Goal: Information Seeking & Learning: Check status

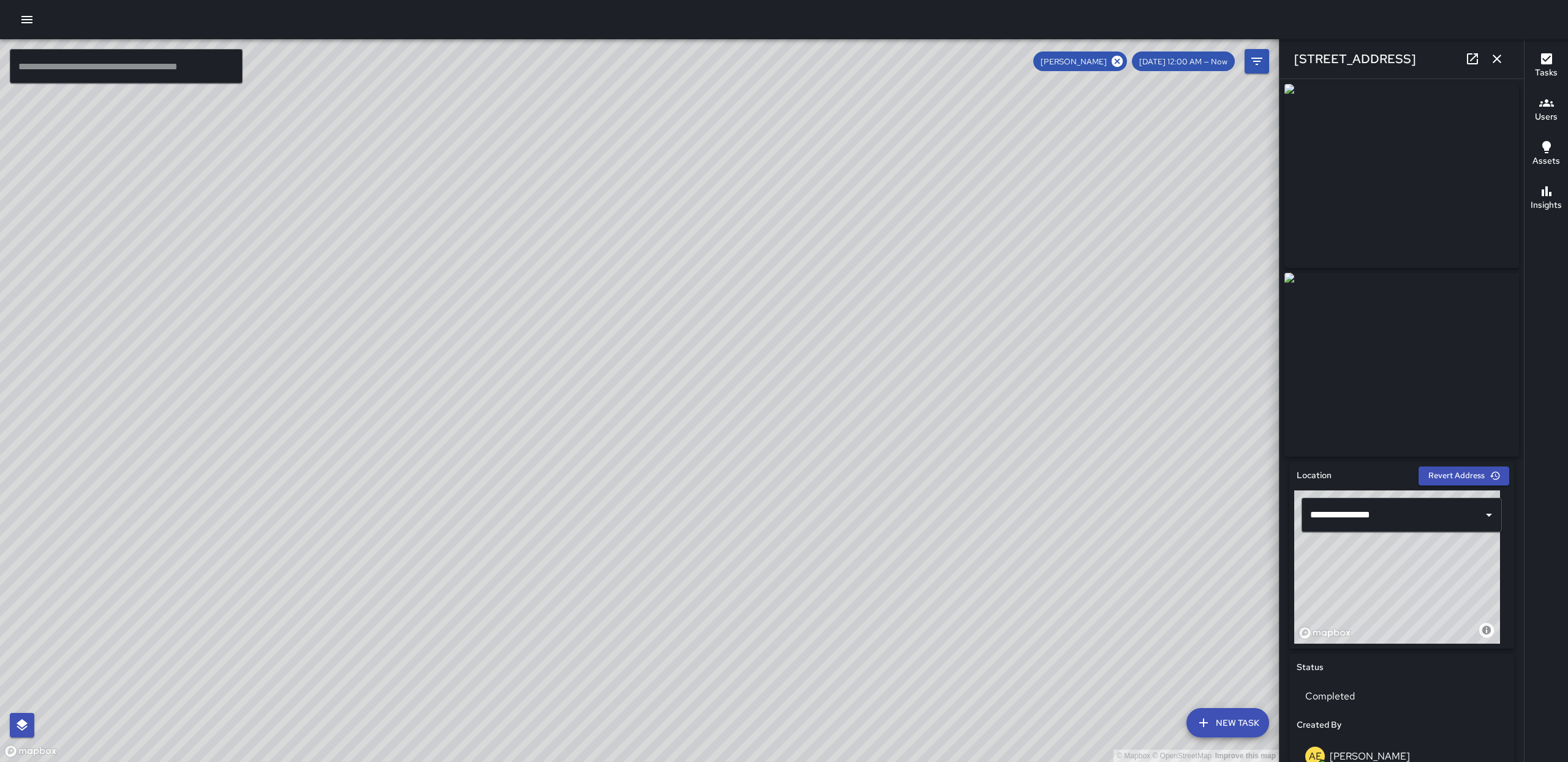
drag, startPoint x: 0, startPoint y: 0, endPoint x: 1004, endPoint y: 16, distance: 1004.1
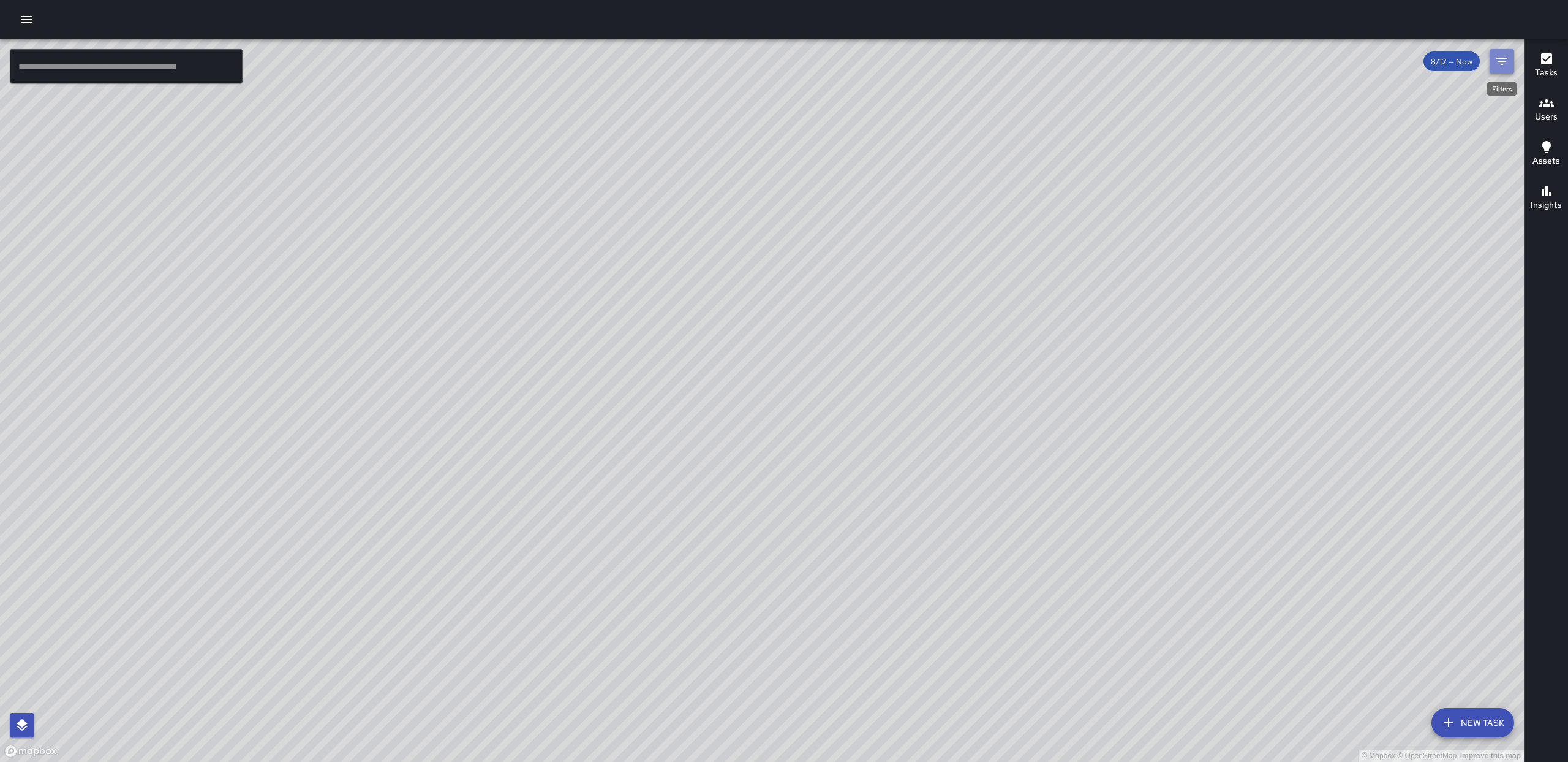
click at [1507, 70] on button "Filters" at bounding box center [1502, 61] width 24 height 24
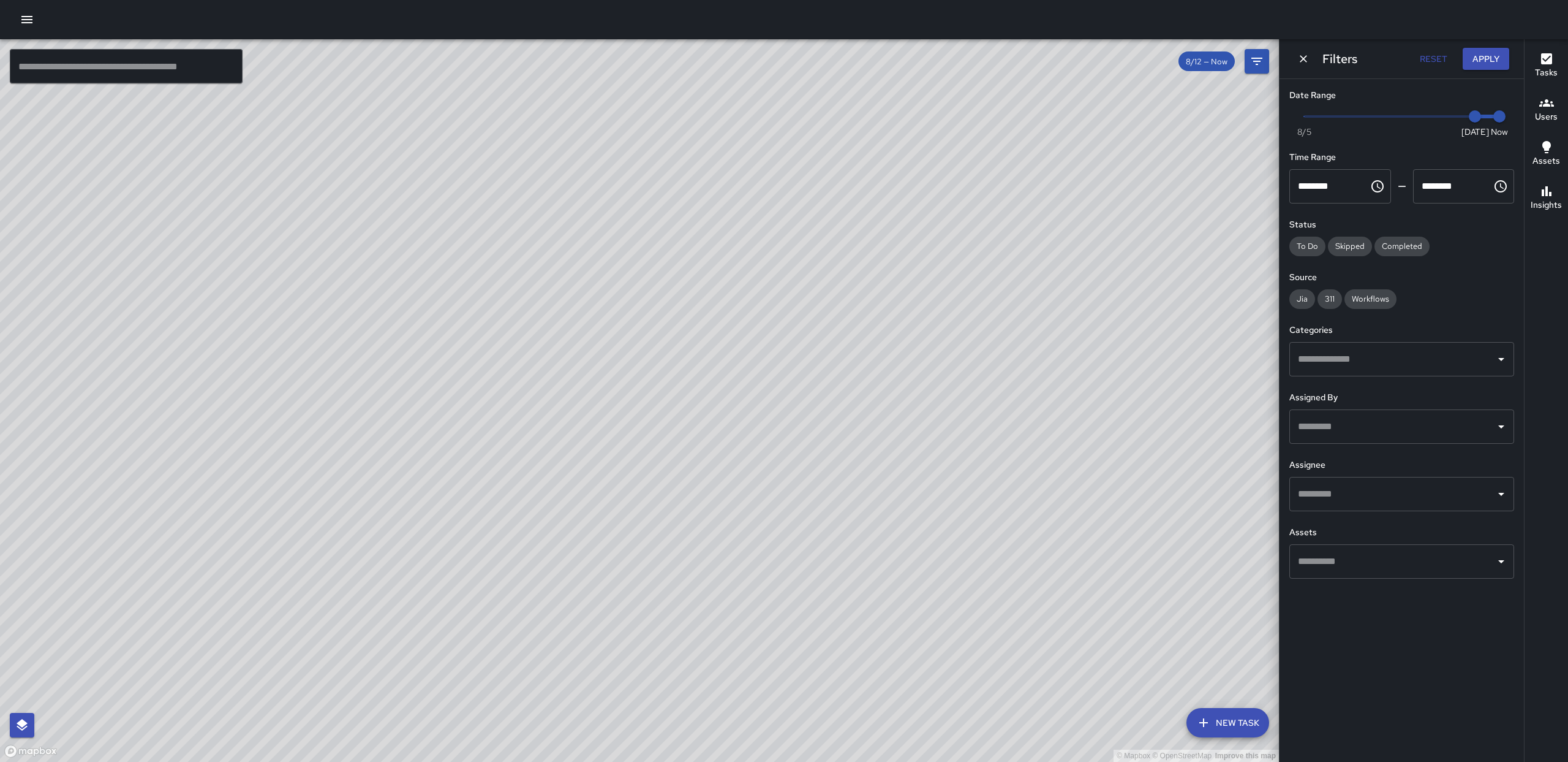
click at [1461, 426] on input "text" at bounding box center [1392, 427] width 196 height 24
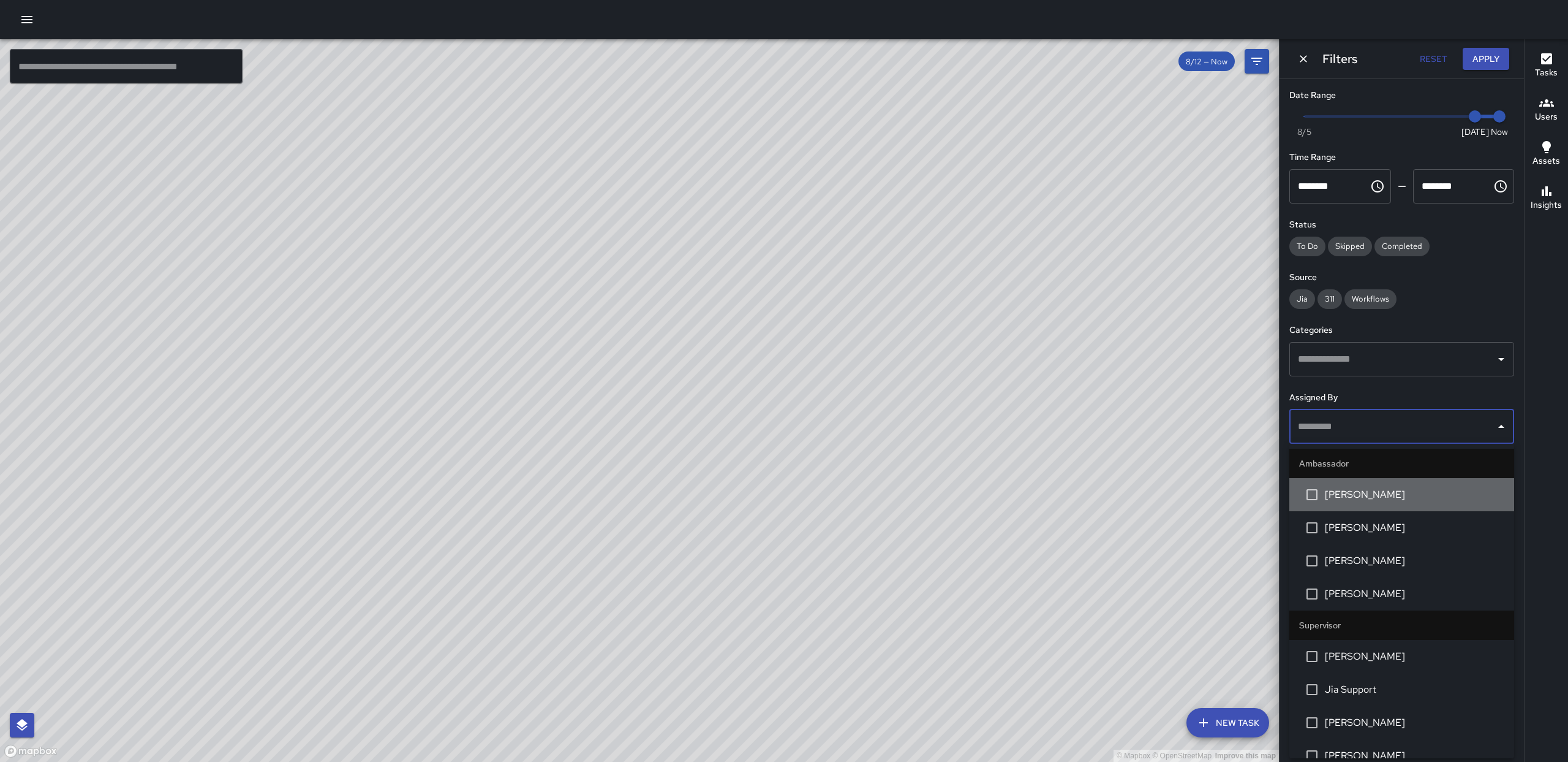
click at [1421, 500] on span "[PERSON_NAME]" at bounding box center [1414, 494] width 179 height 15
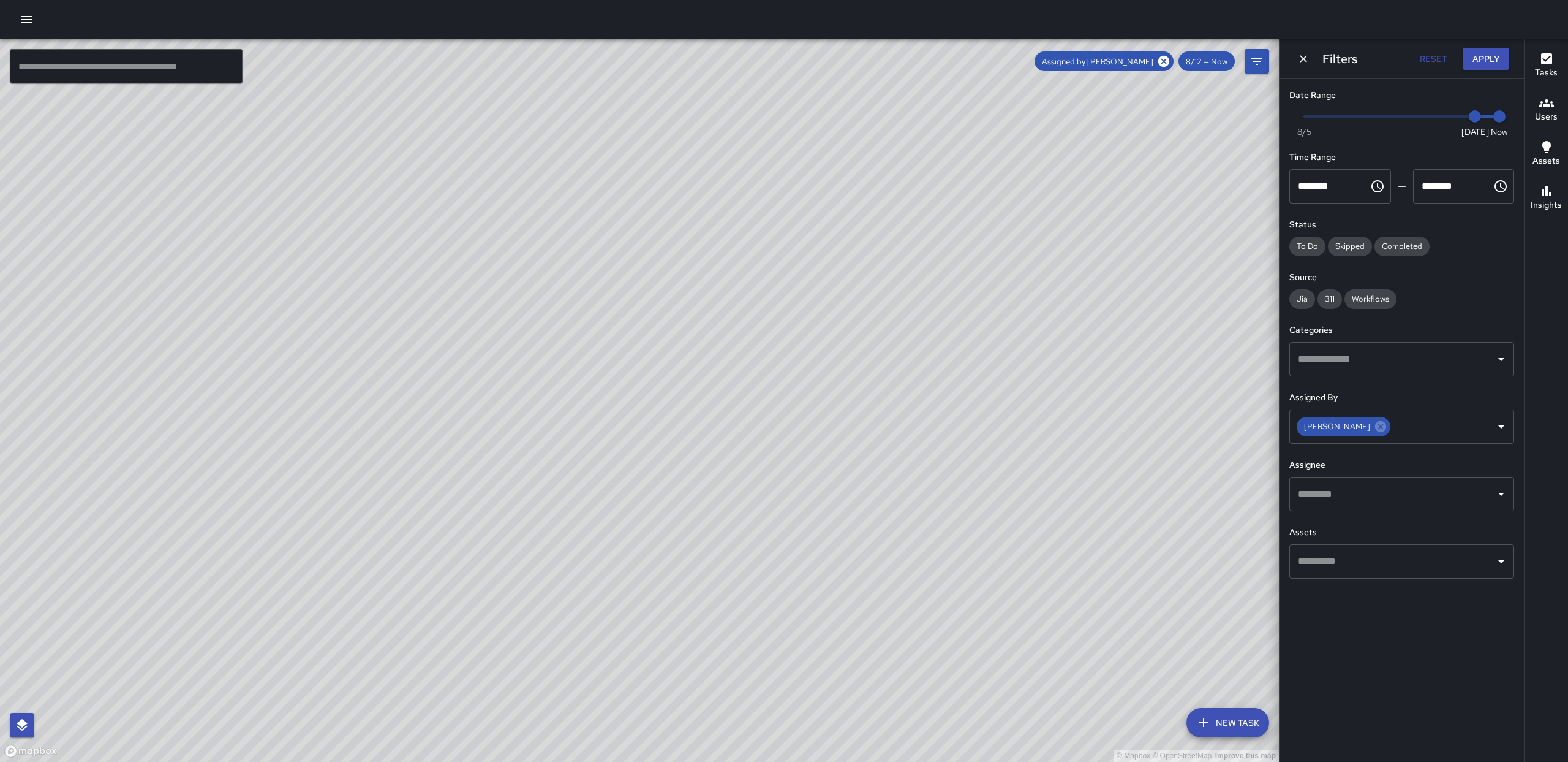
drag, startPoint x: 811, startPoint y: 560, endPoint x: 869, endPoint y: 419, distance: 152.5
click at [869, 419] on div "© Mapbox © OpenStreetMap Improve this map" at bounding box center [639, 401] width 1279 height 723
click at [1442, 60] on button "Reset" at bounding box center [1433, 59] width 39 height 23
drag, startPoint x: 1187, startPoint y: 354, endPoint x: 1148, endPoint y: 303, distance: 64.2
click at [1148, 303] on div "© Mapbox © OpenStreetMap Improve this map" at bounding box center [639, 401] width 1279 height 723
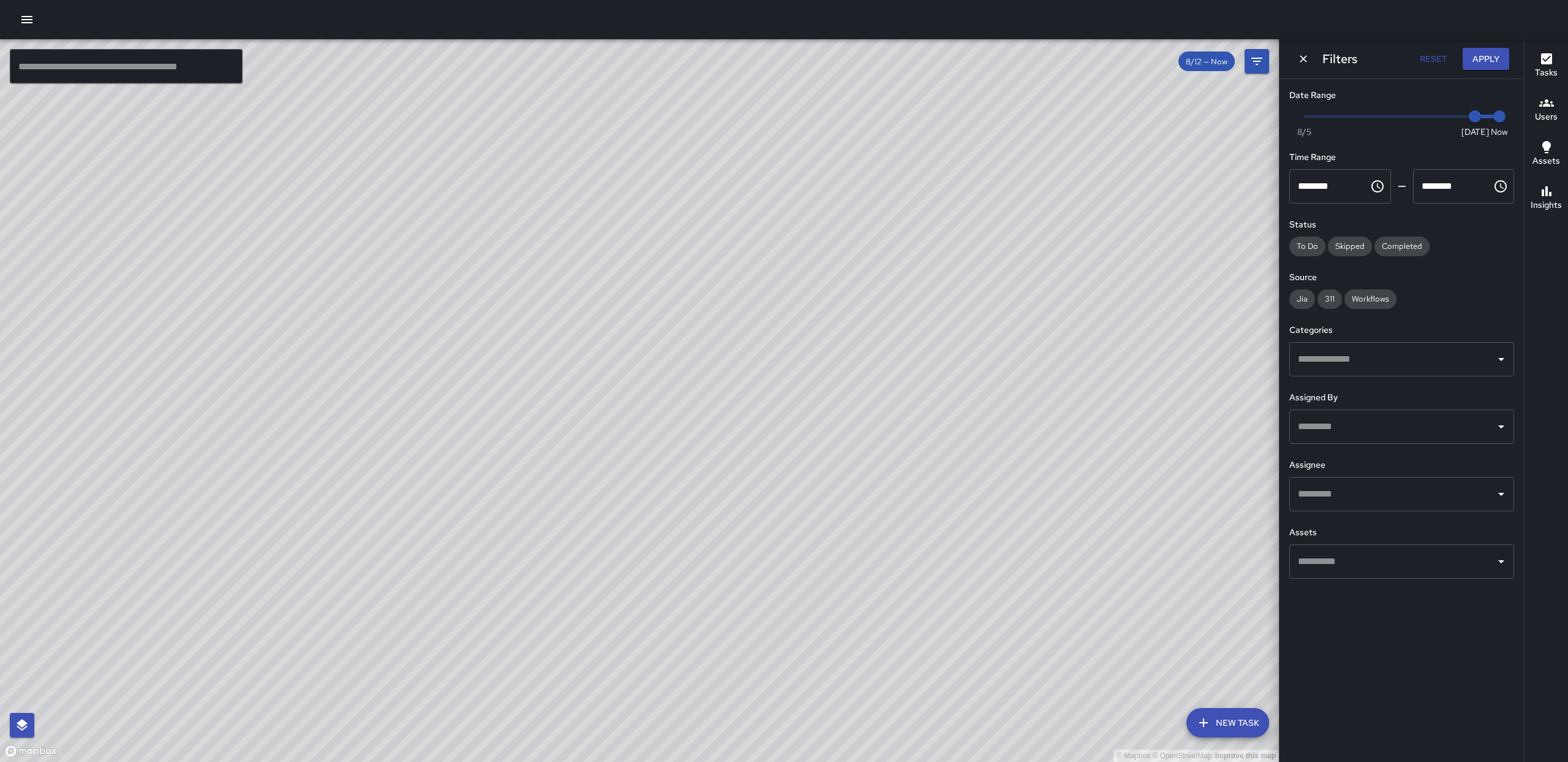
click at [1441, 426] on input "text" at bounding box center [1392, 427] width 196 height 24
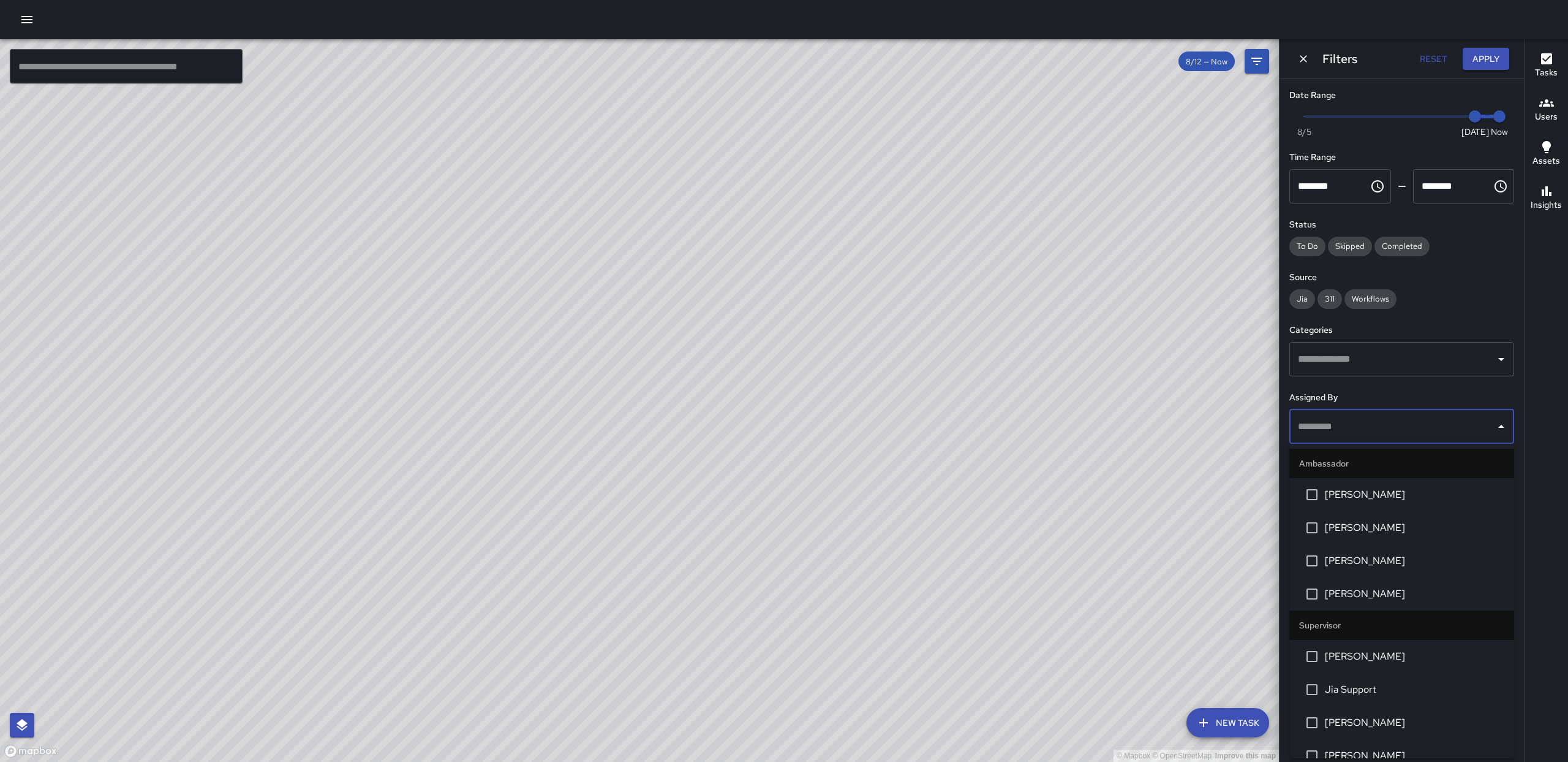
click at [1363, 485] on li "[PERSON_NAME]" at bounding box center [1401, 495] width 225 height 33
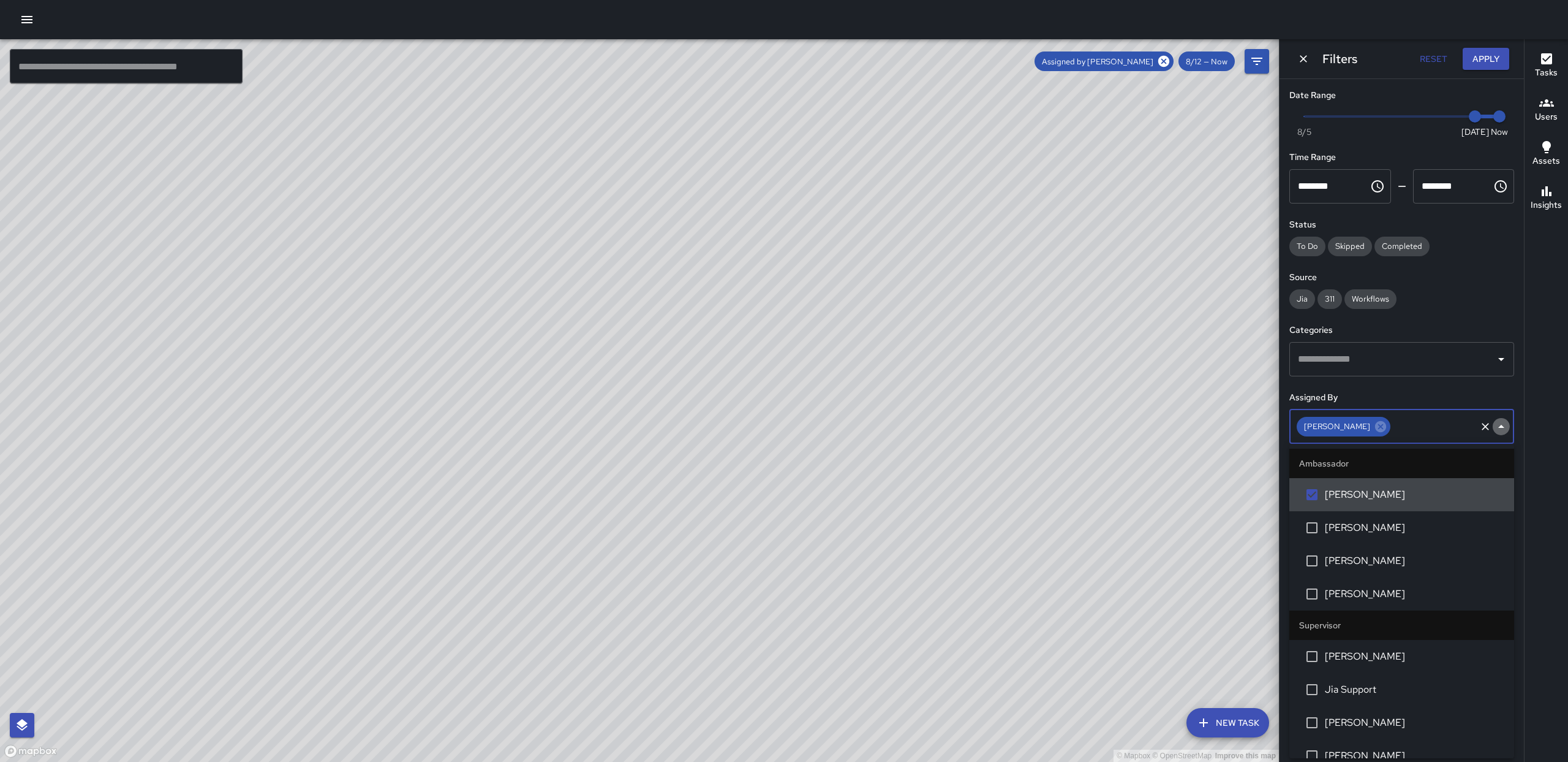
click at [1504, 426] on icon "Close" at bounding box center [1501, 426] width 15 height 15
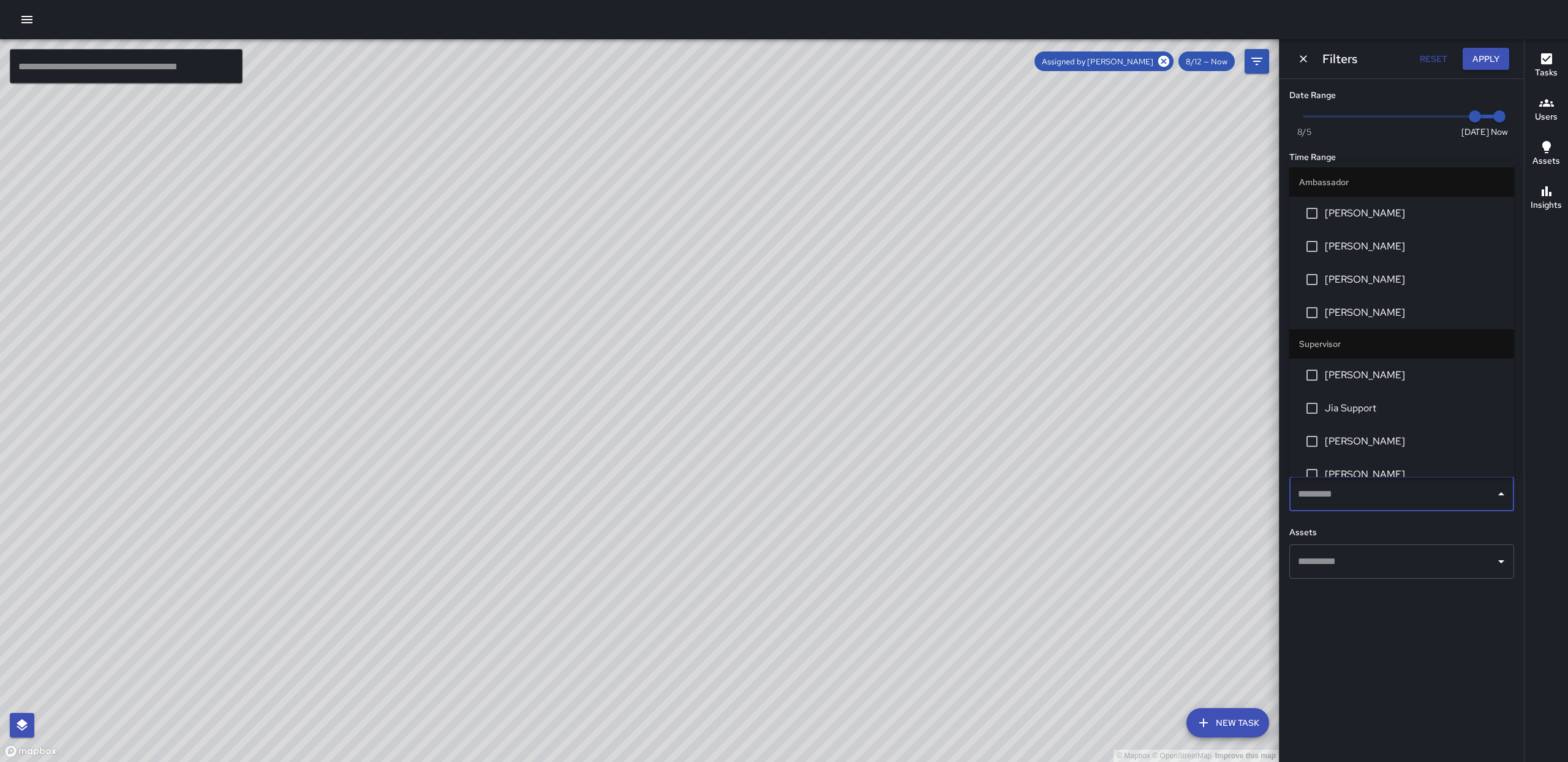
click at [1421, 500] on input "text" at bounding box center [1392, 494] width 196 height 24
click at [1358, 207] on span "[PERSON_NAME]" at bounding box center [1414, 213] width 179 height 15
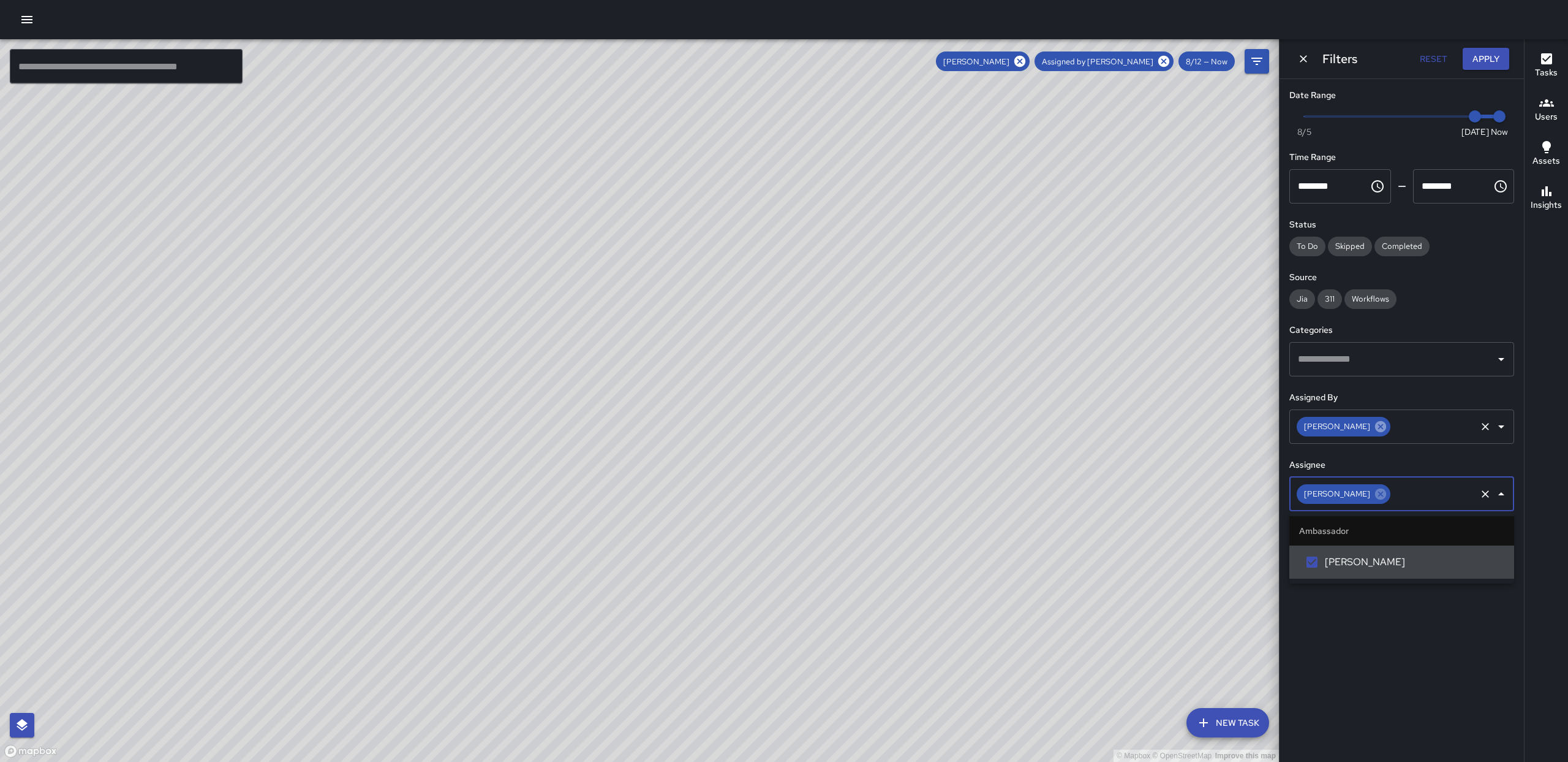
click at [1374, 430] on icon at bounding box center [1381, 426] width 13 height 13
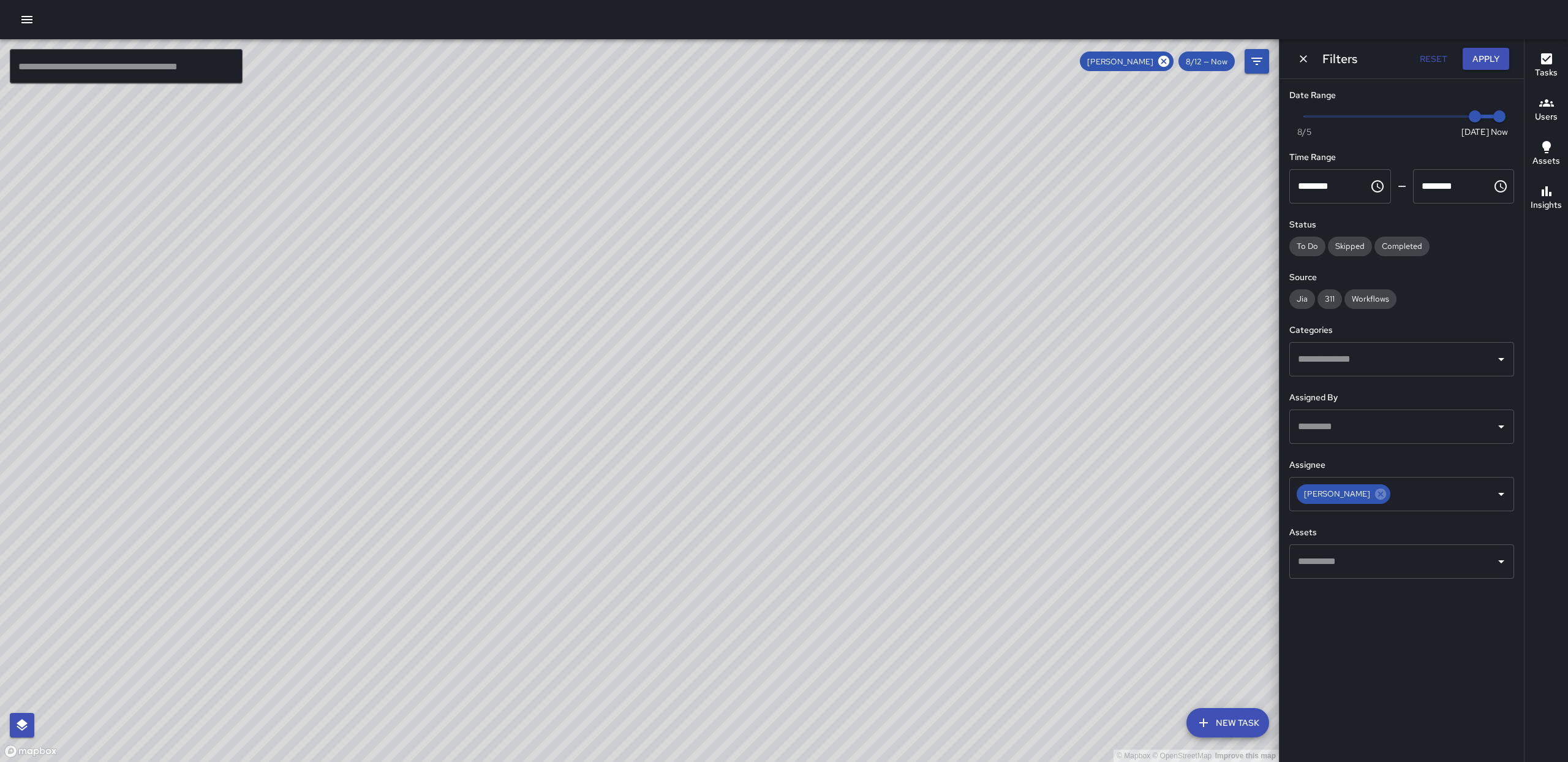
drag, startPoint x: 941, startPoint y: 226, endPoint x: 930, endPoint y: 238, distance: 16.3
click at [931, 237] on div "© Mapbox © OpenStreetMap Improve this map" at bounding box center [639, 401] width 1279 height 723
click at [1355, 559] on input "text" at bounding box center [1392, 561] width 196 height 24
click at [1356, 559] on input "text" at bounding box center [1392, 561] width 196 height 24
click at [1375, 496] on icon at bounding box center [1381, 494] width 11 height 11
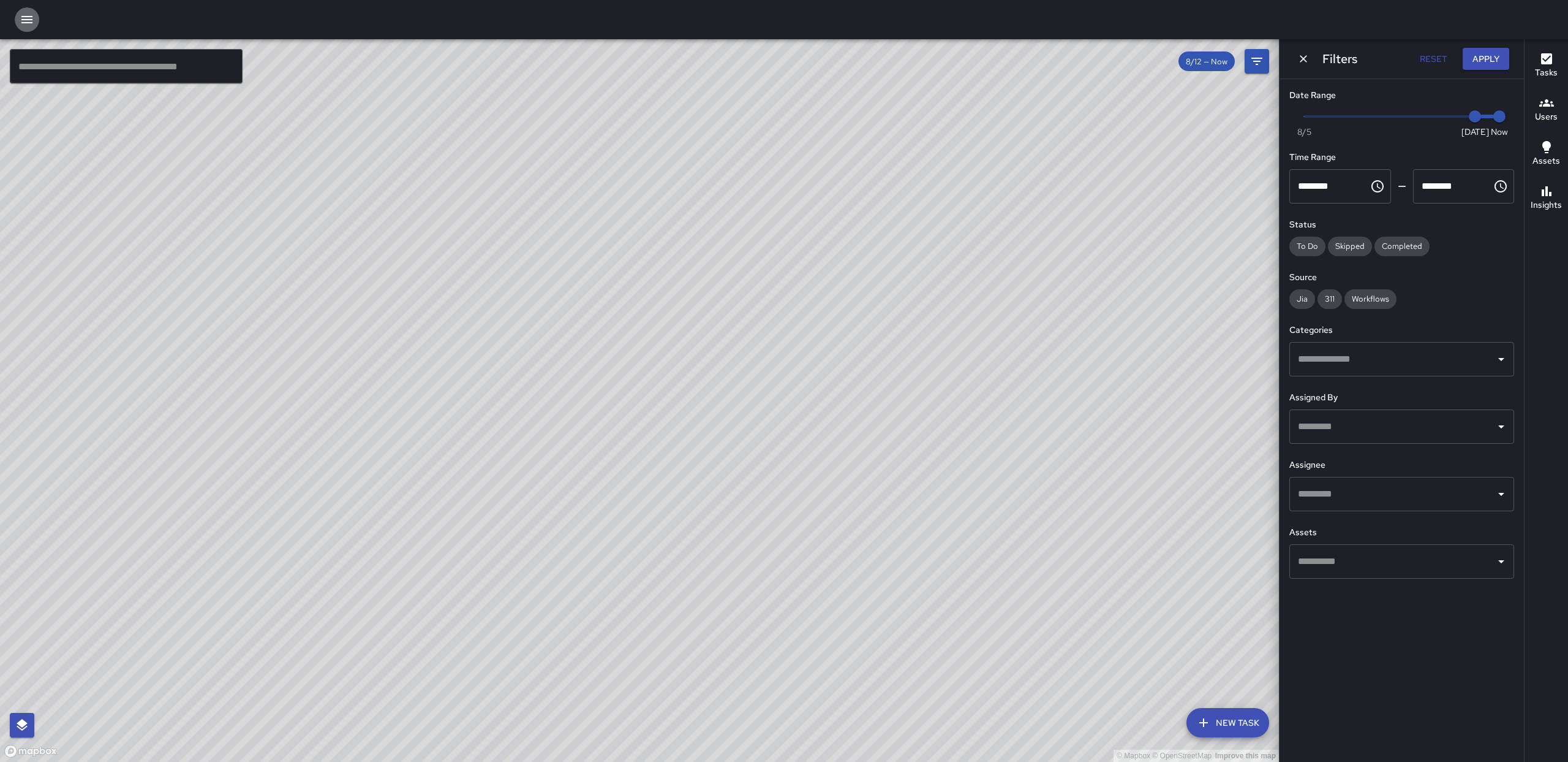
click at [33, 15] on icon "button" at bounding box center [26, 19] width 15 height 15
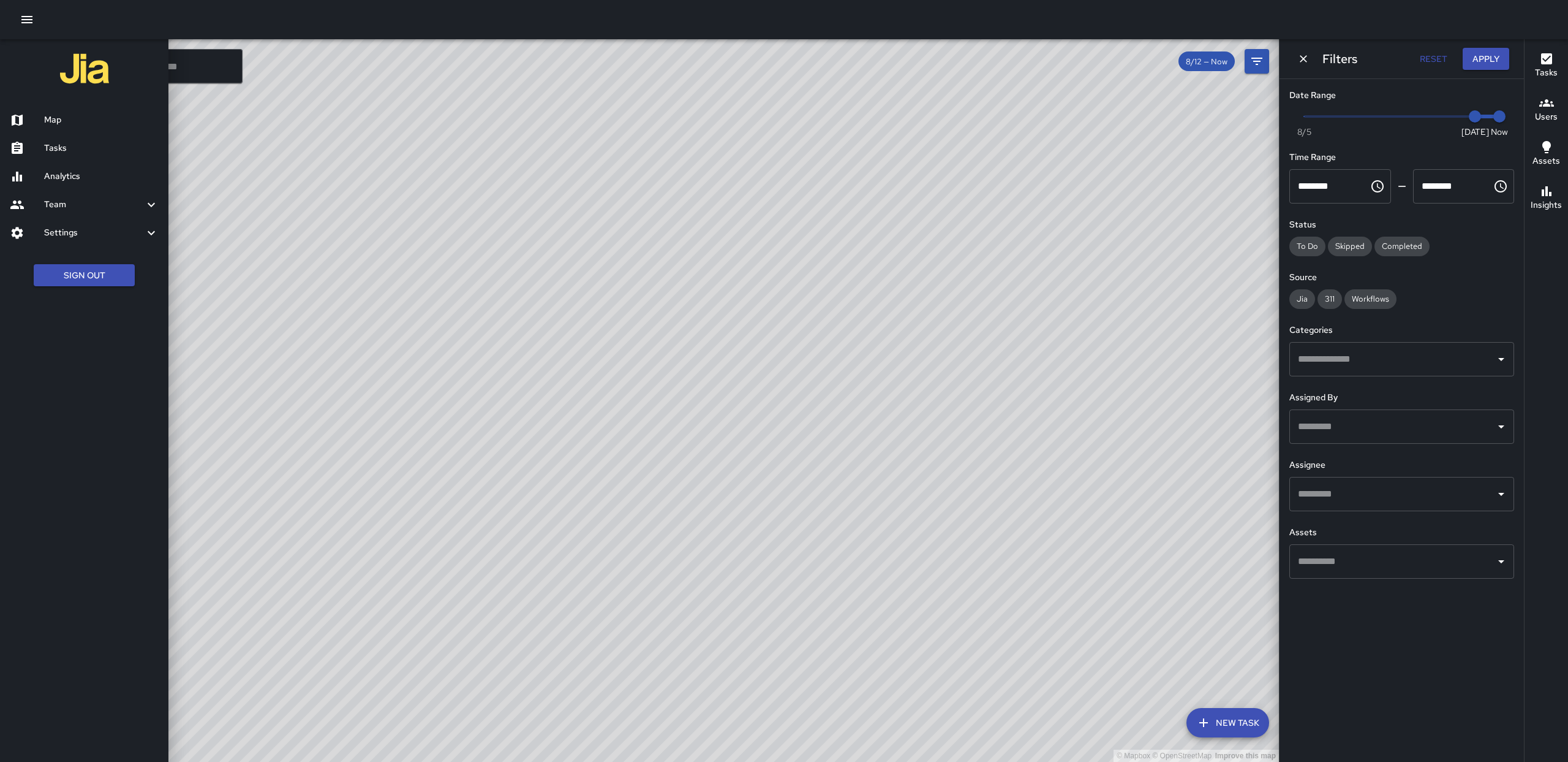
click at [1299, 64] on icon "Dismiss" at bounding box center [1304, 59] width 12 height 12
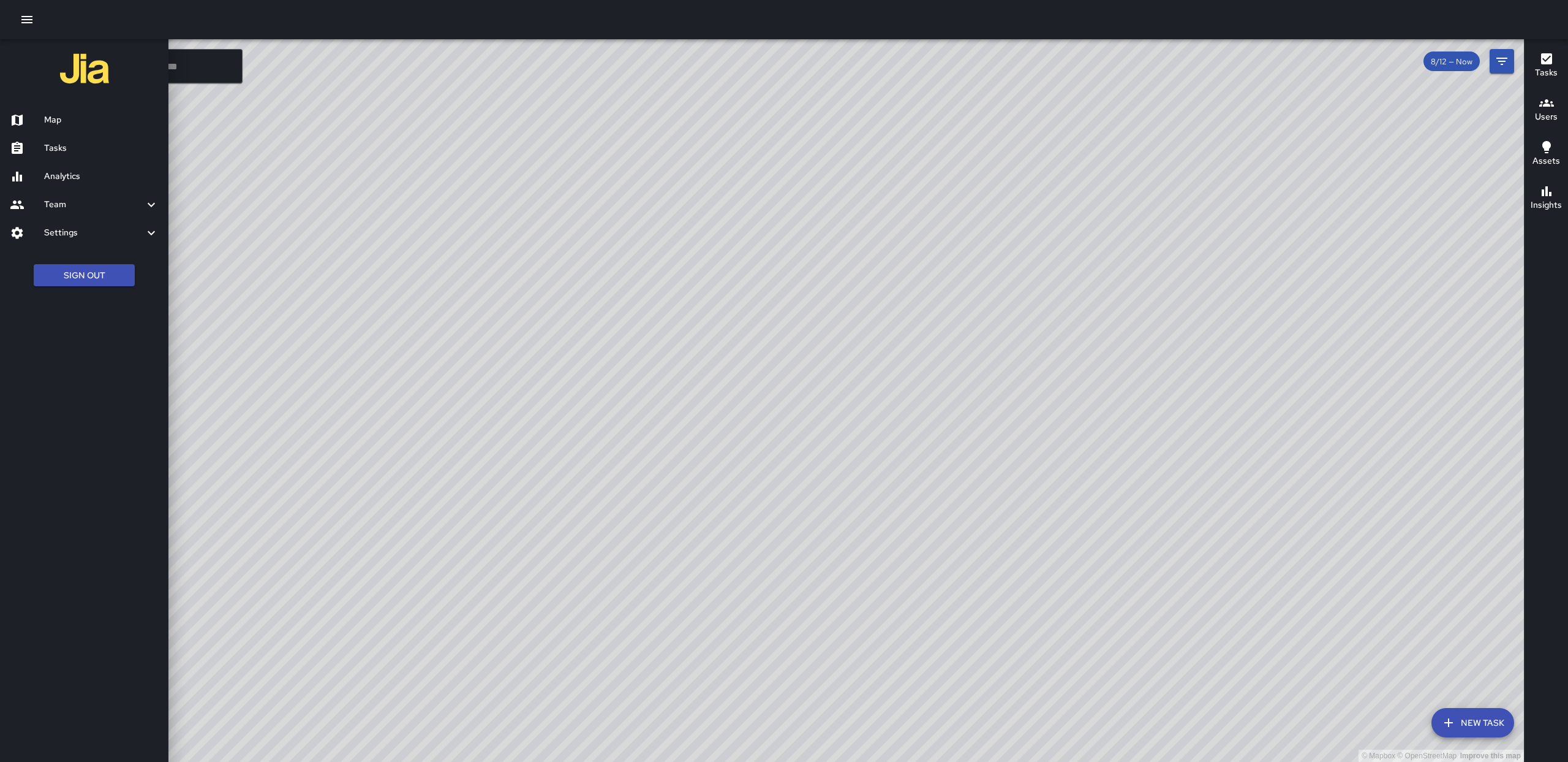
click at [1489, 70] on div at bounding box center [784, 381] width 1568 height 762
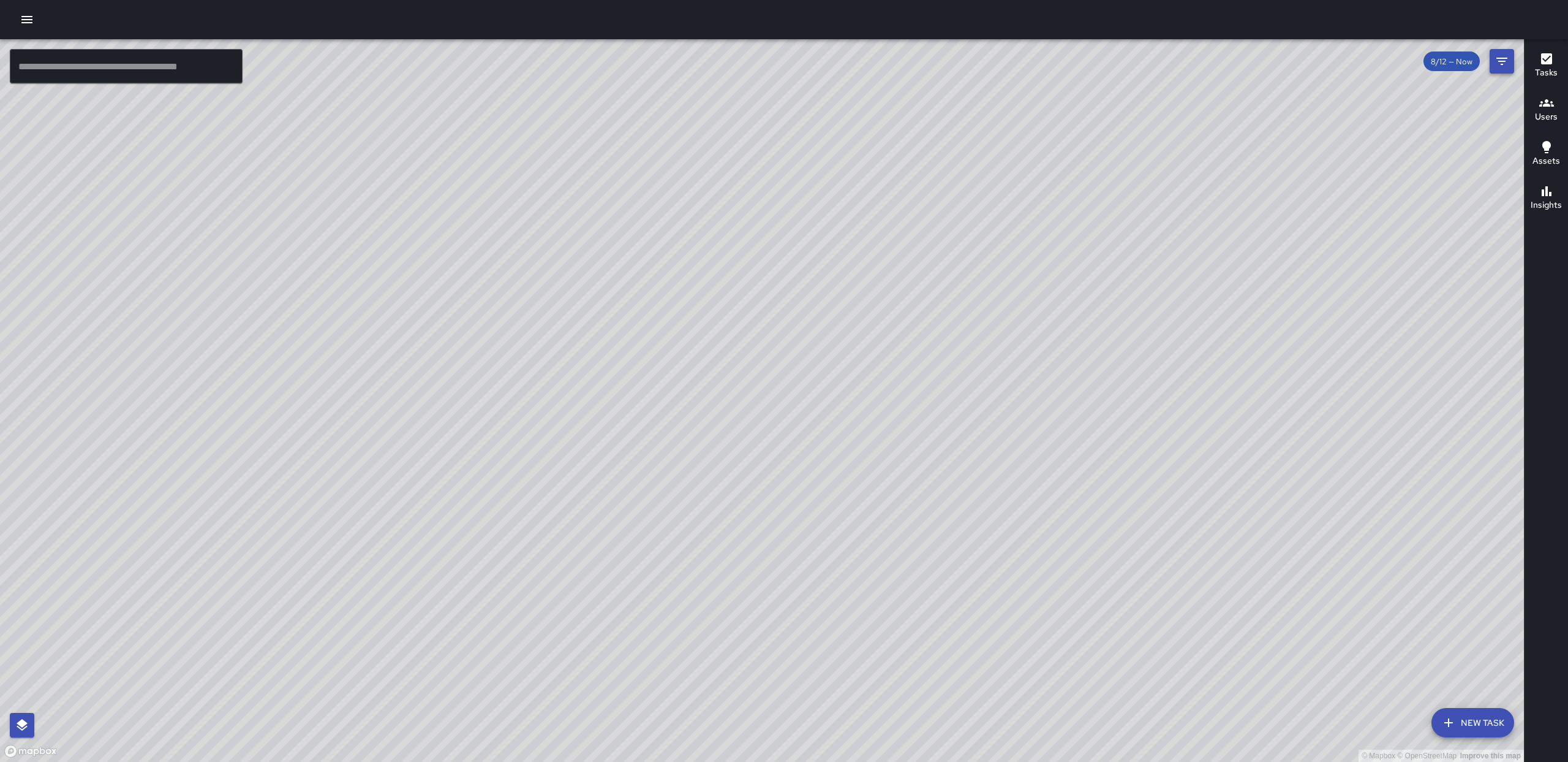
click at [1501, 73] on button "Filters" at bounding box center [1502, 61] width 24 height 24
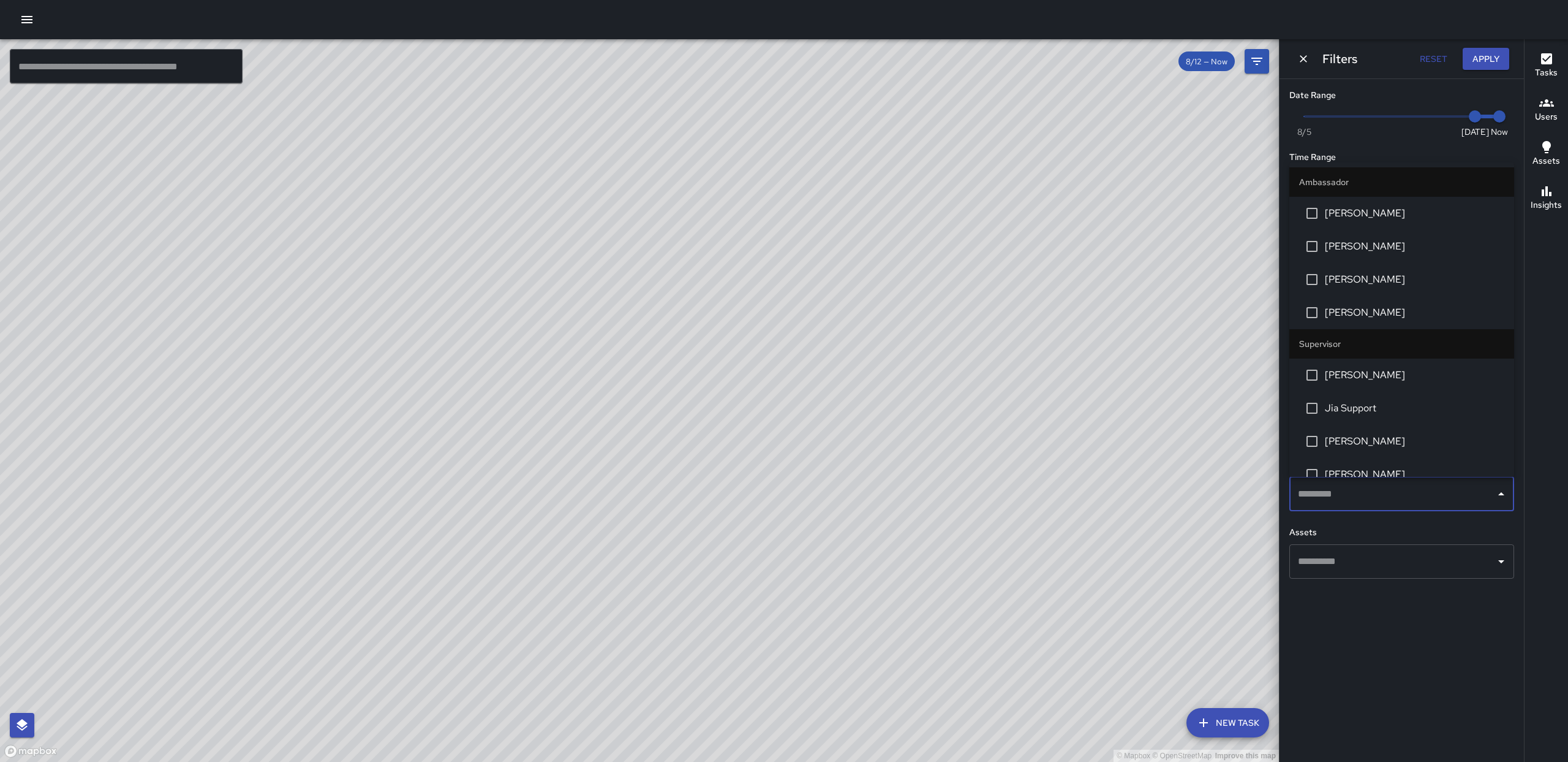
click at [1417, 491] on input "text" at bounding box center [1392, 494] width 196 height 24
click at [1363, 220] on span "[PERSON_NAME]" at bounding box center [1414, 213] width 179 height 15
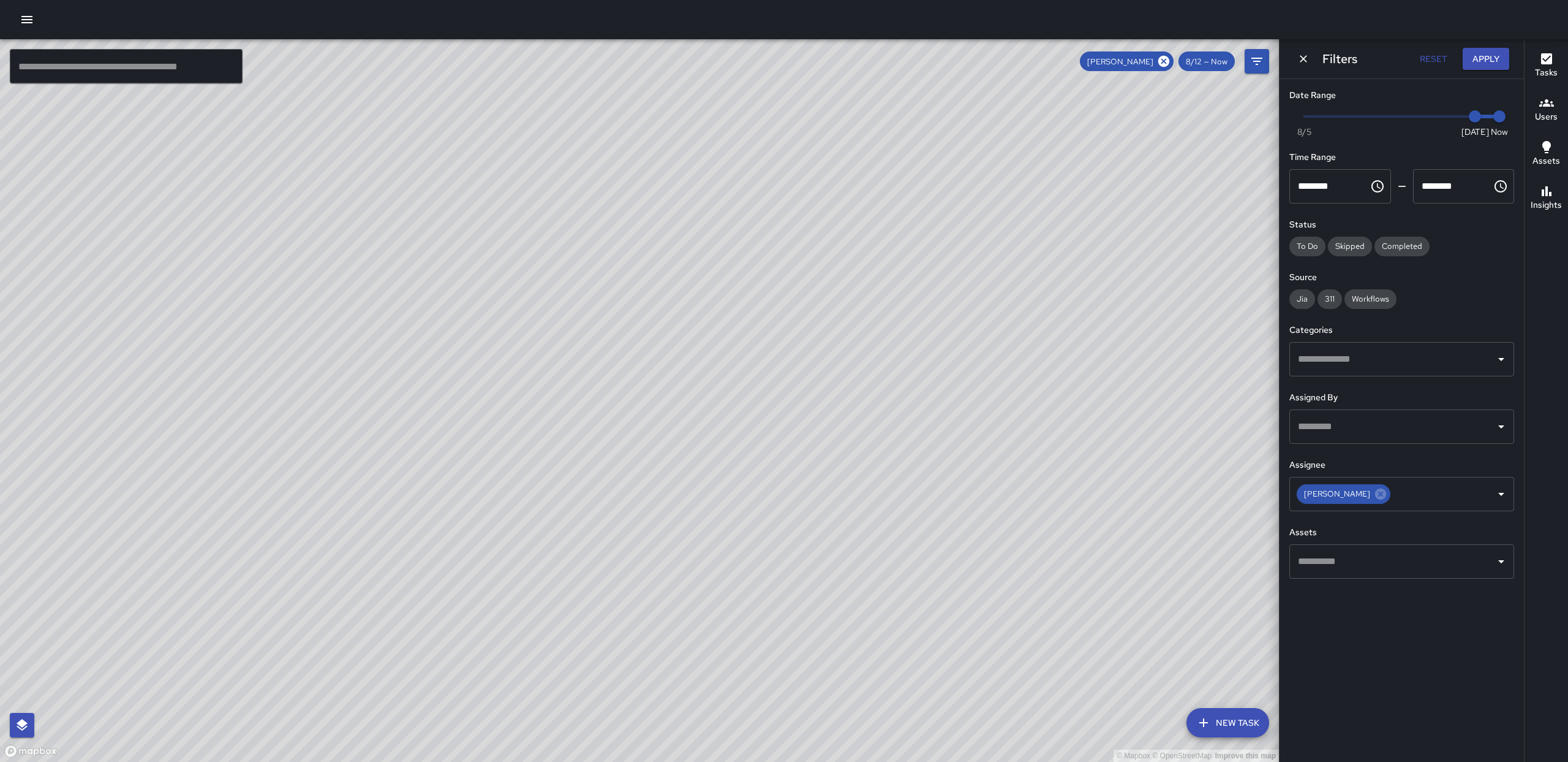
drag, startPoint x: 753, startPoint y: 287, endPoint x: 1085, endPoint y: 244, distance: 334.8
click at [860, 284] on div "© Mapbox © OpenStreetMap Improve this map" at bounding box center [639, 401] width 1279 height 723
drag, startPoint x: 950, startPoint y: 323, endPoint x: 991, endPoint y: 282, distance: 58.0
click at [986, 276] on div "© Mapbox © OpenStreetMap Improve this map" at bounding box center [639, 401] width 1279 height 723
drag, startPoint x: 992, startPoint y: 244, endPoint x: 951, endPoint y: 282, distance: 55.9
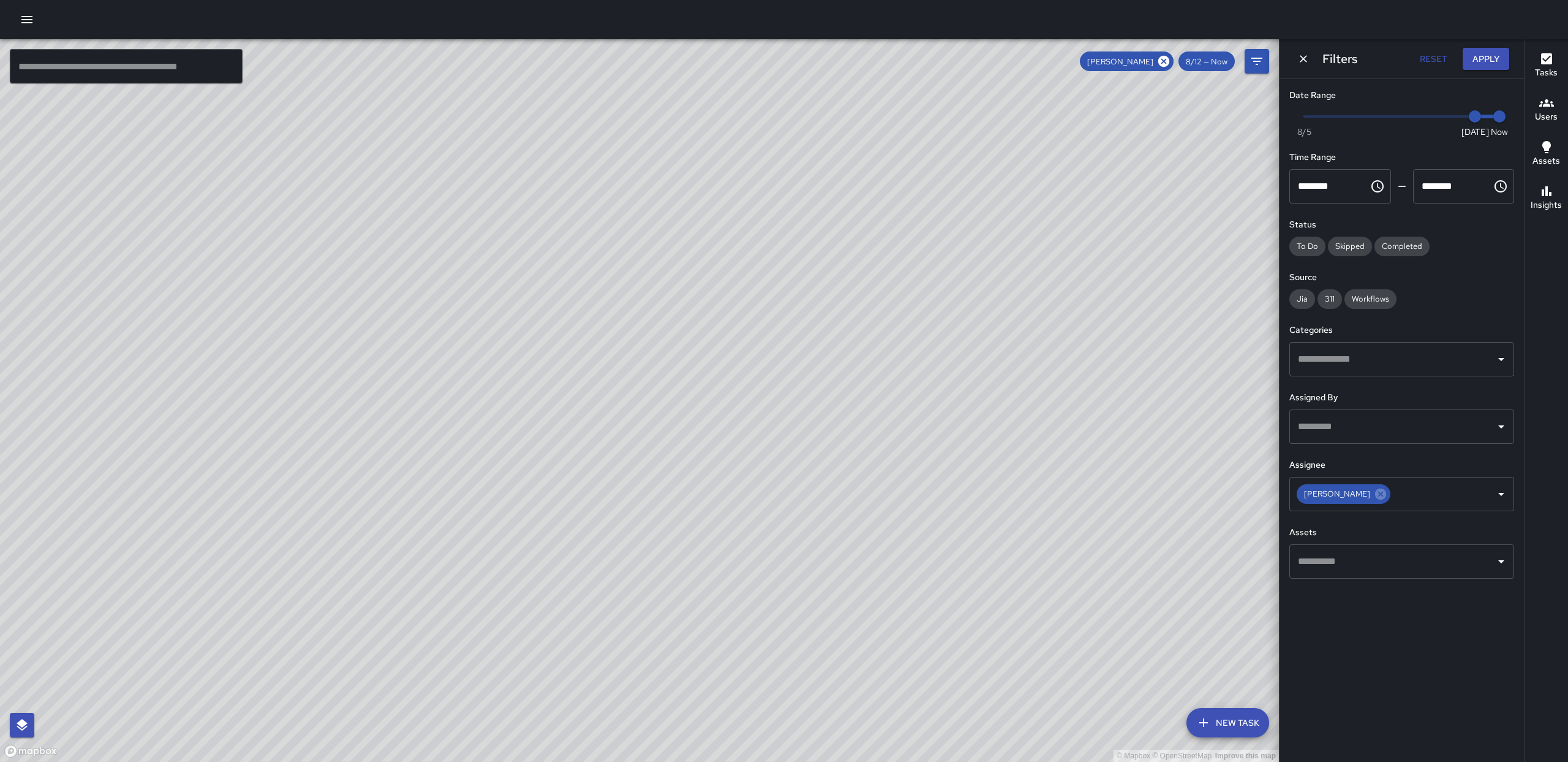
click at [970, 291] on div "© Mapbox © OpenStreetMap Improve this map" at bounding box center [639, 401] width 1279 height 723
drag, startPoint x: 851, startPoint y: 424, endPoint x: 833, endPoint y: 378, distance: 49.4
click at [834, 377] on div "© Mapbox © OpenStreetMap Improve this map" at bounding box center [639, 401] width 1279 height 723
drag, startPoint x: 787, startPoint y: 315, endPoint x: 817, endPoint y: 469, distance: 156.9
click at [840, 563] on div "© Mapbox © OpenStreetMap Improve this map" at bounding box center [639, 401] width 1279 height 723
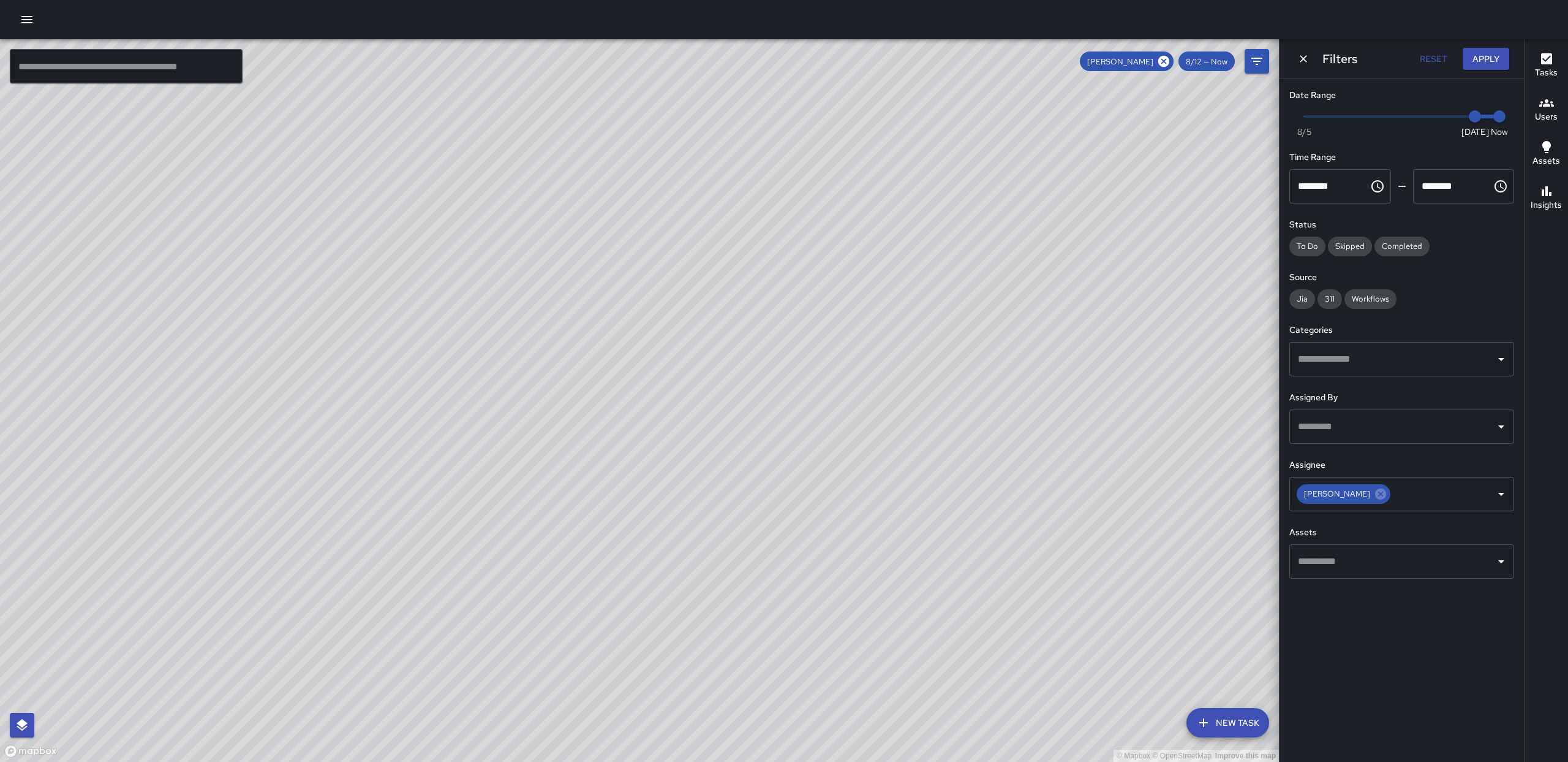
drag, startPoint x: 824, startPoint y: 336, endPoint x: 857, endPoint y: 559, distance: 225.4
click at [857, 559] on div "© Mapbox © OpenStreetMap Improve this map" at bounding box center [639, 401] width 1279 height 723
drag, startPoint x: 850, startPoint y: 371, endPoint x: 866, endPoint y: 317, distance: 56.3
click at [866, 317] on div "© Mapbox © OpenStreetMap Improve this map" at bounding box center [639, 401] width 1279 height 723
drag, startPoint x: 902, startPoint y: 589, endPoint x: 876, endPoint y: 363, distance: 227.5
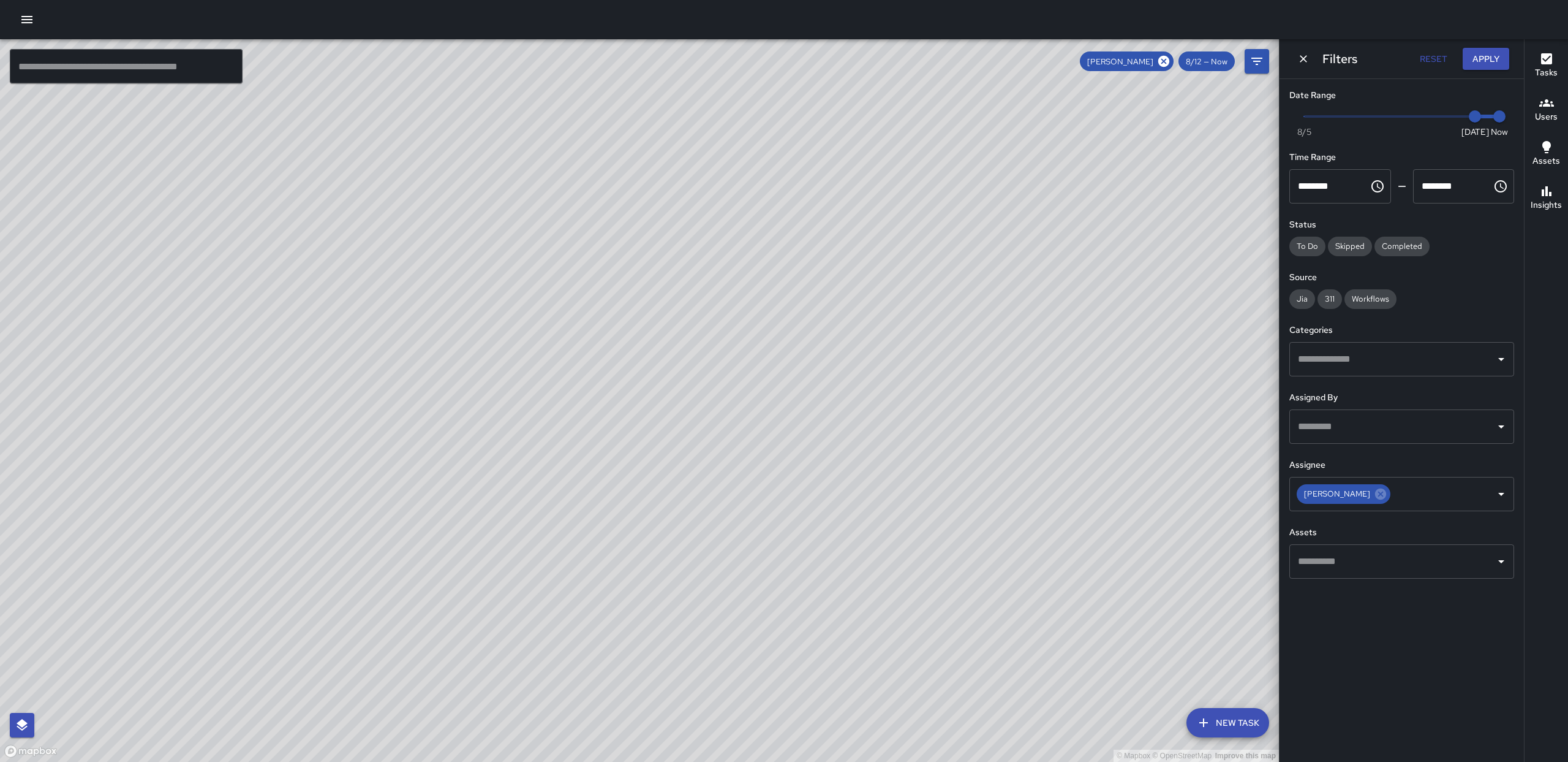
click at [876, 363] on div "© Mapbox © OpenStreetMap Improve this map" at bounding box center [639, 401] width 1279 height 723
drag, startPoint x: 885, startPoint y: 637, endPoint x: 775, endPoint y: 446, distance: 220.4
click at [861, 570] on div "© Mapbox © OpenStreetMap Improve this map" at bounding box center [639, 401] width 1279 height 723
drag, startPoint x: 772, startPoint y: 243, endPoint x: 774, endPoint y: 278, distance: 35.1
click at [774, 277] on div "© Mapbox © OpenStreetMap Improve this map" at bounding box center [639, 401] width 1279 height 723
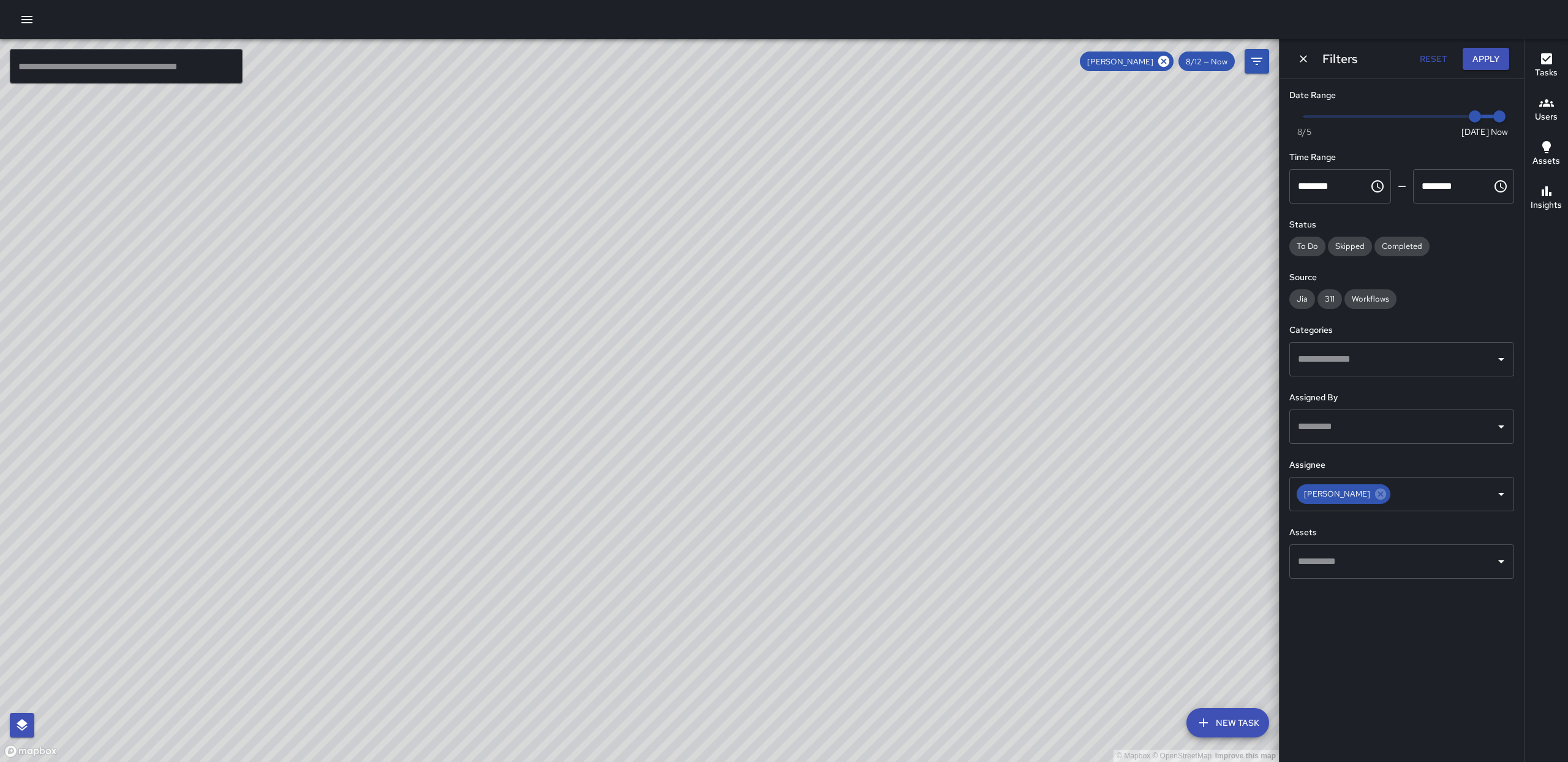
click at [26, 26] on icon "button" at bounding box center [26, 19] width 15 height 15
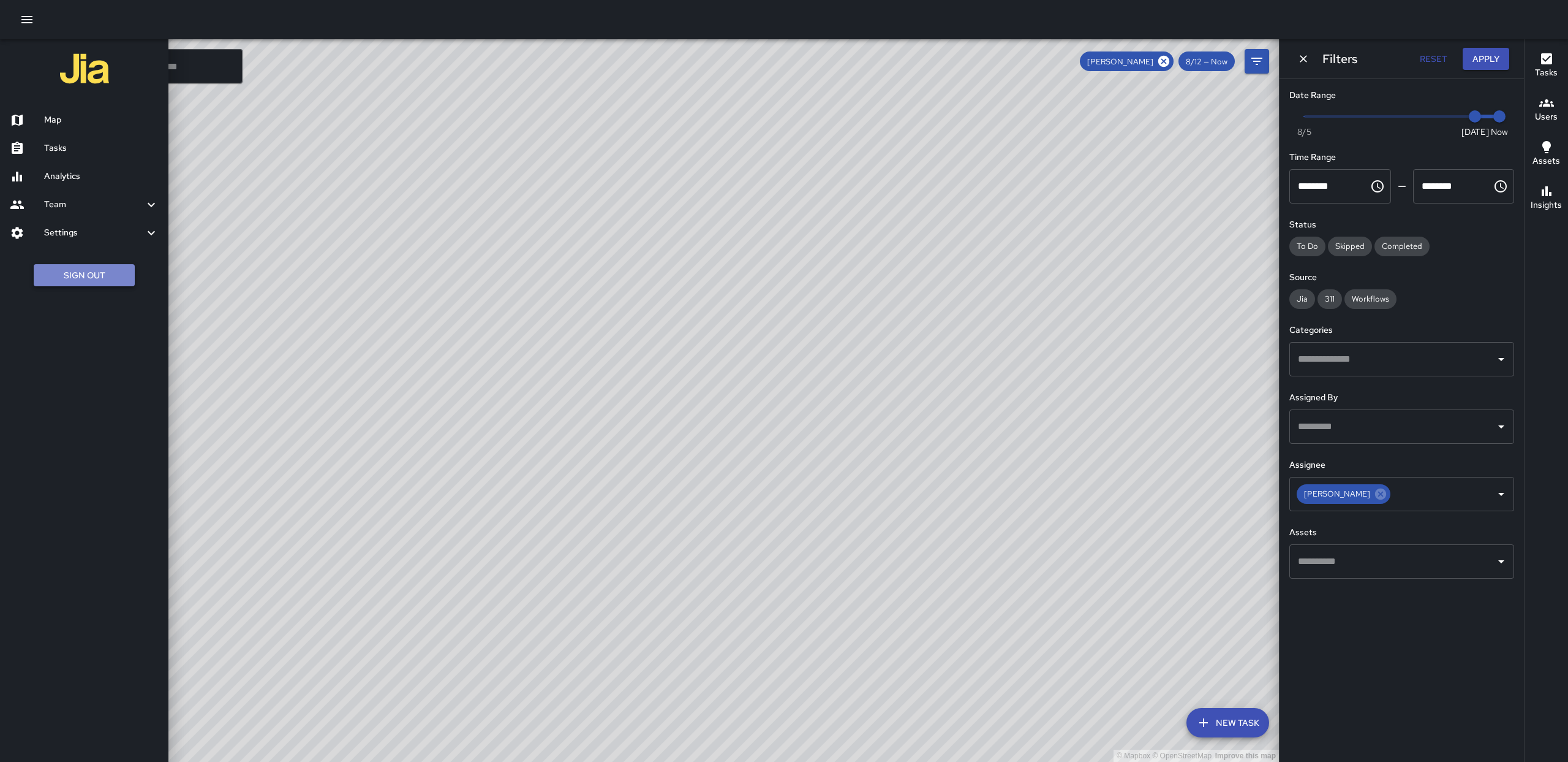
click at [101, 270] on button "Sign Out" at bounding box center [84, 275] width 101 height 23
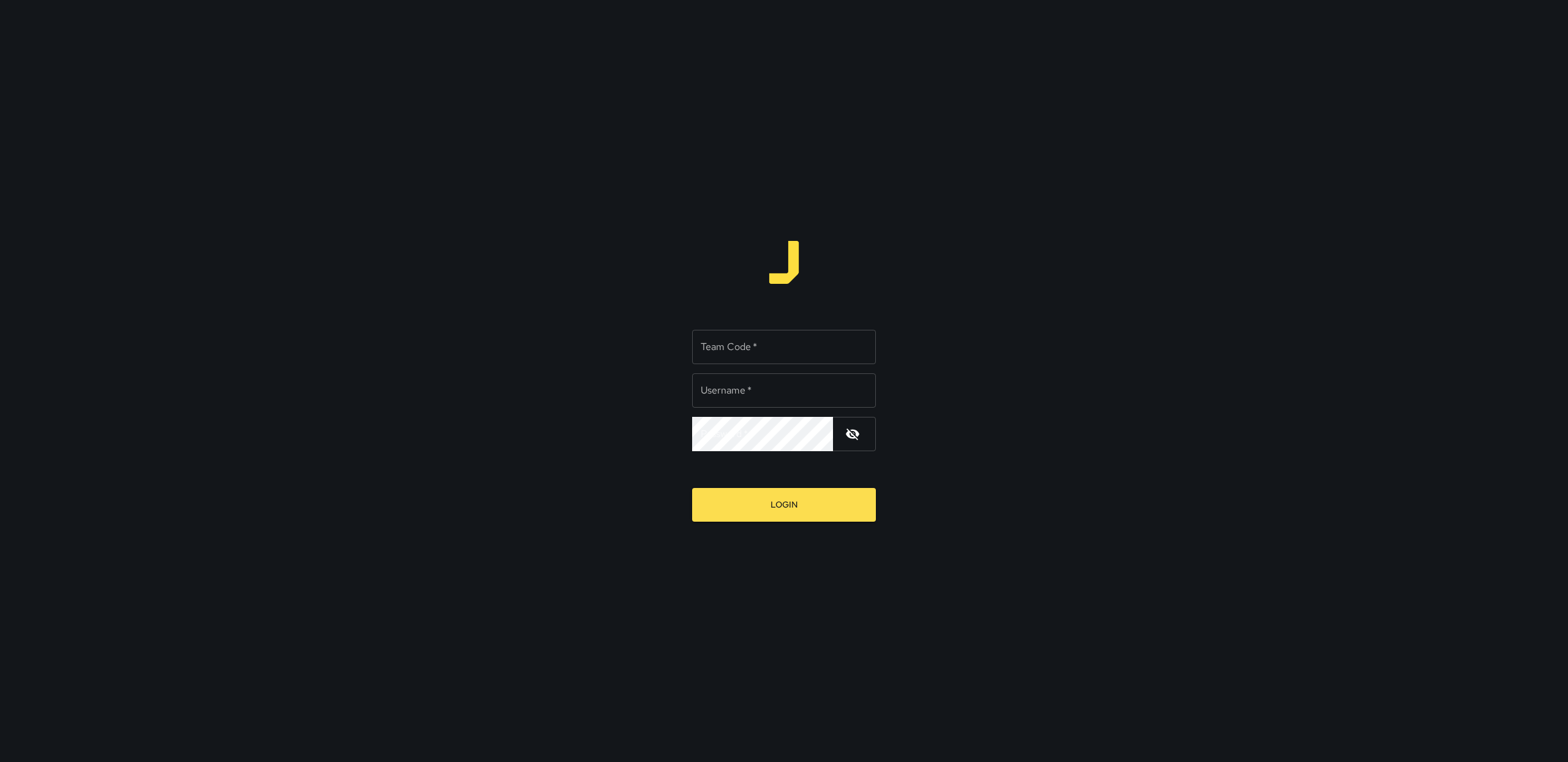
type input "******"
click at [742, 341] on input "Team Code   *" at bounding box center [784, 347] width 184 height 35
type input "*****"
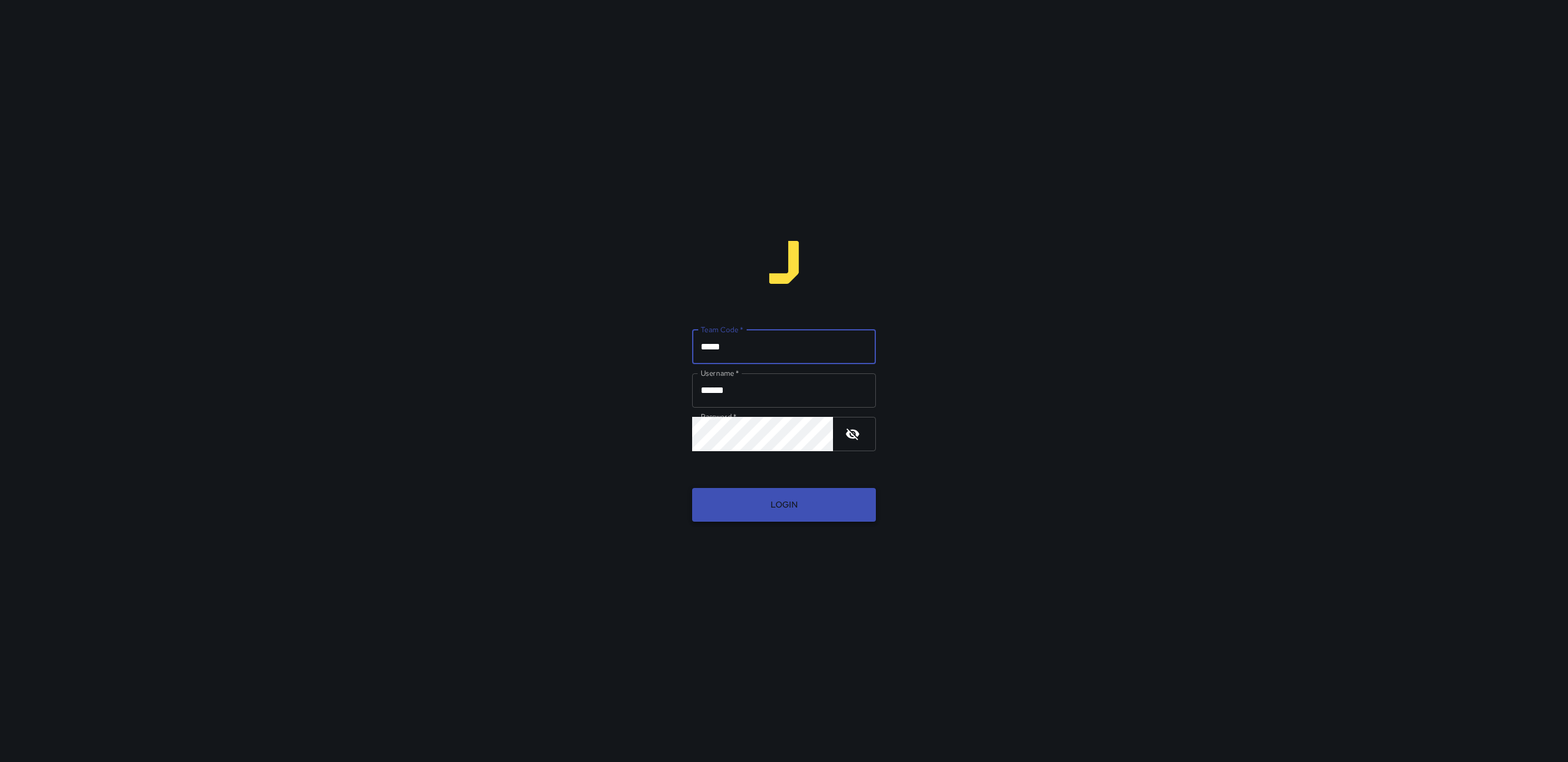
click at [838, 496] on button "Login" at bounding box center [784, 505] width 184 height 34
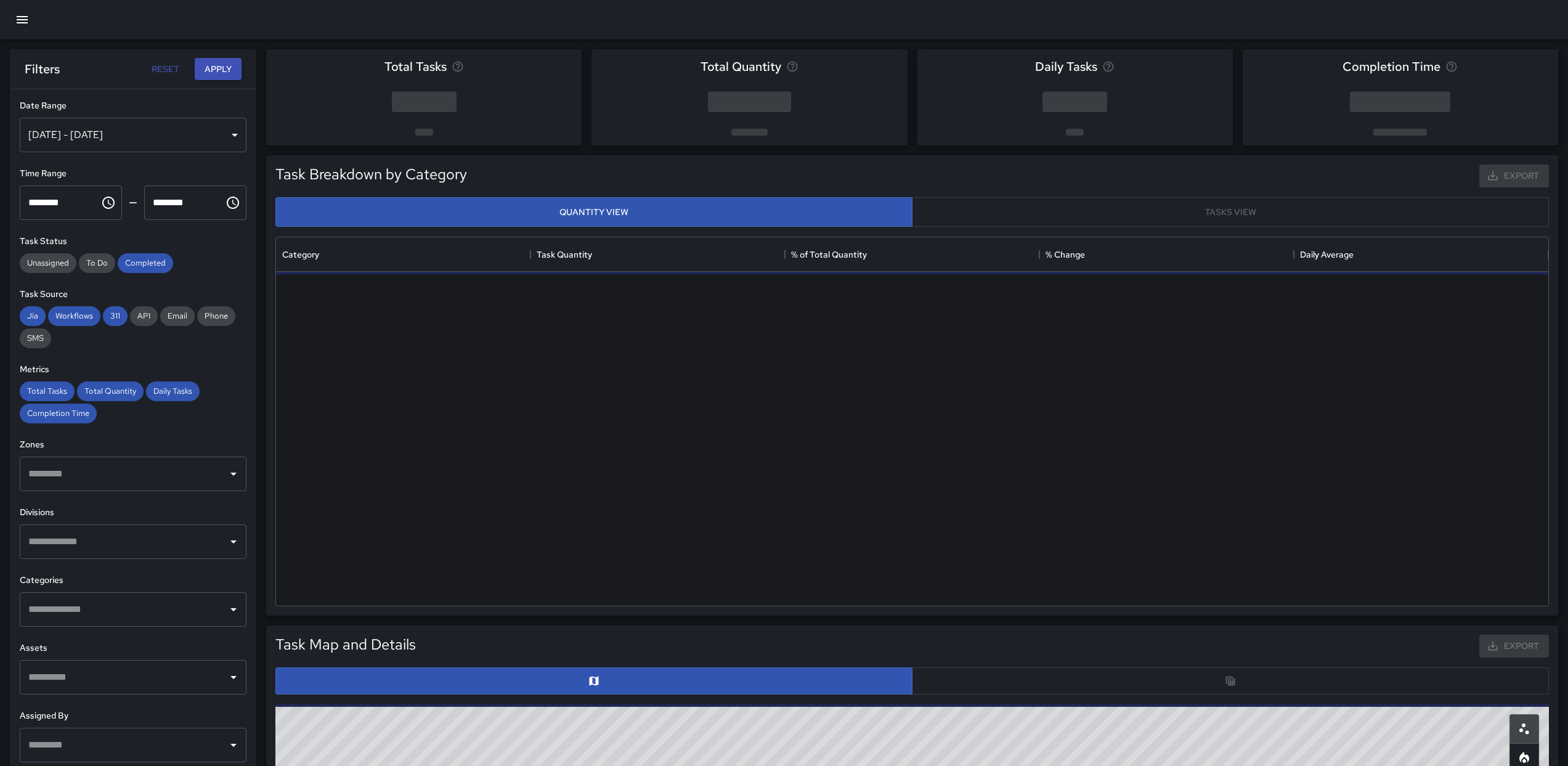
scroll to position [359, 1263]
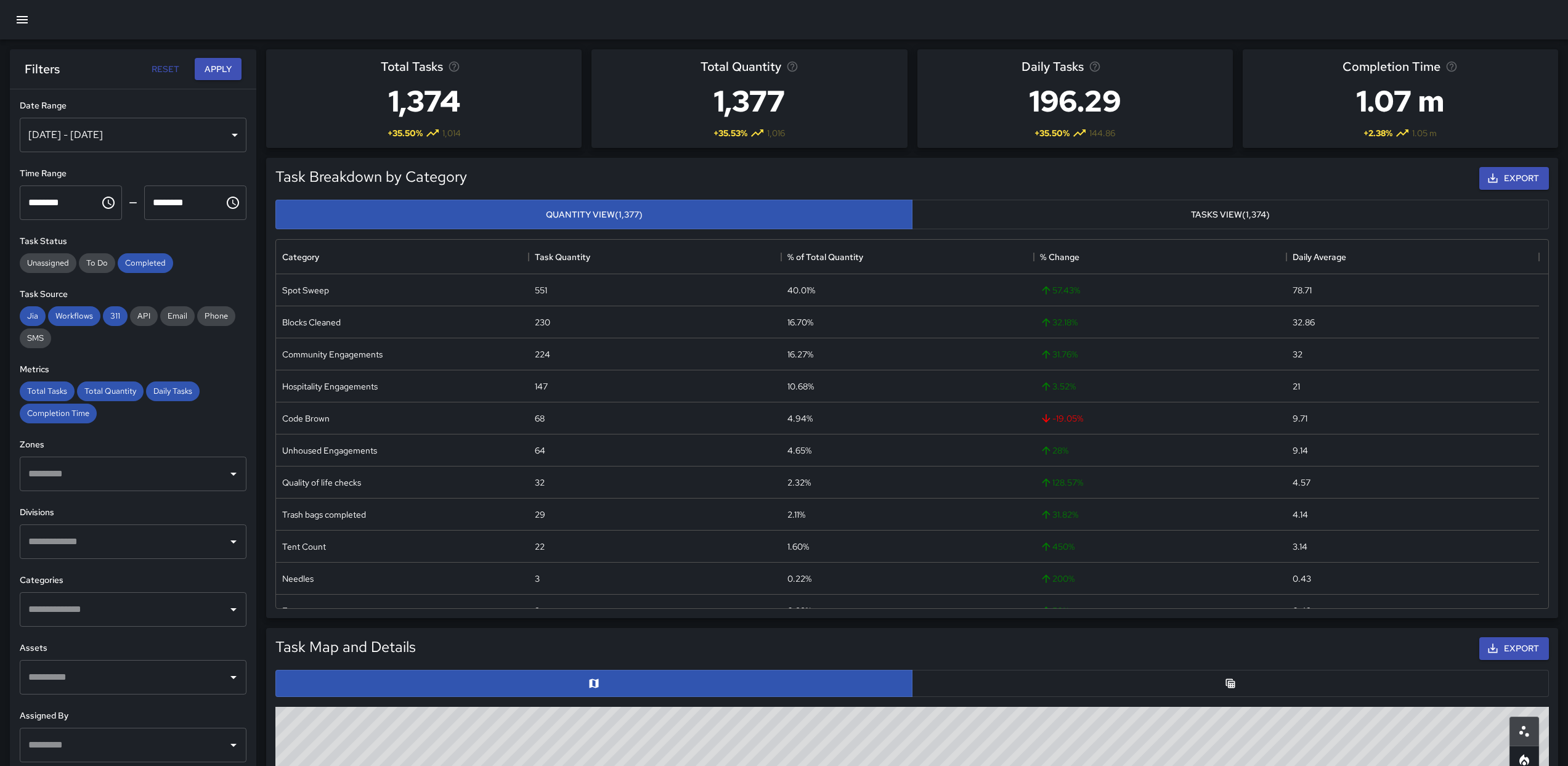
click at [402, 137] on span "+ 35.50 %" at bounding box center [405, 133] width 35 height 13
click at [397, 133] on span "+ 35.50 %" at bounding box center [405, 133] width 35 height 13
click at [120, 549] on input "text" at bounding box center [123, 542] width 197 height 24
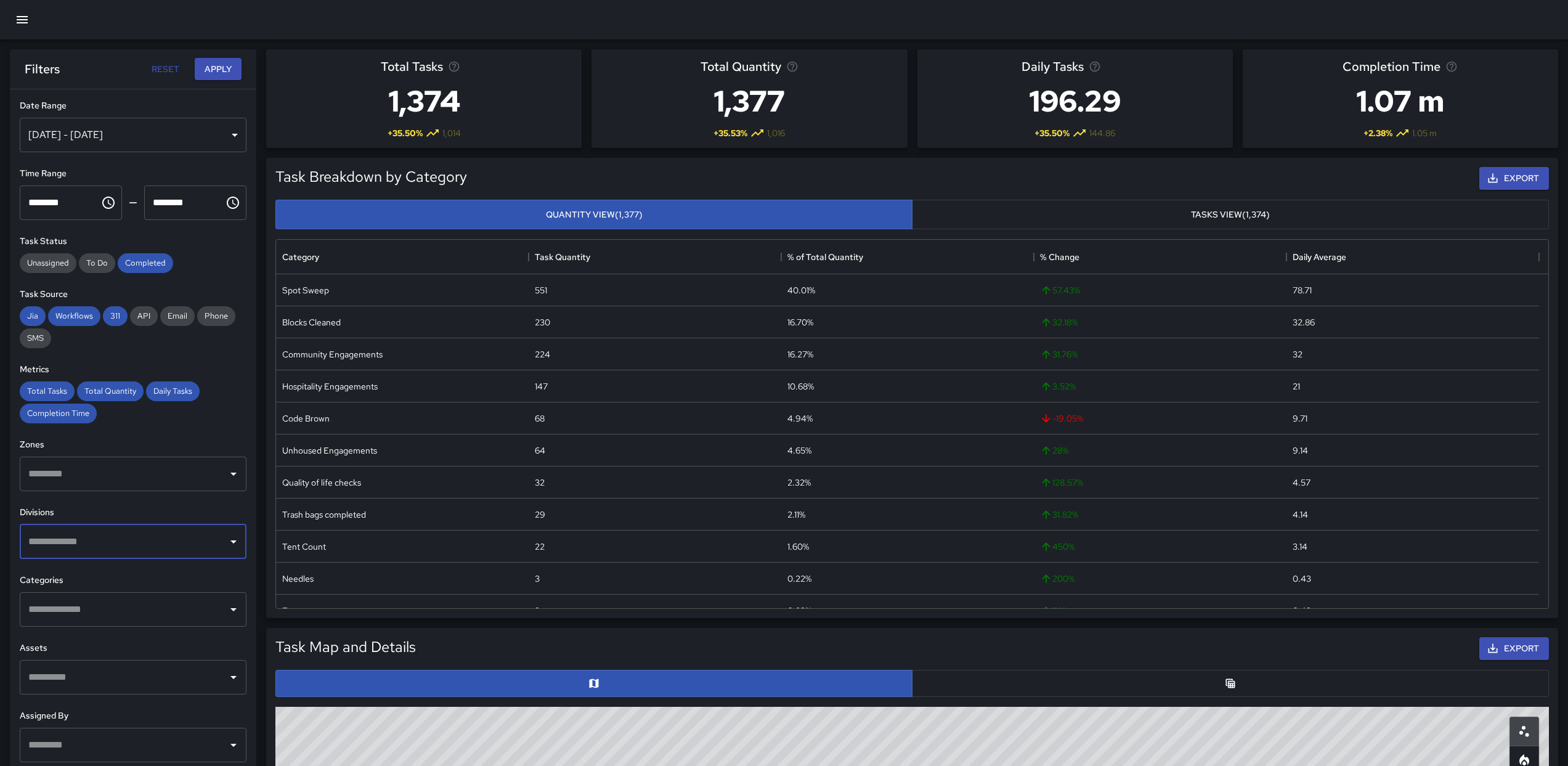
drag, startPoint x: 121, startPoint y: 547, endPoint x: 127, endPoint y: 538, distance: 10.8
click at [121, 547] on input "text" at bounding box center [123, 542] width 197 height 24
click at [120, 541] on input "text" at bounding box center [123, 542] width 197 height 24
click at [142, 577] on span "Community Ambassadors" at bounding box center [141, 580] width 172 height 15
click at [143, 575] on span "Community Ambassadors" at bounding box center [141, 580] width 172 height 15
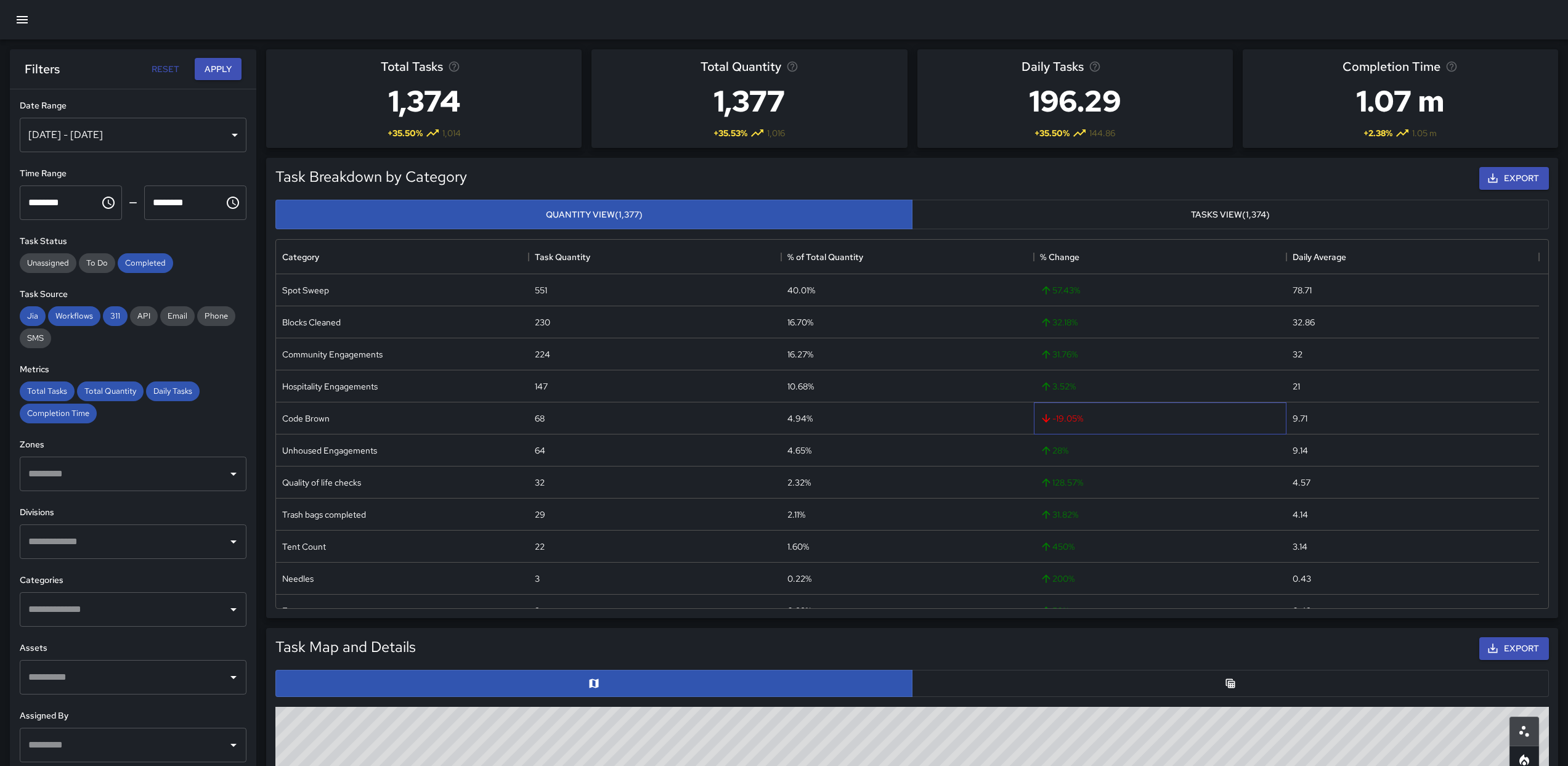
click at [1079, 427] on div "-19.05 %" at bounding box center [1160, 418] width 253 height 32
click at [965, 297] on div "40.01%" at bounding box center [907, 290] width 253 height 32
click at [1078, 295] on span "57.43 %" at bounding box center [1060, 290] width 40 height 13
drag, startPoint x: 1079, startPoint y: 294, endPoint x: 1019, endPoint y: 287, distance: 60.4
click at [1016, 286] on div "Spot Sweep 551 40.01% 57.43 % 78.71" at bounding box center [908, 290] width 1263 height 32
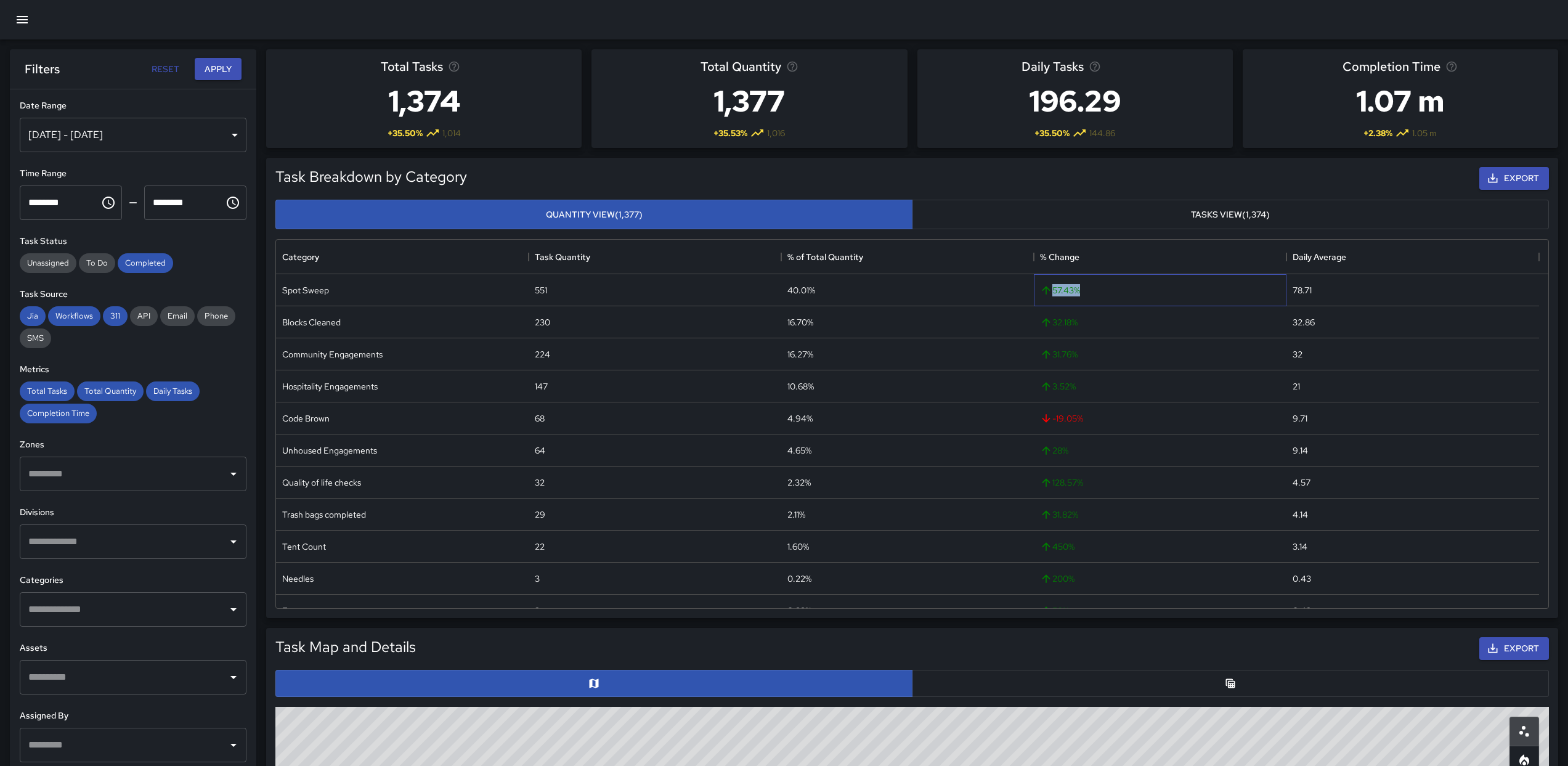
click at [1062, 286] on span "57.43 %" at bounding box center [1060, 290] width 40 height 13
click at [1087, 327] on div "32.18 %" at bounding box center [1160, 322] width 253 height 32
click at [1089, 360] on div "31.76 %" at bounding box center [1160, 354] width 253 height 32
click at [1084, 391] on div "3.52 %" at bounding box center [1160, 386] width 253 height 32
drag, startPoint x: 1101, startPoint y: 485, endPoint x: 1100, endPoint y: 469, distance: 16.0
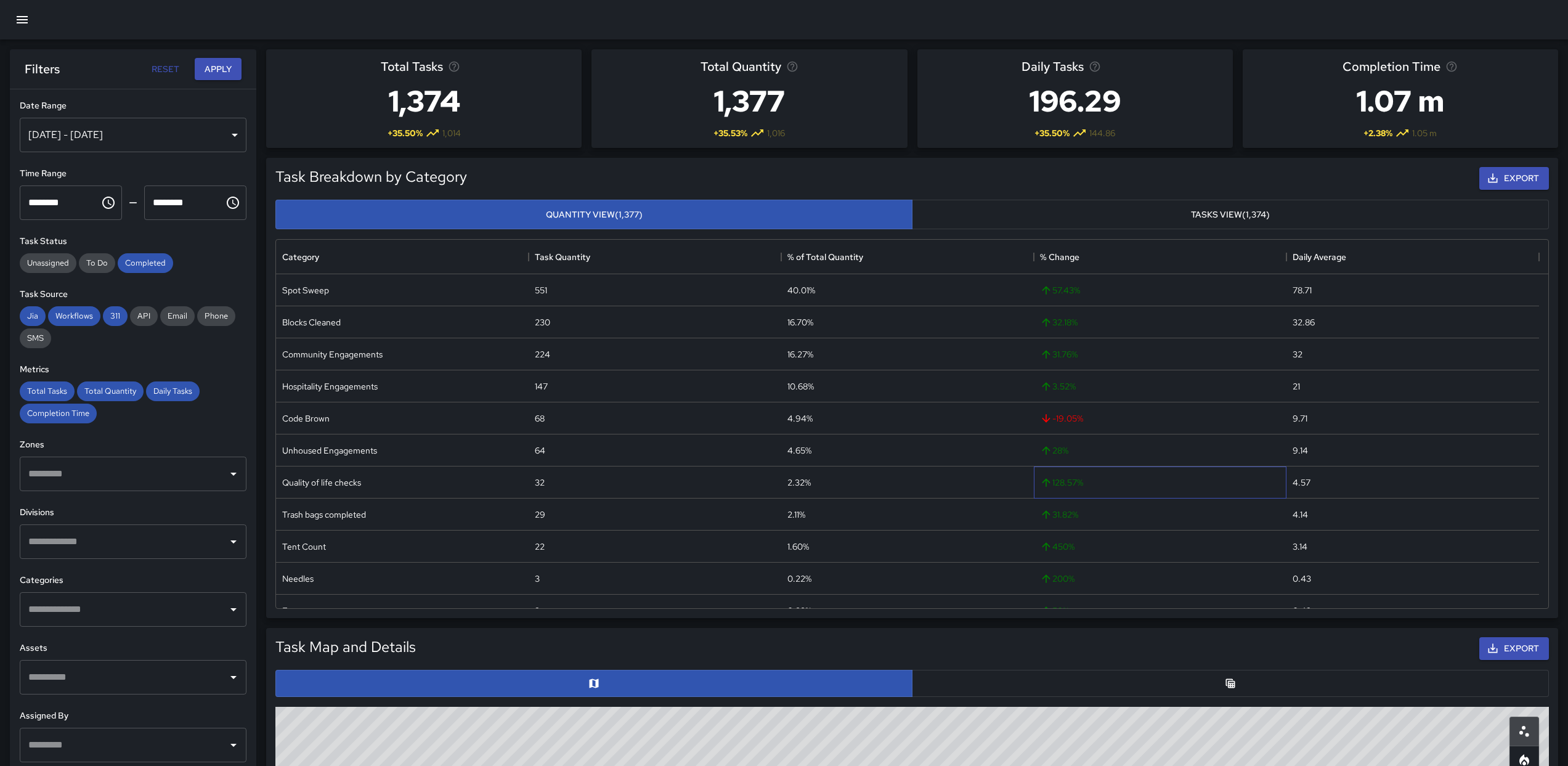
click at [1102, 485] on div "128.57 %" at bounding box center [1160, 482] width 253 height 32
click at [1096, 456] on div "28 %" at bounding box center [1160, 450] width 253 height 32
click at [1113, 504] on div "31.82 %" at bounding box center [1160, 514] width 253 height 32
click at [1138, 549] on div "450 %" at bounding box center [1160, 547] width 253 height 32
click at [1156, 587] on div "200 %" at bounding box center [1160, 579] width 253 height 32
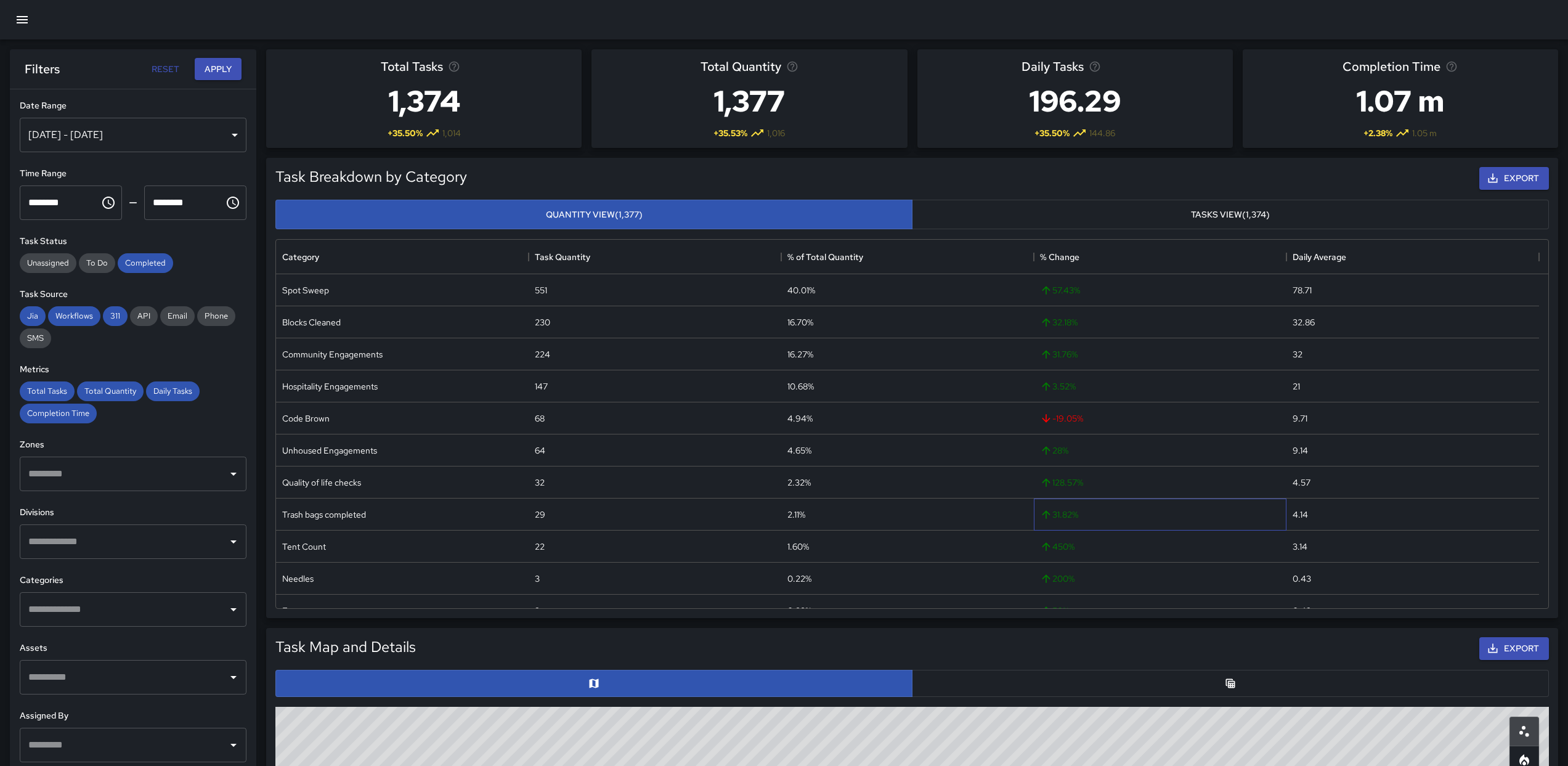
click at [1064, 516] on span "31.82 %" at bounding box center [1059, 515] width 38 height 13
click at [1056, 507] on div "50 %" at bounding box center [1160, 496] width 253 height 32
click at [1117, 456] on div "200 %" at bounding box center [1160, 464] width 253 height 32
click at [1142, 423] on div "450 %" at bounding box center [1160, 432] width 253 height 32
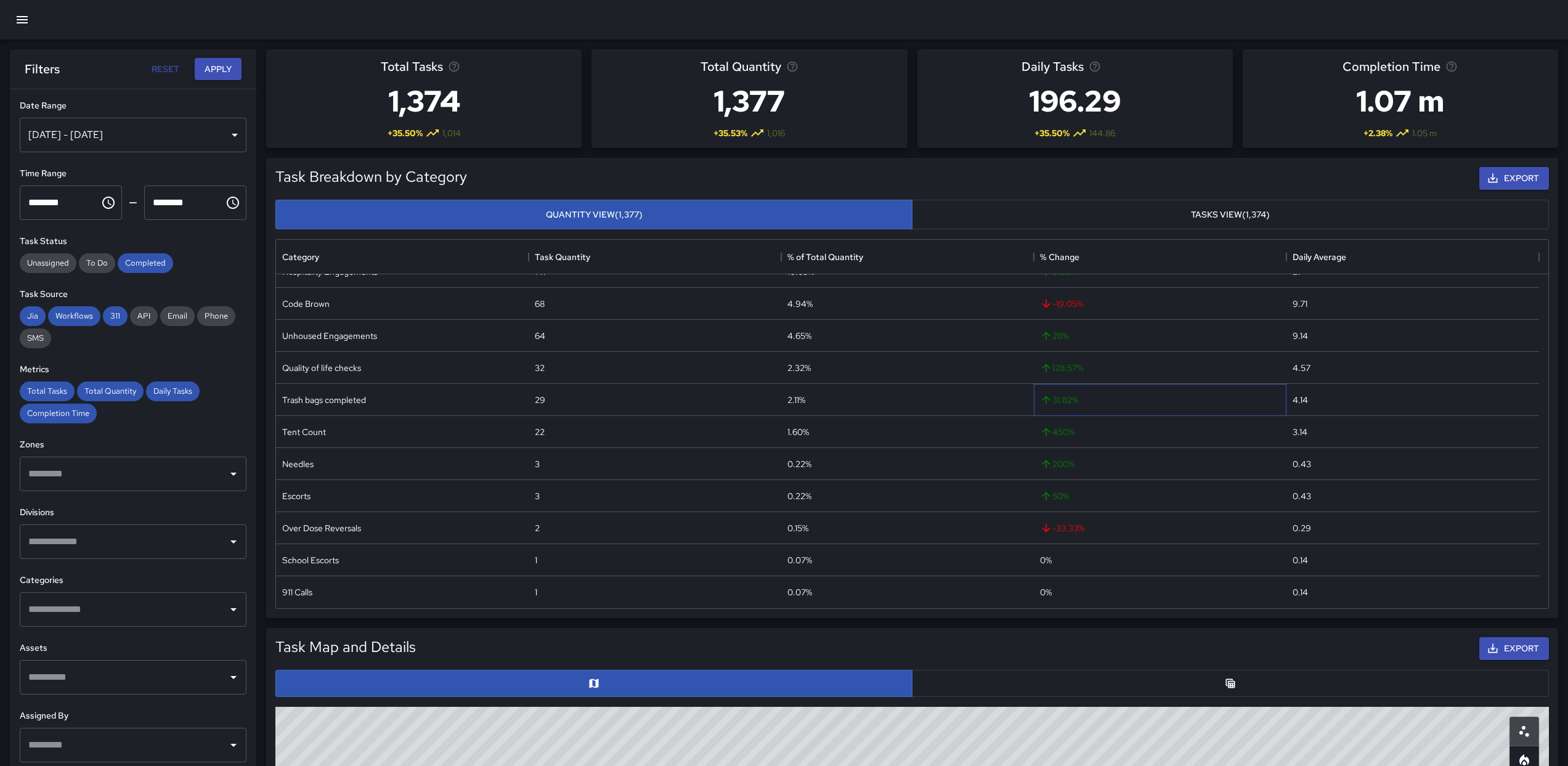
click at [1153, 395] on div "31.82 %" at bounding box center [1160, 400] width 253 height 32
click at [1167, 357] on div "128.57 %" at bounding box center [1160, 368] width 253 height 32
click at [1156, 342] on div "28 %" at bounding box center [1160, 336] width 253 height 32
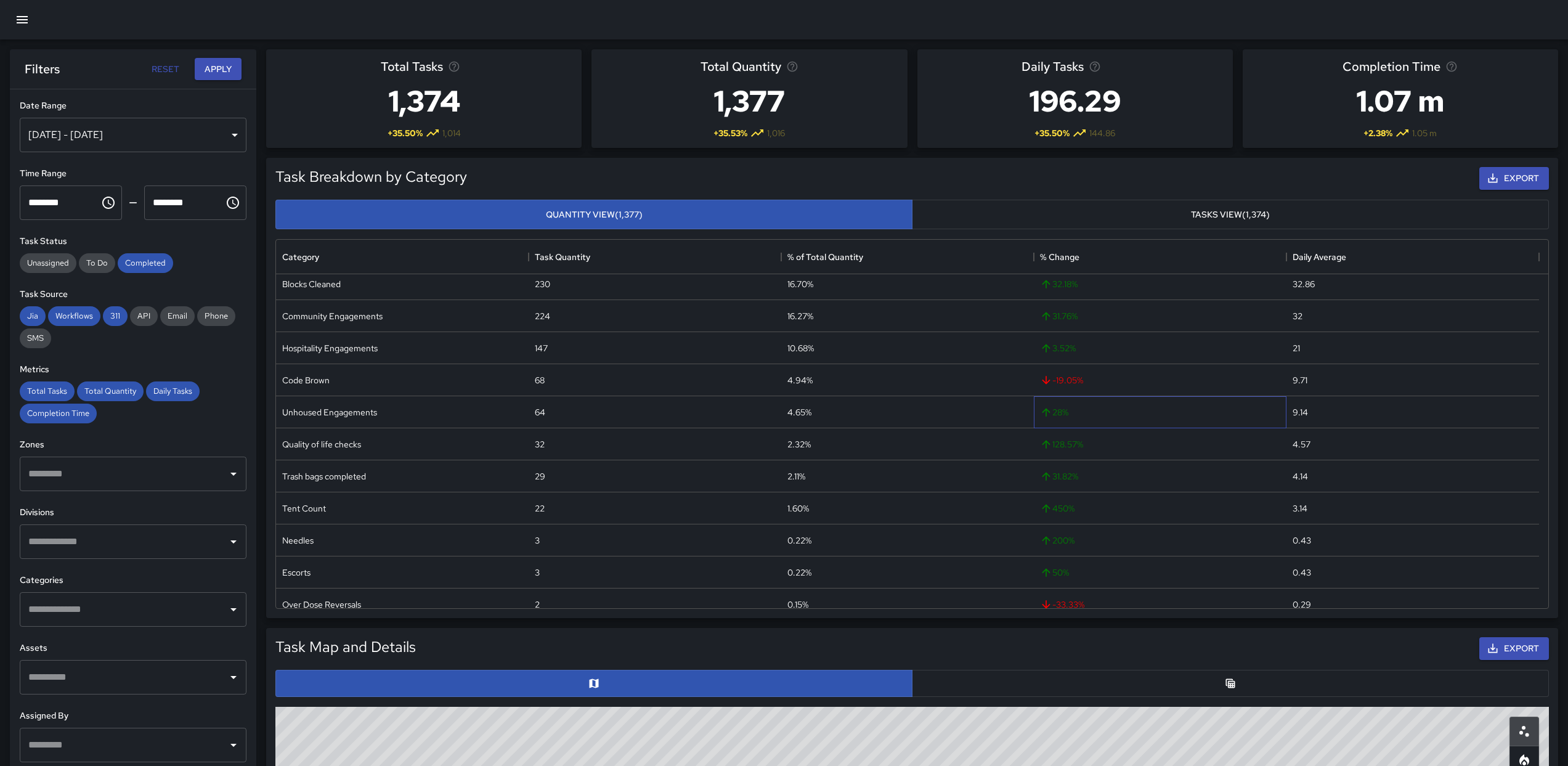
scroll to position [0, 0]
click at [1158, 283] on div "57.43 %" at bounding box center [1160, 290] width 253 height 32
click at [1102, 346] on div "31.76 %" at bounding box center [1160, 354] width 253 height 32
click at [1112, 328] on div "32.18 %" at bounding box center [1160, 322] width 253 height 32
click at [1125, 399] on div "3.52 %" at bounding box center [1160, 386] width 253 height 32
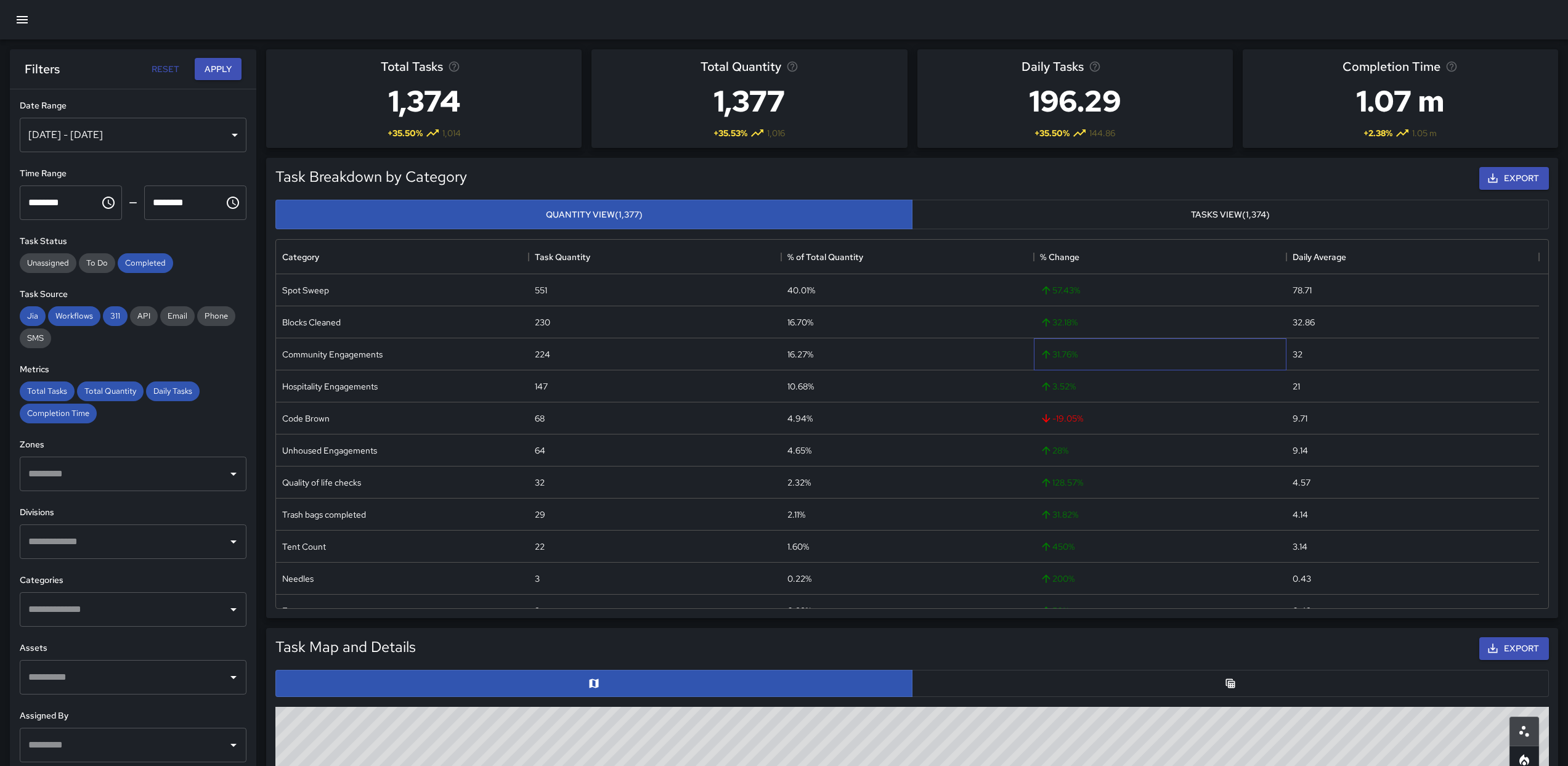
click at [1130, 369] on div "31.76 %" at bounding box center [1160, 354] width 253 height 32
click at [1160, 458] on div "28 %" at bounding box center [1160, 450] width 253 height 32
click at [141, 464] on input "text" at bounding box center [123, 474] width 197 height 24
click at [198, 554] on li "Urban Alchemy Outside Perimeter" at bounding box center [128, 542] width 218 height 33
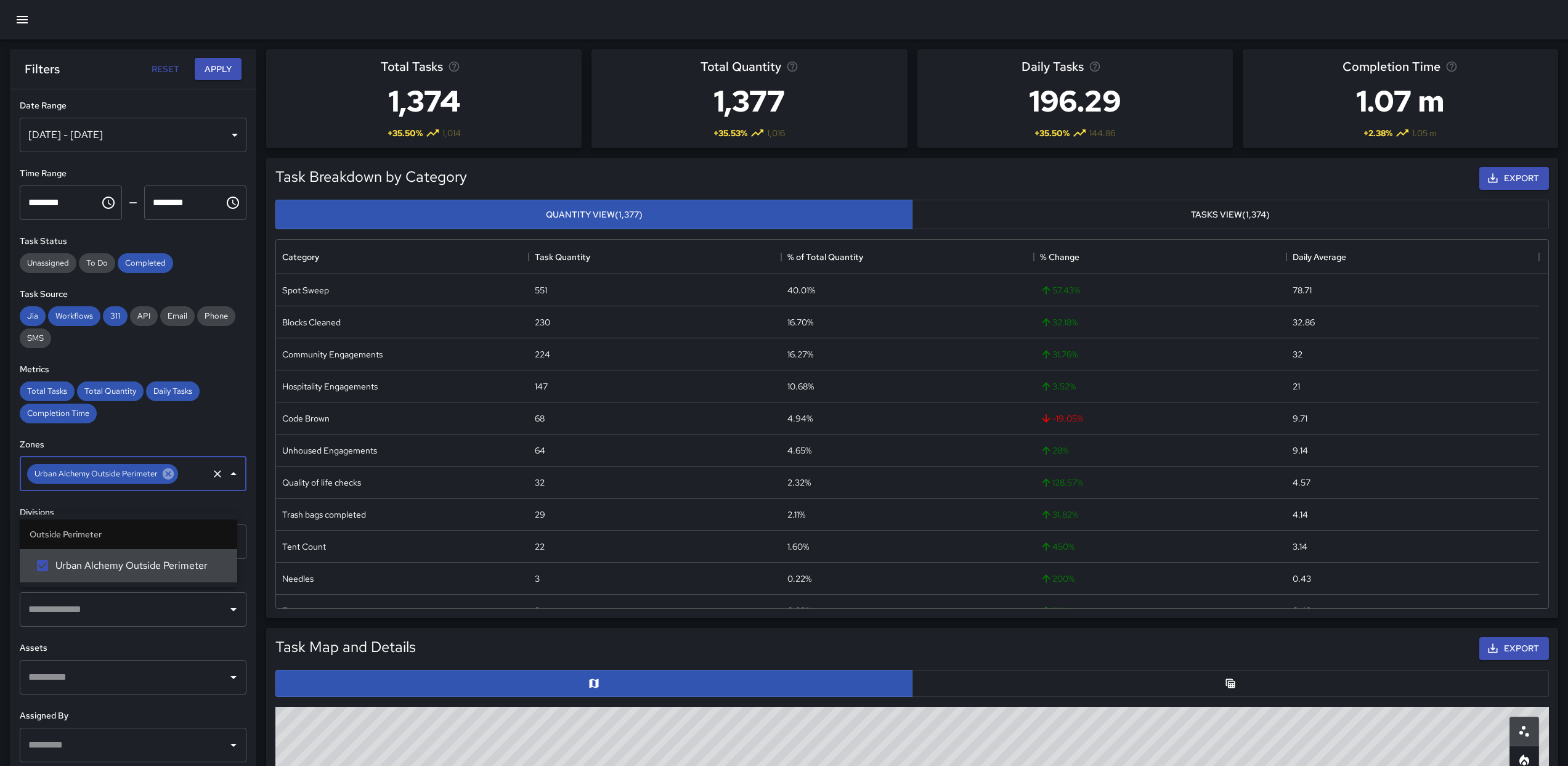
click at [171, 479] on icon at bounding box center [168, 473] width 13 height 13
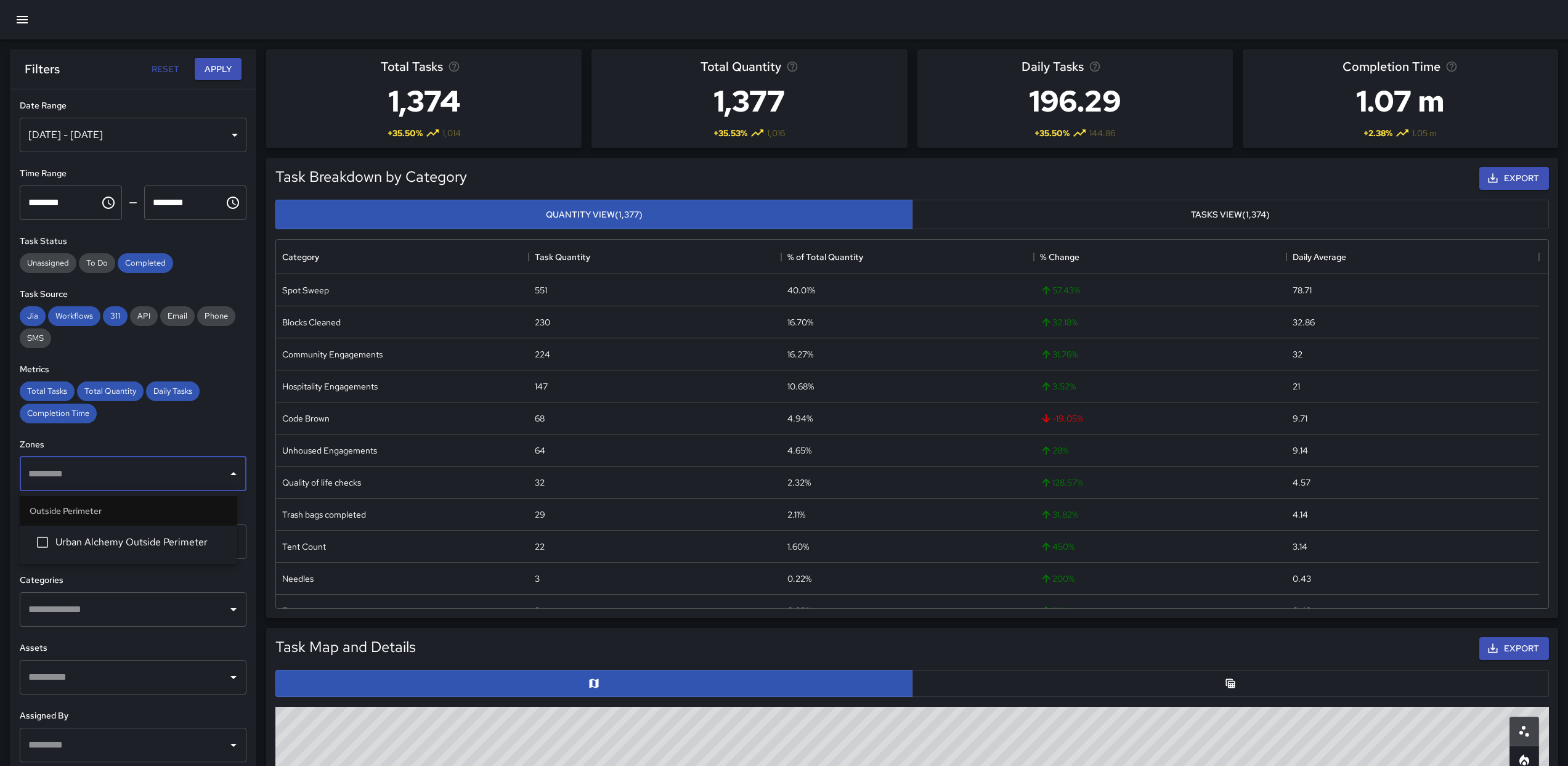
click at [235, 407] on div "Total Tasks Total Quantity Daily Tasks Completion Time" at bounding box center [133, 402] width 227 height 42
click at [160, 603] on input "text" at bounding box center [123, 609] width 197 height 24
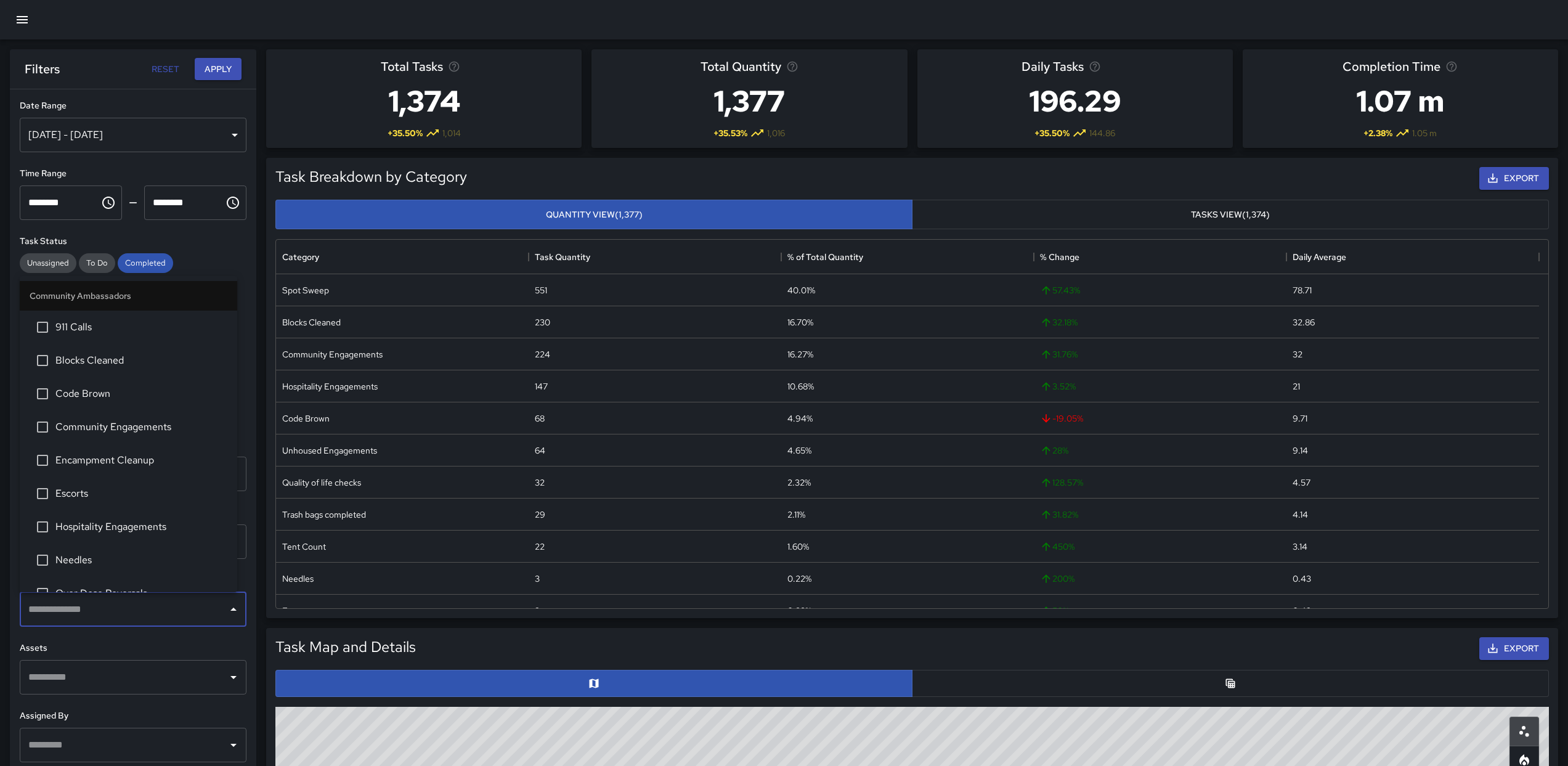
drag, startPoint x: 216, startPoint y: 241, endPoint x: 200, endPoint y: 297, distance: 58.2
click at [215, 242] on h6 "Task Status" at bounding box center [133, 241] width 227 height 13
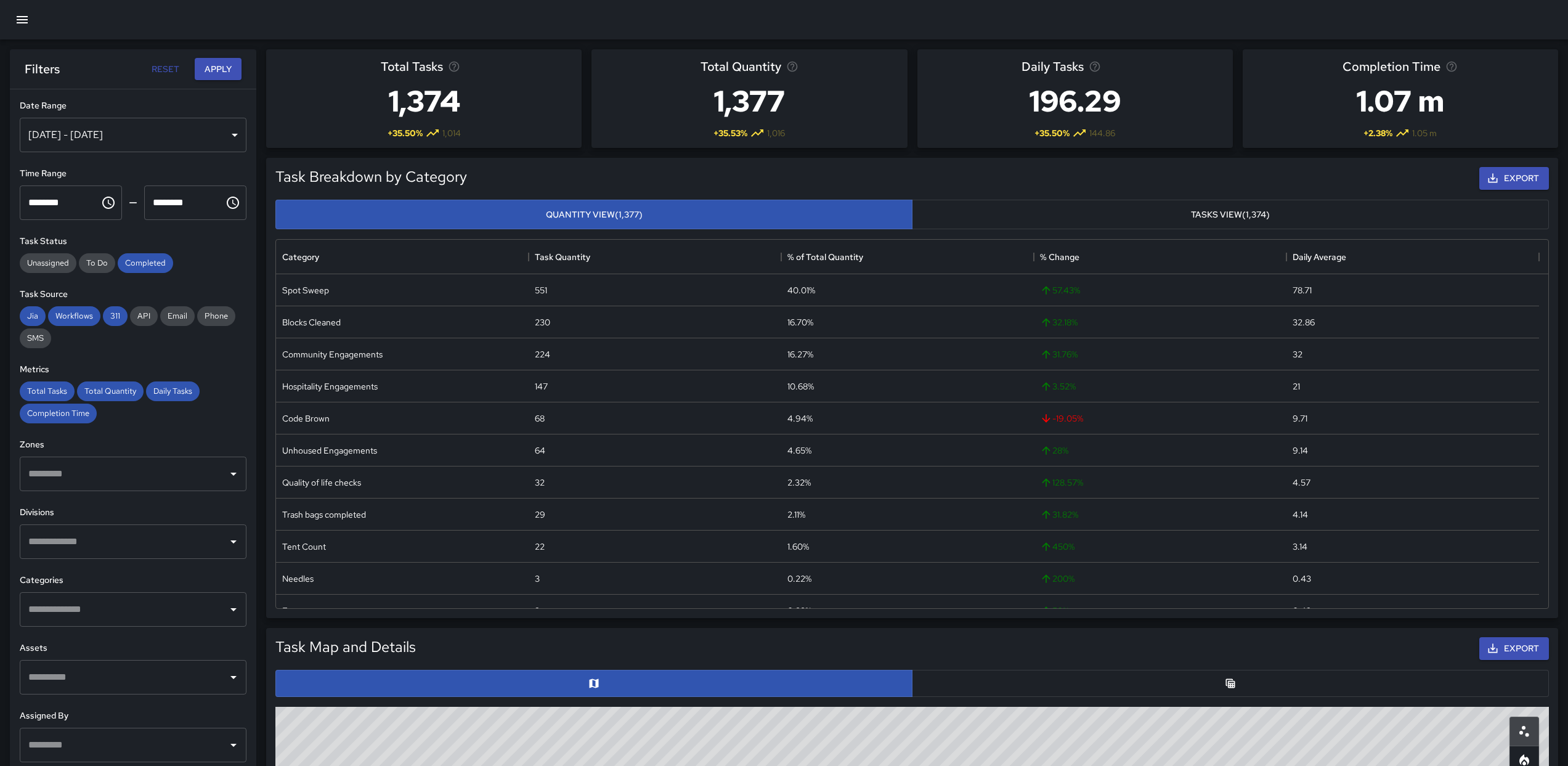
click at [58, 687] on input "text" at bounding box center [123, 678] width 197 height 24
click at [63, 685] on input "text" at bounding box center [123, 678] width 197 height 24
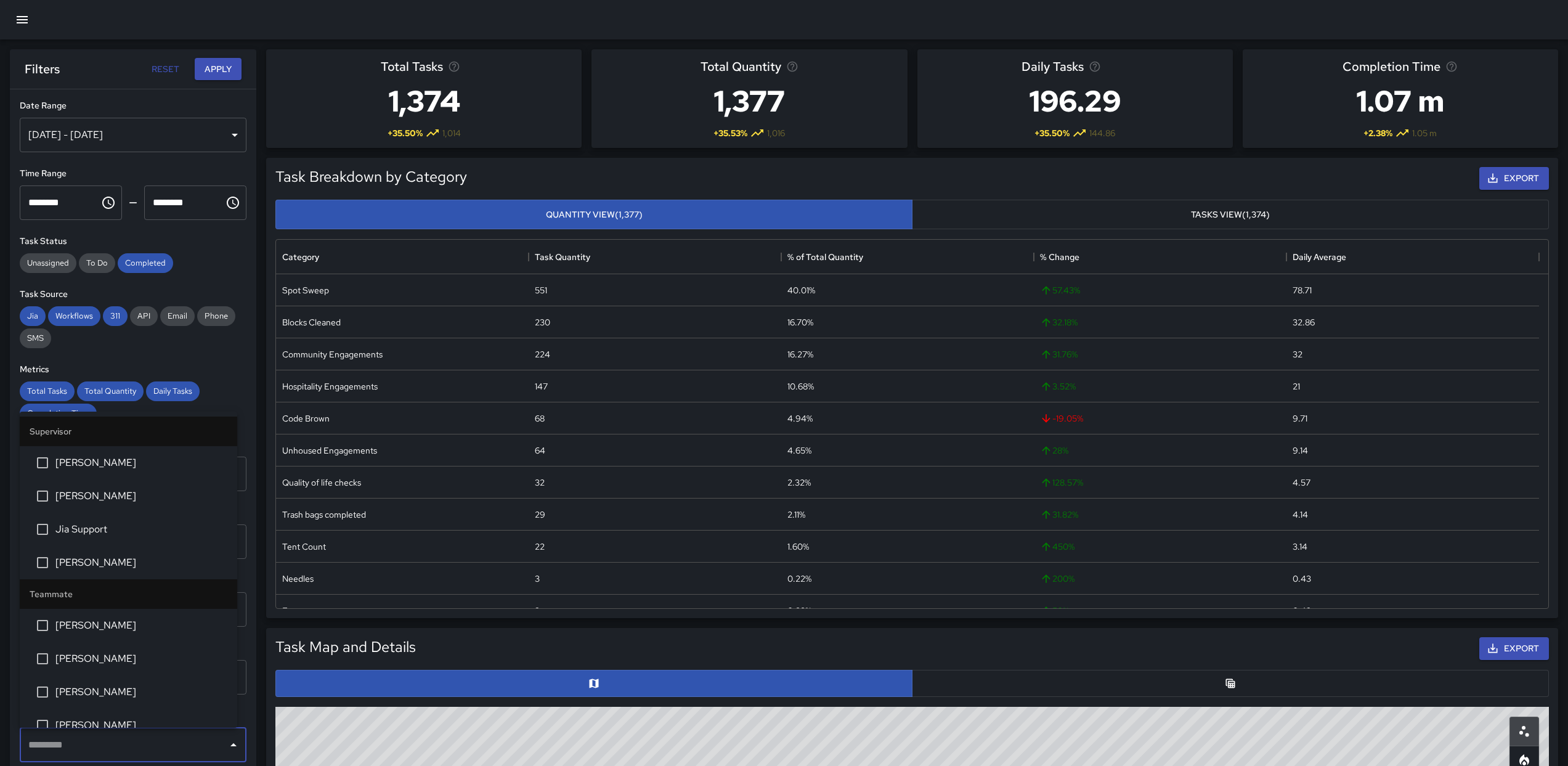
click at [87, 737] on input "text" at bounding box center [123, 745] width 197 height 24
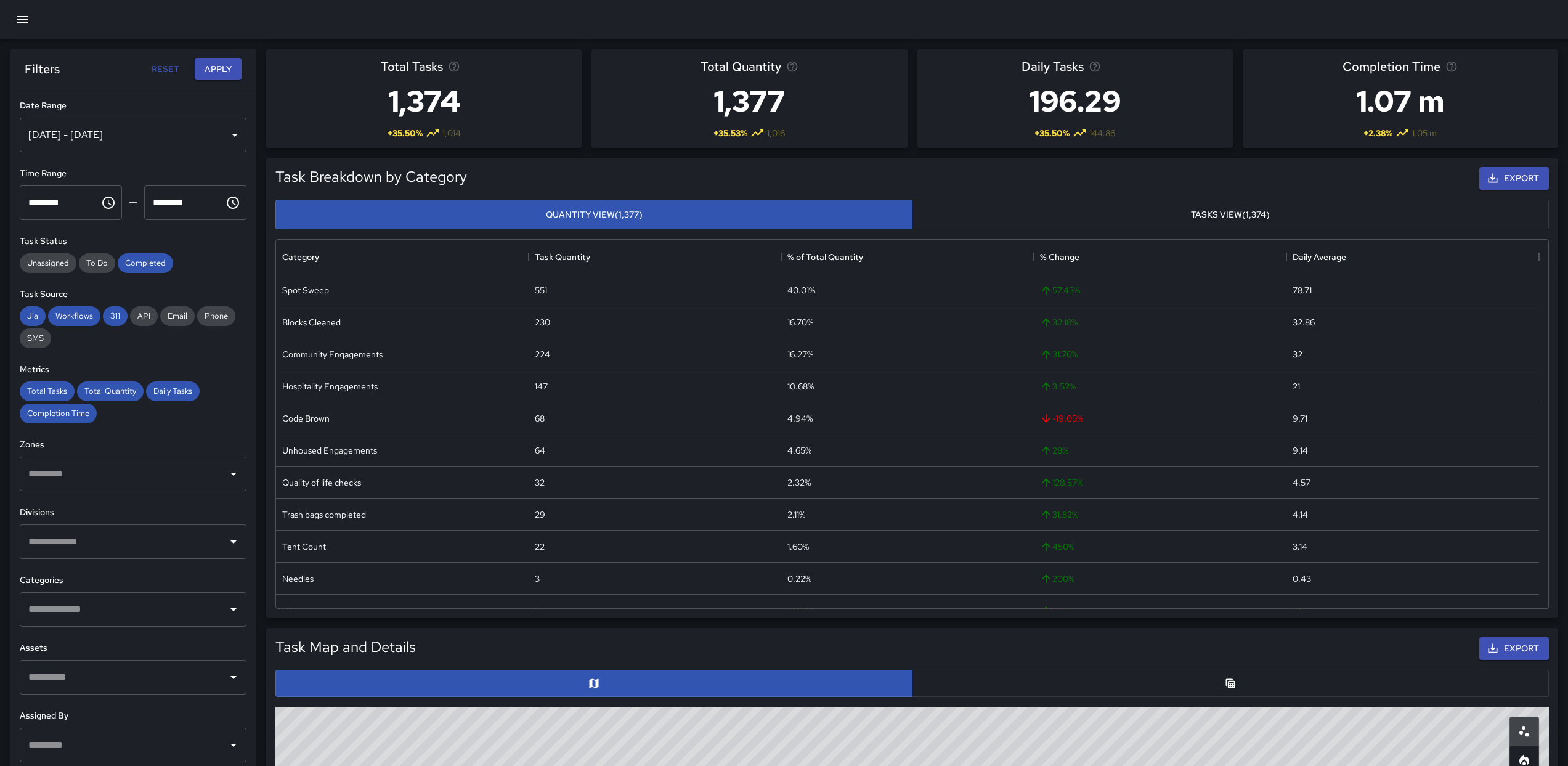
click at [223, 359] on div "**********" at bounding box center [133, 452] width 246 height 726
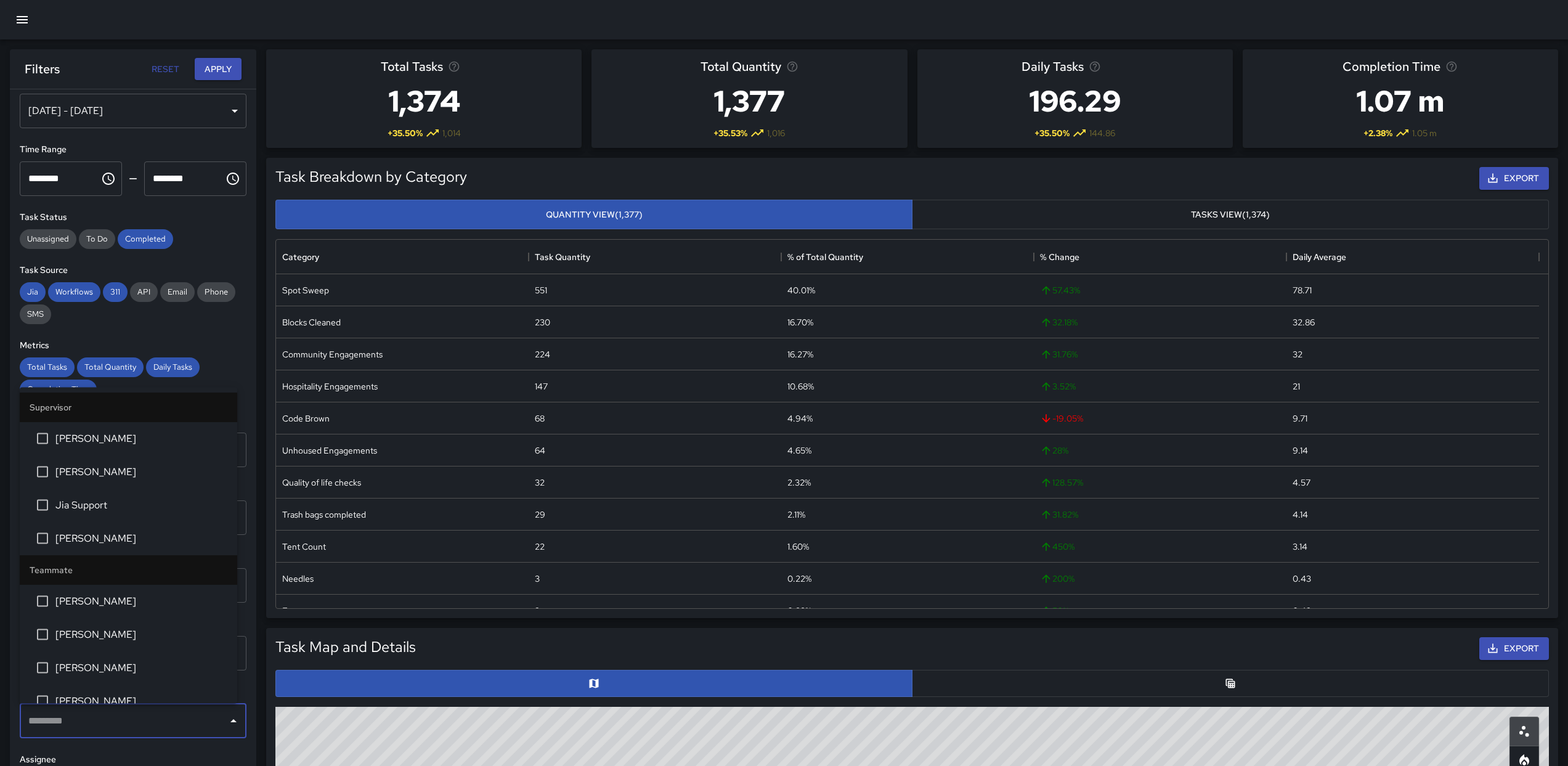
click at [133, 722] on input "text" at bounding box center [123, 721] width 197 height 24
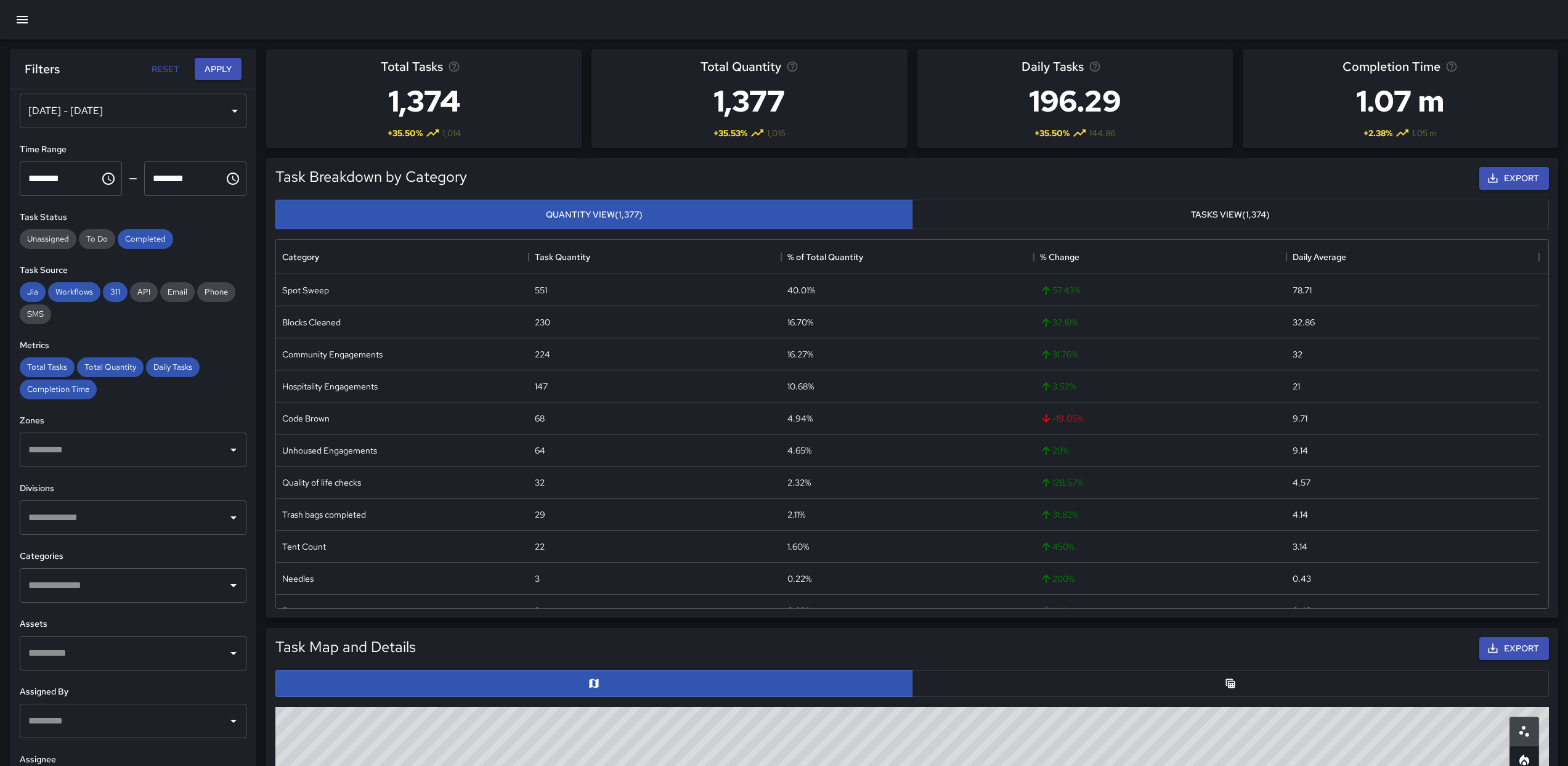
click at [230, 358] on div "Total Tasks Total Quantity Daily Tasks Completion Time" at bounding box center [133, 378] width 227 height 42
click at [426, 100] on h3 "1,374" at bounding box center [424, 101] width 87 height 49
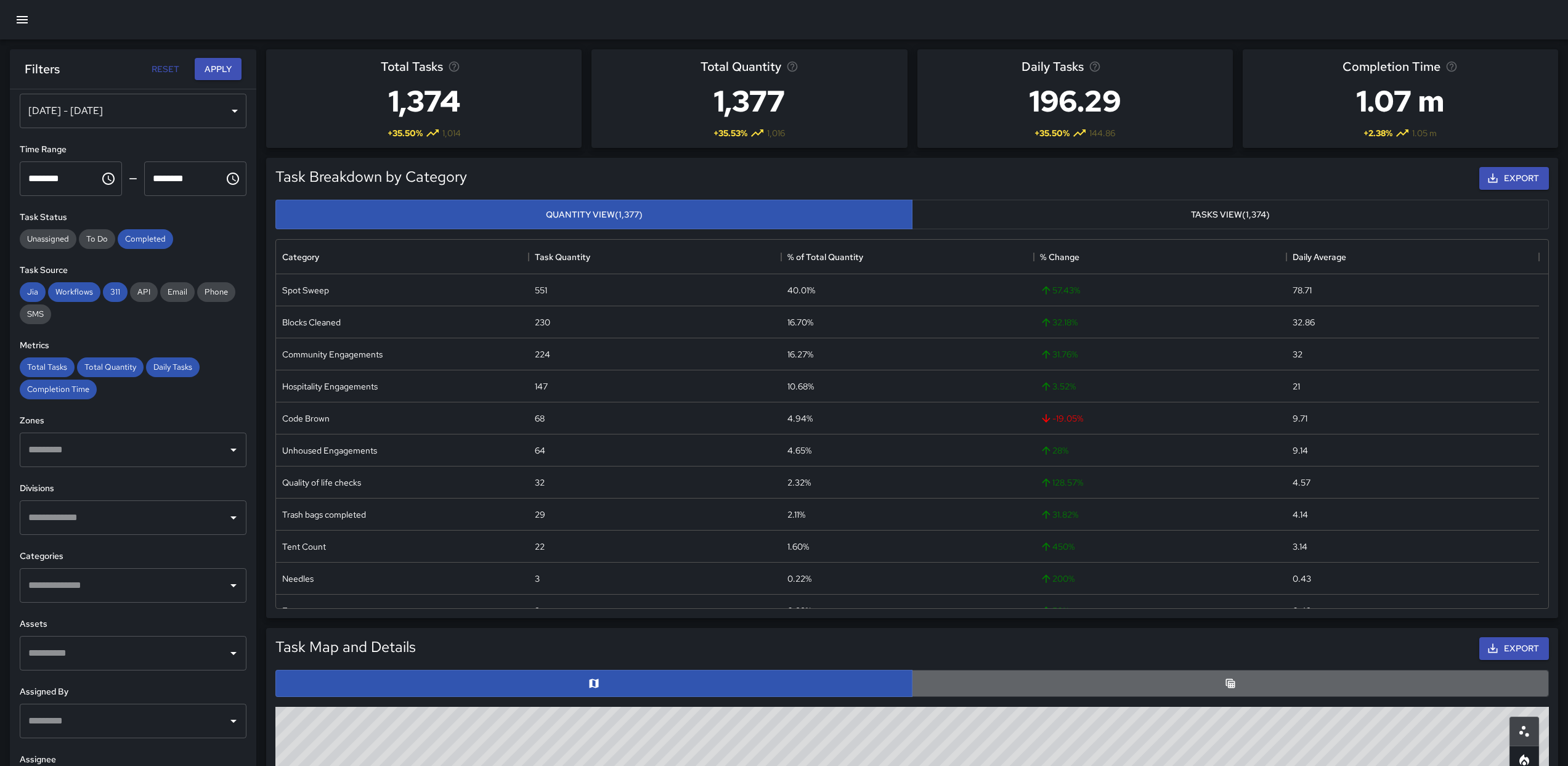
click at [970, 685] on button "button" at bounding box center [1231, 683] width 637 height 27
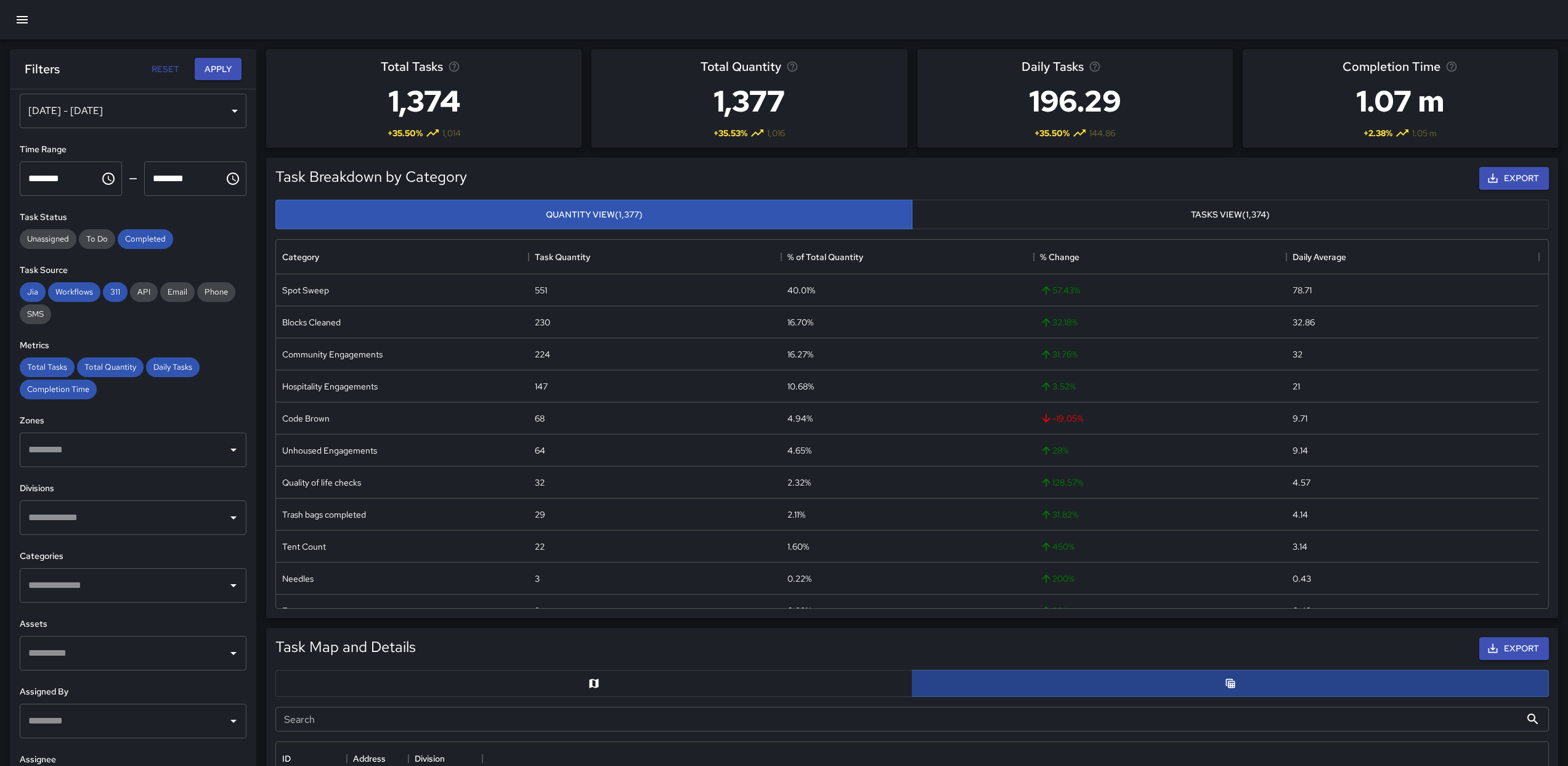
scroll to position [10, 10]
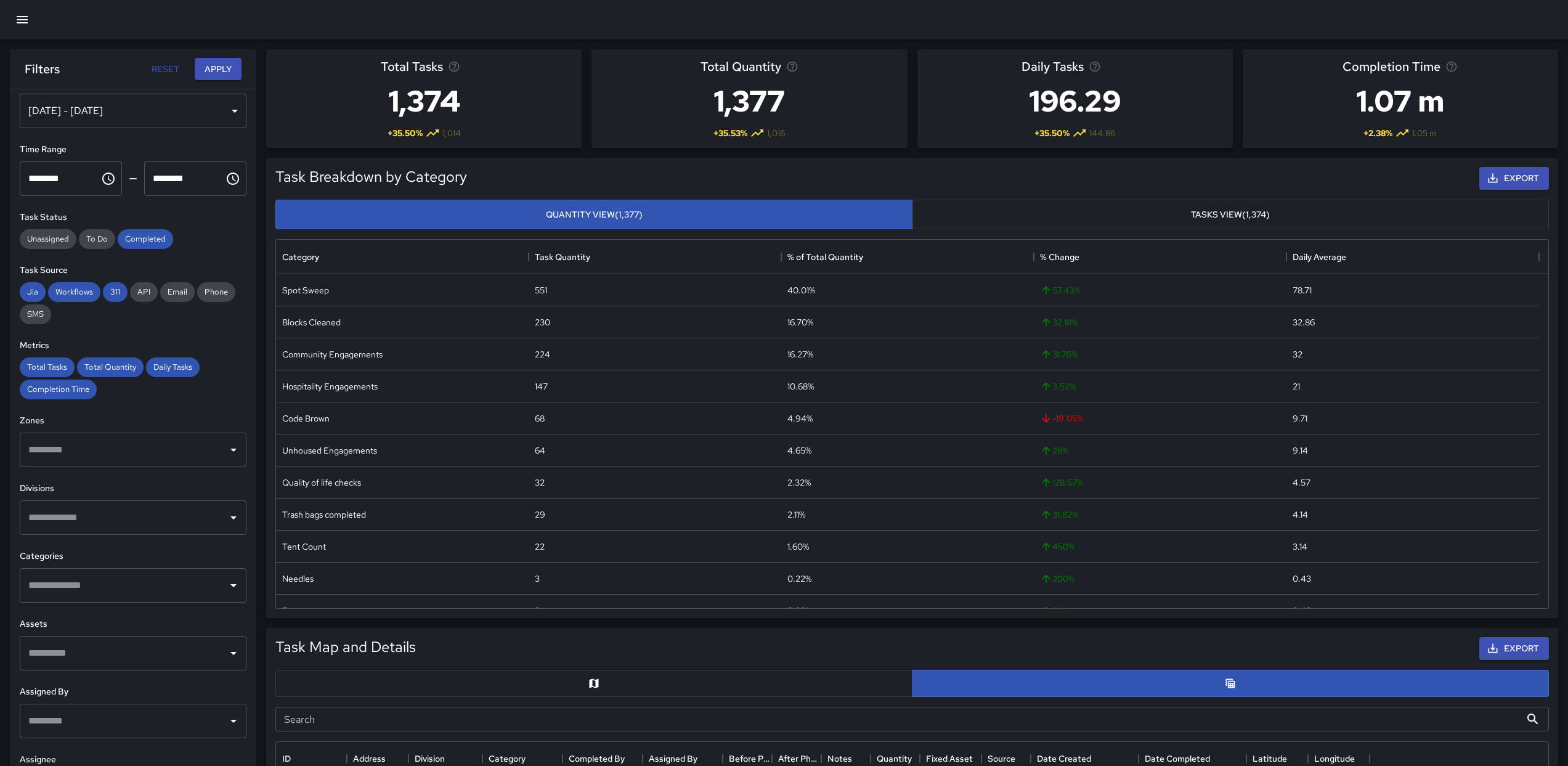
click at [719, 692] on button "button" at bounding box center [594, 683] width 637 height 27
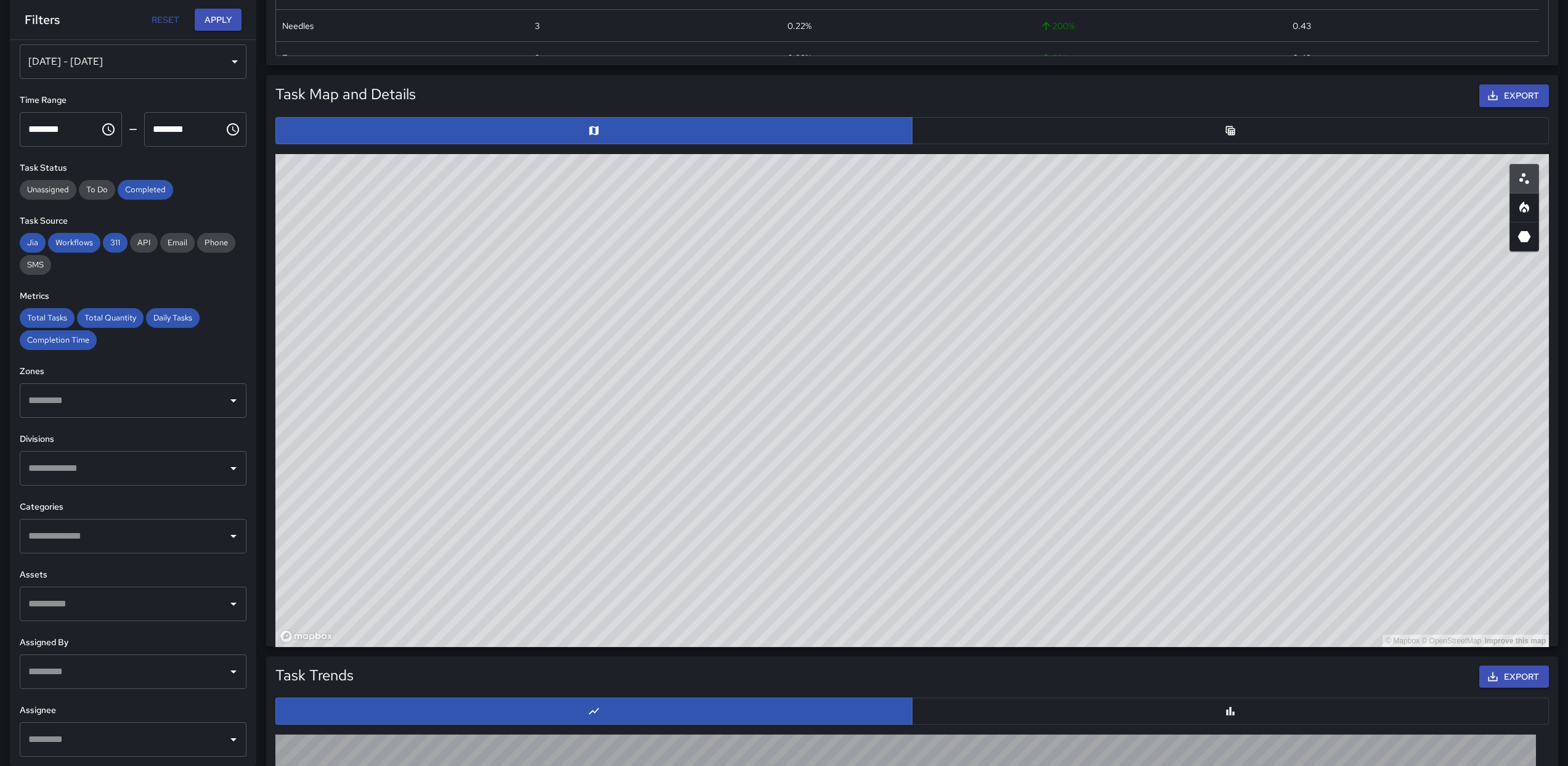
scroll to position [555, 0]
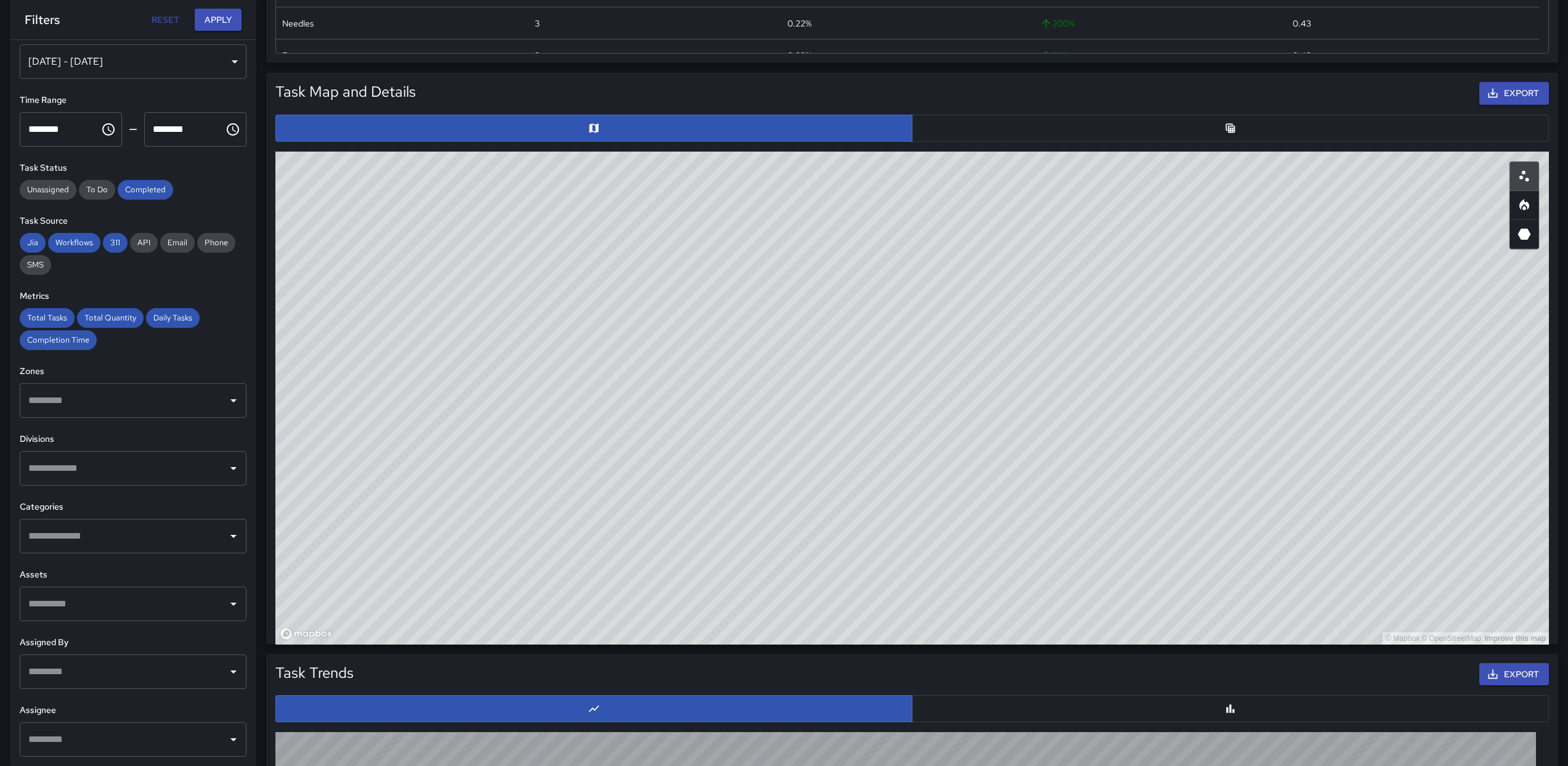
click at [1055, 391] on div "© Mapbox © OpenStreetMap Improve this map" at bounding box center [912, 398] width 1274 height 493
drag, startPoint x: 1055, startPoint y: 391, endPoint x: 1006, endPoint y: 472, distance: 94.7
click at [1006, 472] on div "© Mapbox © OpenStreetMap Improve this map" at bounding box center [912, 398] width 1274 height 493
click at [1007, 449] on div "© Mapbox © OpenStreetMap Improve this map" at bounding box center [912, 398] width 1274 height 493
drag, startPoint x: 1007, startPoint y: 449, endPoint x: 880, endPoint y: 369, distance: 150.1
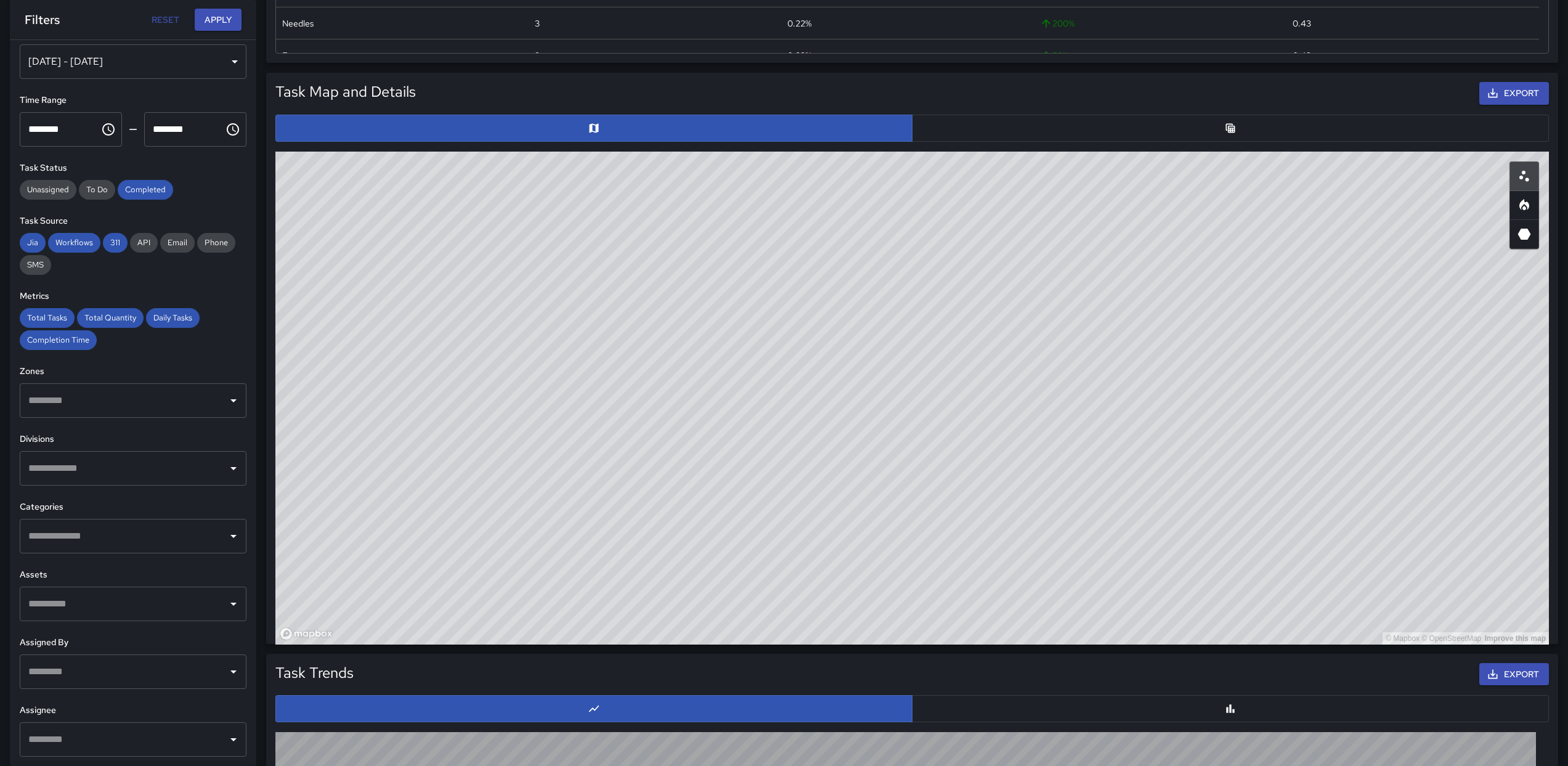
click at [885, 370] on div "© Mapbox © OpenStreetMap Improve this map" at bounding box center [912, 398] width 1274 height 493
drag, startPoint x: 859, startPoint y: 292, endPoint x: 762, endPoint y: 358, distance: 117.3
click at [769, 297] on div "© Mapbox © OpenStreetMap Improve this map" at bounding box center [912, 398] width 1274 height 493
drag, startPoint x: 822, startPoint y: 298, endPoint x: 817, endPoint y: 321, distance: 23.5
click at [817, 321] on div "© Mapbox © OpenStreetMap Improve this map" at bounding box center [912, 398] width 1274 height 493
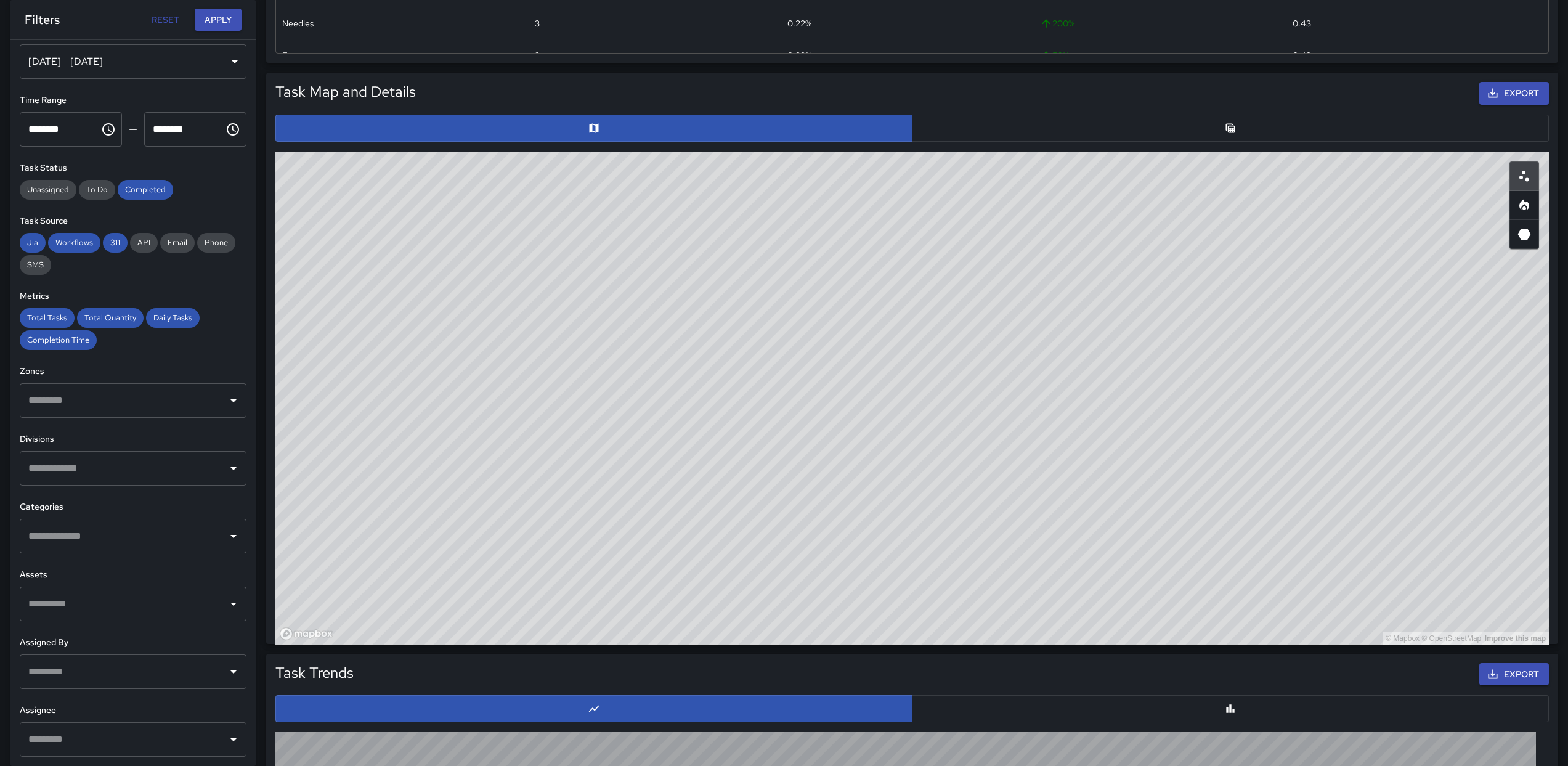
drag, startPoint x: 784, startPoint y: 256, endPoint x: 938, endPoint y: 517, distance: 303.0
click at [936, 520] on div "© Mapbox © OpenStreetMap Improve this map" at bounding box center [912, 398] width 1274 height 493
drag, startPoint x: 812, startPoint y: 274, endPoint x: 824, endPoint y: 352, distance: 78.9
click at [824, 352] on div "© Mapbox © OpenStreetMap Improve this map" at bounding box center [912, 398] width 1274 height 493
drag, startPoint x: 762, startPoint y: 373, endPoint x: 718, endPoint y: 365, distance: 44.7
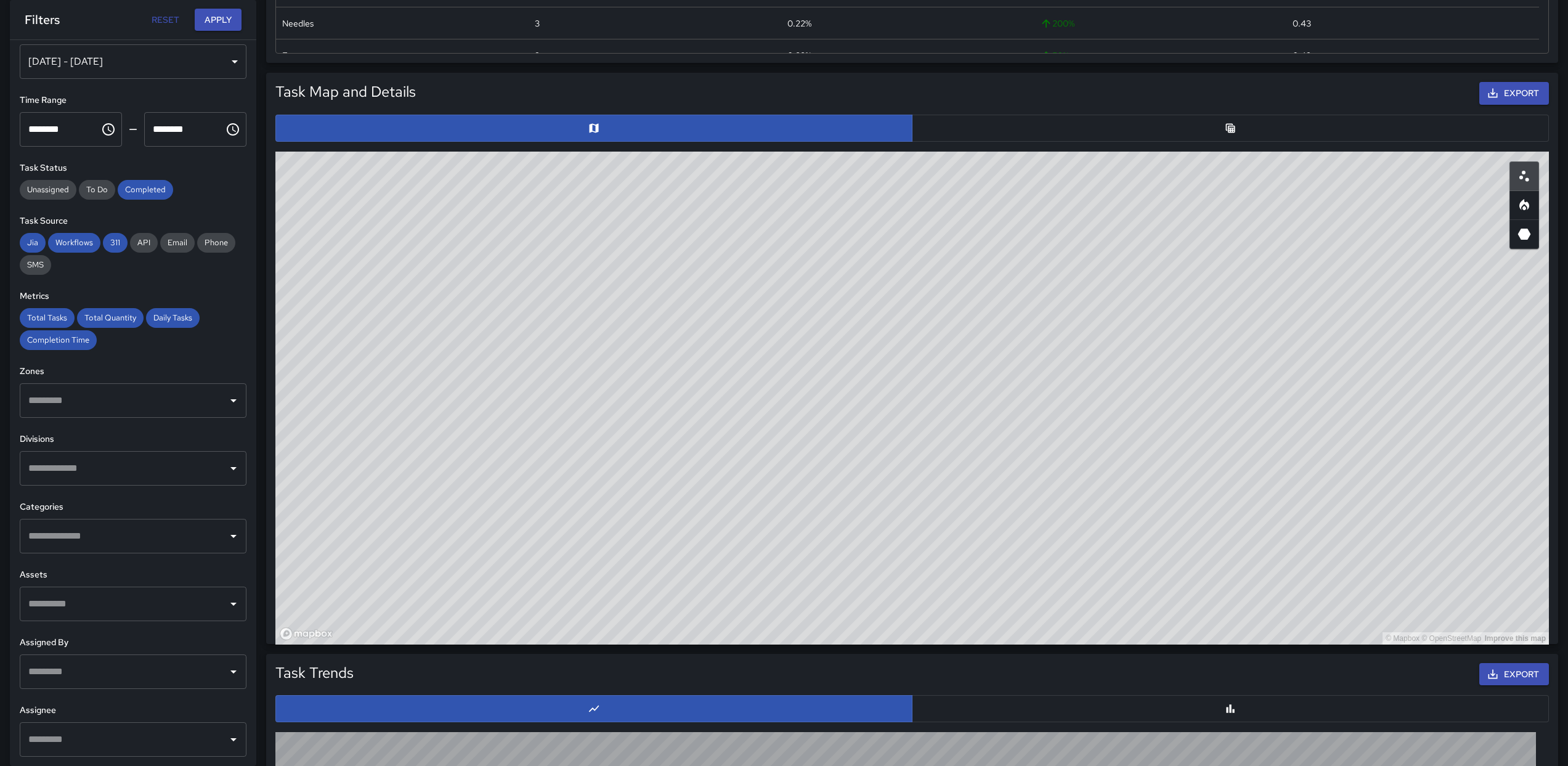
click at [717, 366] on div "© Mapbox © OpenStreetMap Improve this map" at bounding box center [912, 398] width 1274 height 493
drag, startPoint x: 926, startPoint y: 353, endPoint x: 895, endPoint y: 328, distance: 39.8
click at [927, 335] on div "© Mapbox © OpenStreetMap Improve this map" at bounding box center [912, 398] width 1274 height 493
drag, startPoint x: 972, startPoint y: 300, endPoint x: 1054, endPoint y: 300, distance: 82.0
click at [1054, 300] on div "© Mapbox © OpenStreetMap Improve this map" at bounding box center [912, 398] width 1274 height 493
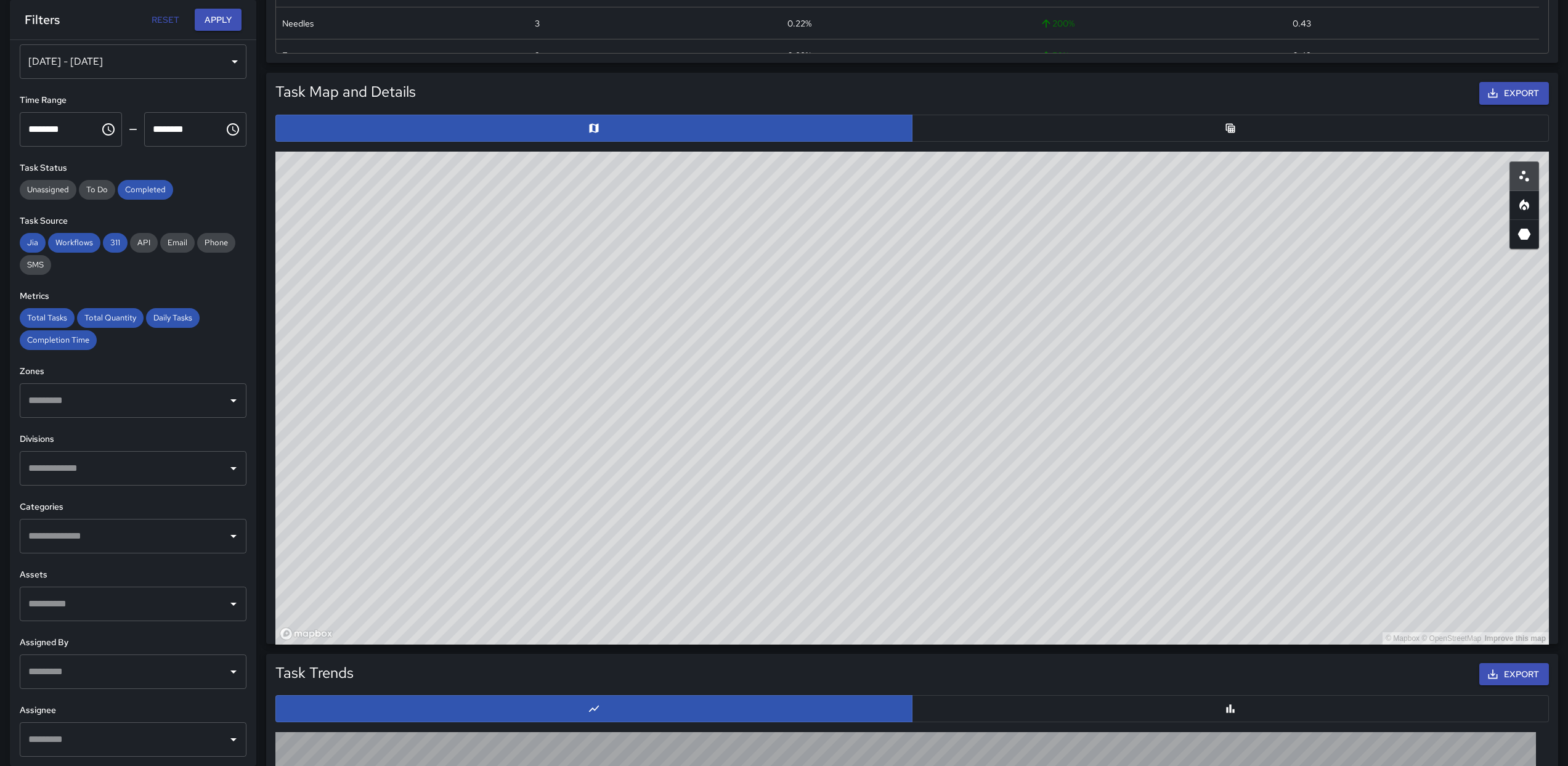
drag, startPoint x: 1308, startPoint y: 407, endPoint x: 1252, endPoint y: 408, distance: 56.0
click at [1293, 411] on div "© Mapbox © OpenStreetMap Improve this map" at bounding box center [912, 398] width 1274 height 493
click at [1252, 408] on div "© Mapbox © OpenStreetMap Improve this map" at bounding box center [912, 398] width 1274 height 493
click at [1519, 202] on icon "Heatmap" at bounding box center [1523, 205] width 15 height 15
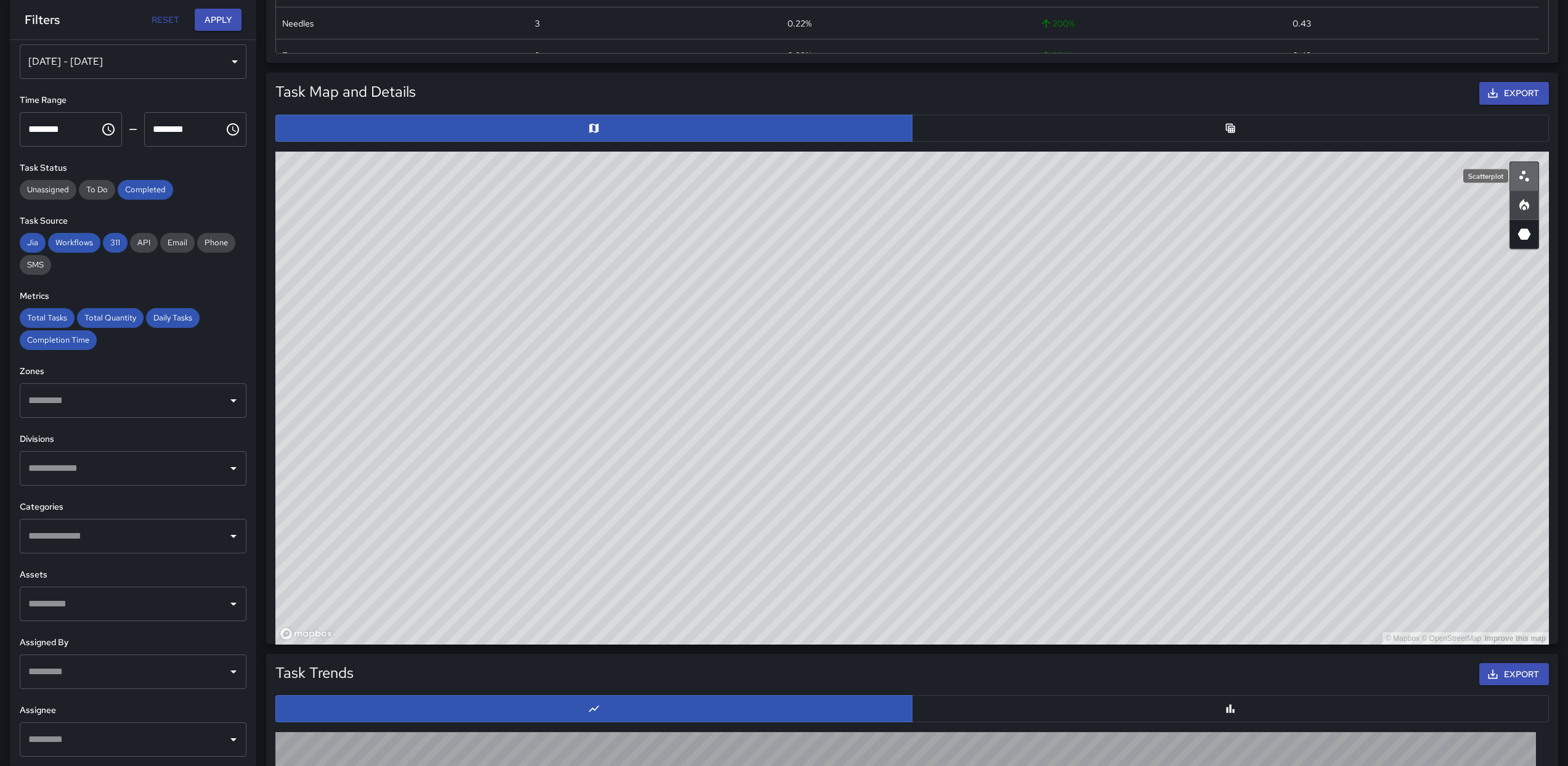
click at [1522, 179] on icon "Scatterplot" at bounding box center [1523, 176] width 15 height 15
click at [1522, 203] on icon "Heatmap" at bounding box center [1524, 205] width 10 height 11
click at [1522, 233] on icon "3D Heatmap" at bounding box center [1524, 234] width 13 height 11
drag, startPoint x: 1370, startPoint y: 474, endPoint x: 1098, endPoint y: 508, distance: 274.1
click at [1098, 508] on div "© Mapbox © OpenStreetMap Improve this map" at bounding box center [912, 398] width 1274 height 493
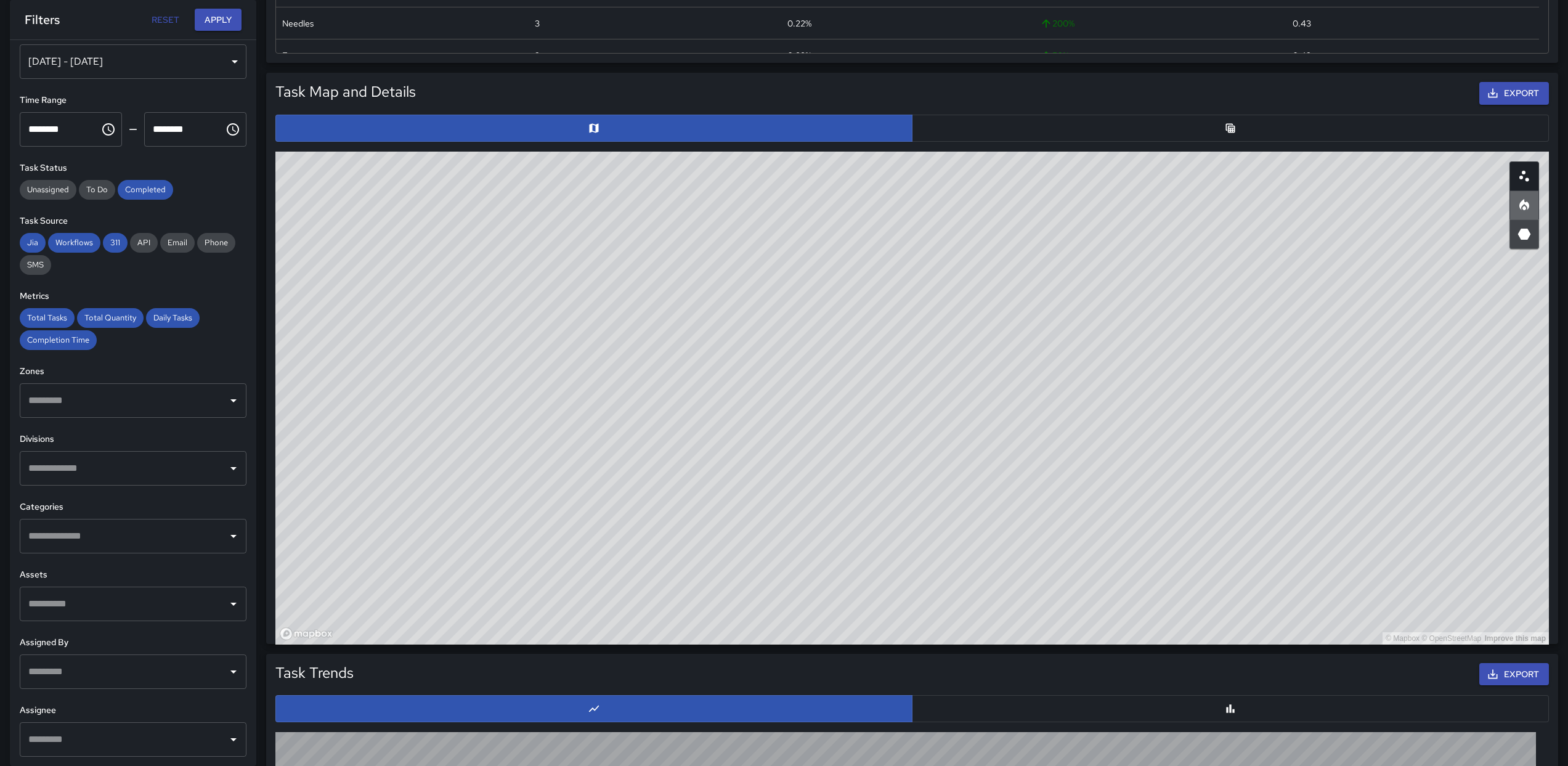
click at [1535, 200] on button "button" at bounding box center [1524, 205] width 30 height 30
click at [1526, 182] on icon "Scatterplot" at bounding box center [1523, 176] width 15 height 15
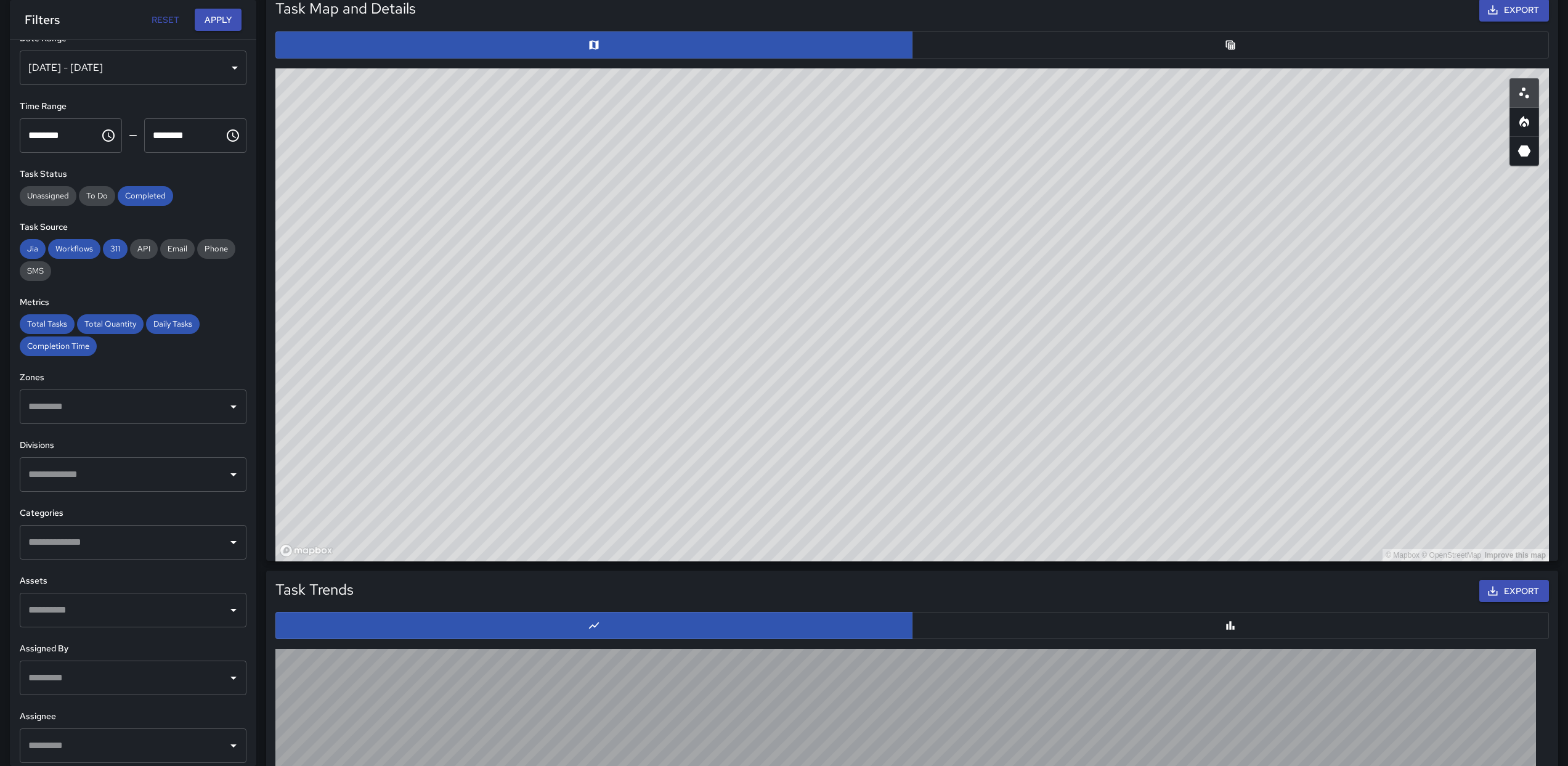
scroll to position [18, 0]
click at [191, 82] on div "Aug 06, 2025 - Aug 12, 2025" at bounding box center [133, 68] width 227 height 35
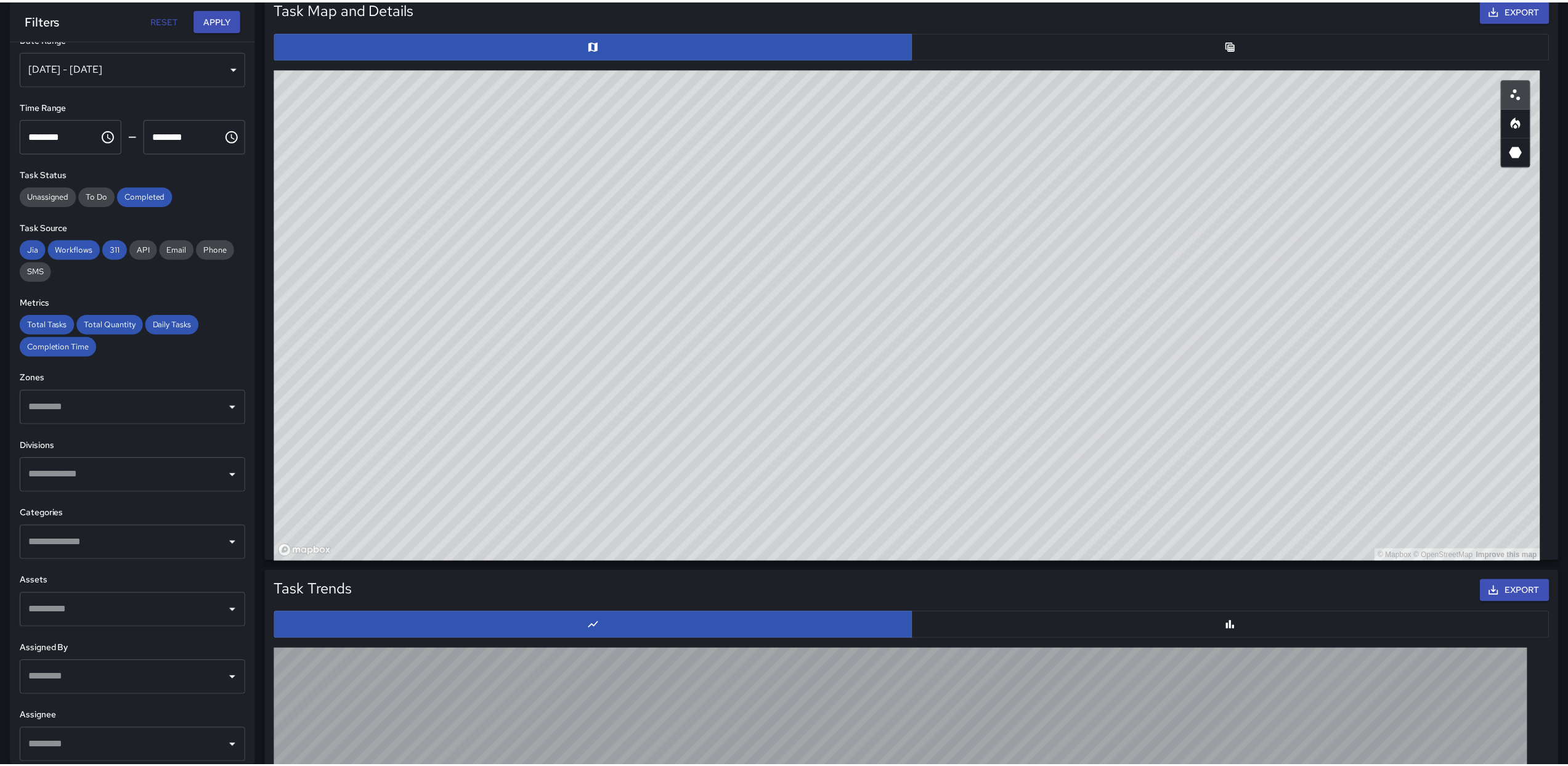
scroll to position [10, 10]
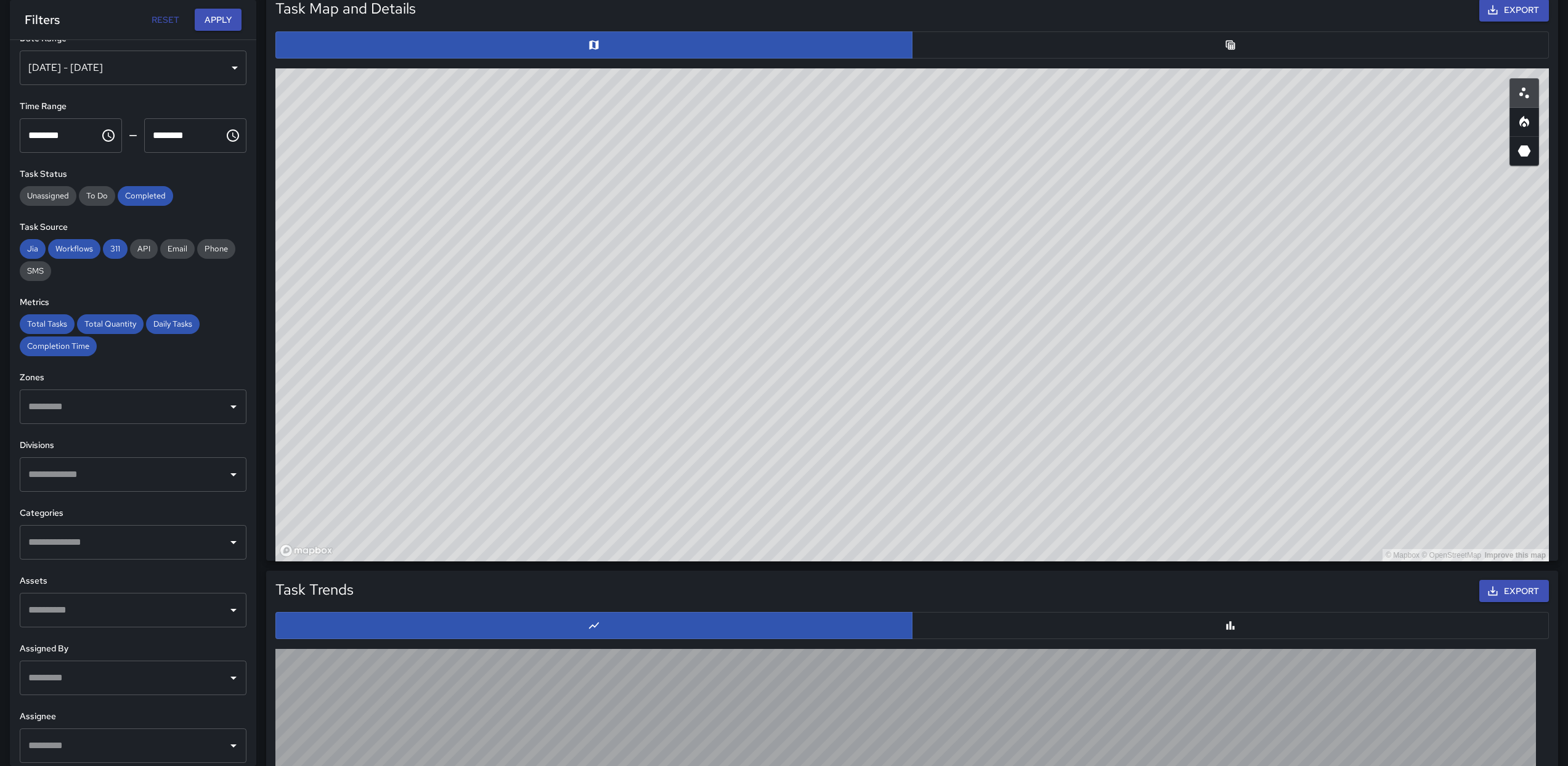
click at [199, 83] on div "Aug 06, 2025 - Aug 12, 2025" at bounding box center [133, 68] width 227 height 35
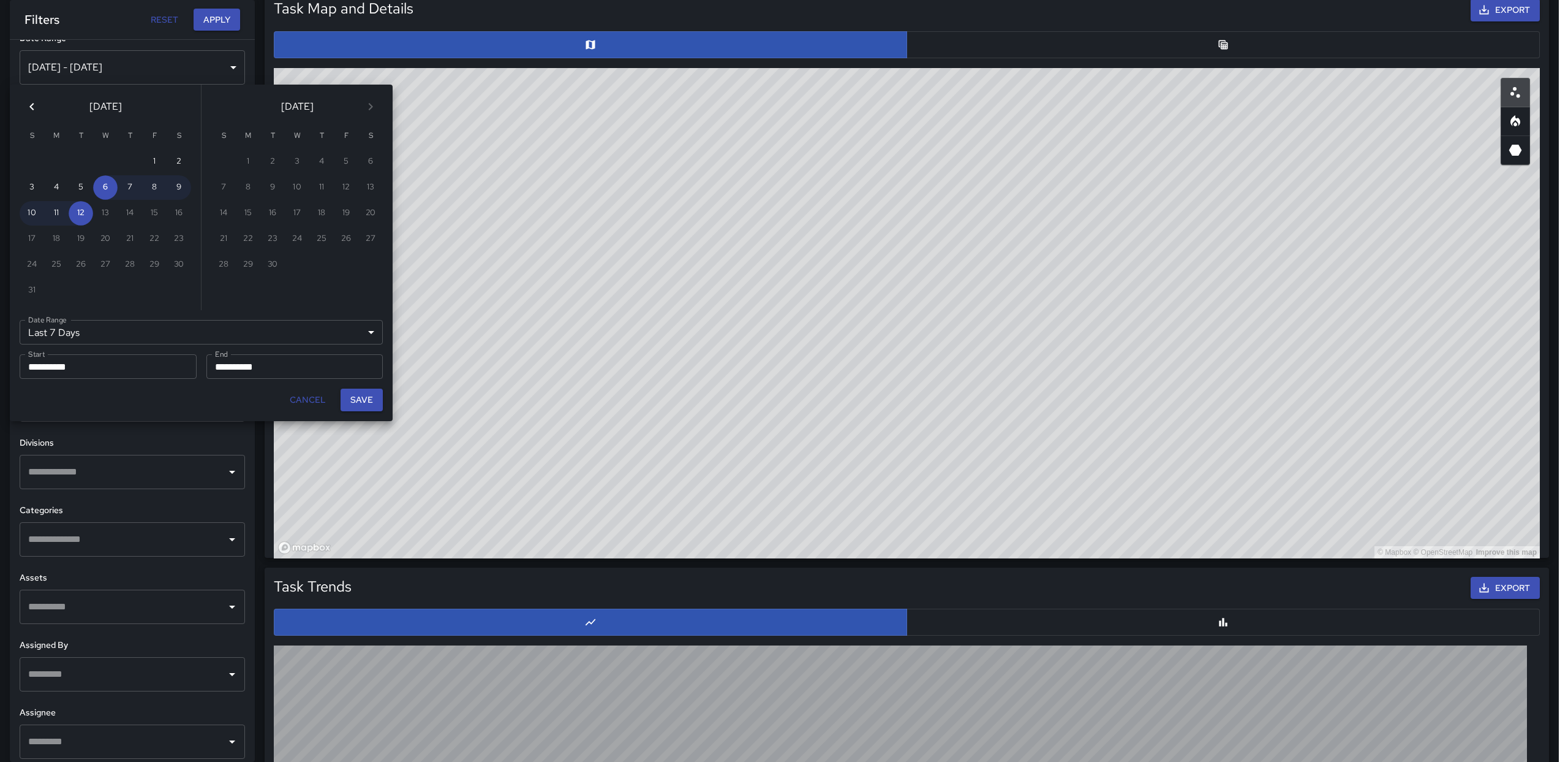
drag, startPoint x: 652, startPoint y: 241, endPoint x: 627, endPoint y: 269, distance: 37.5
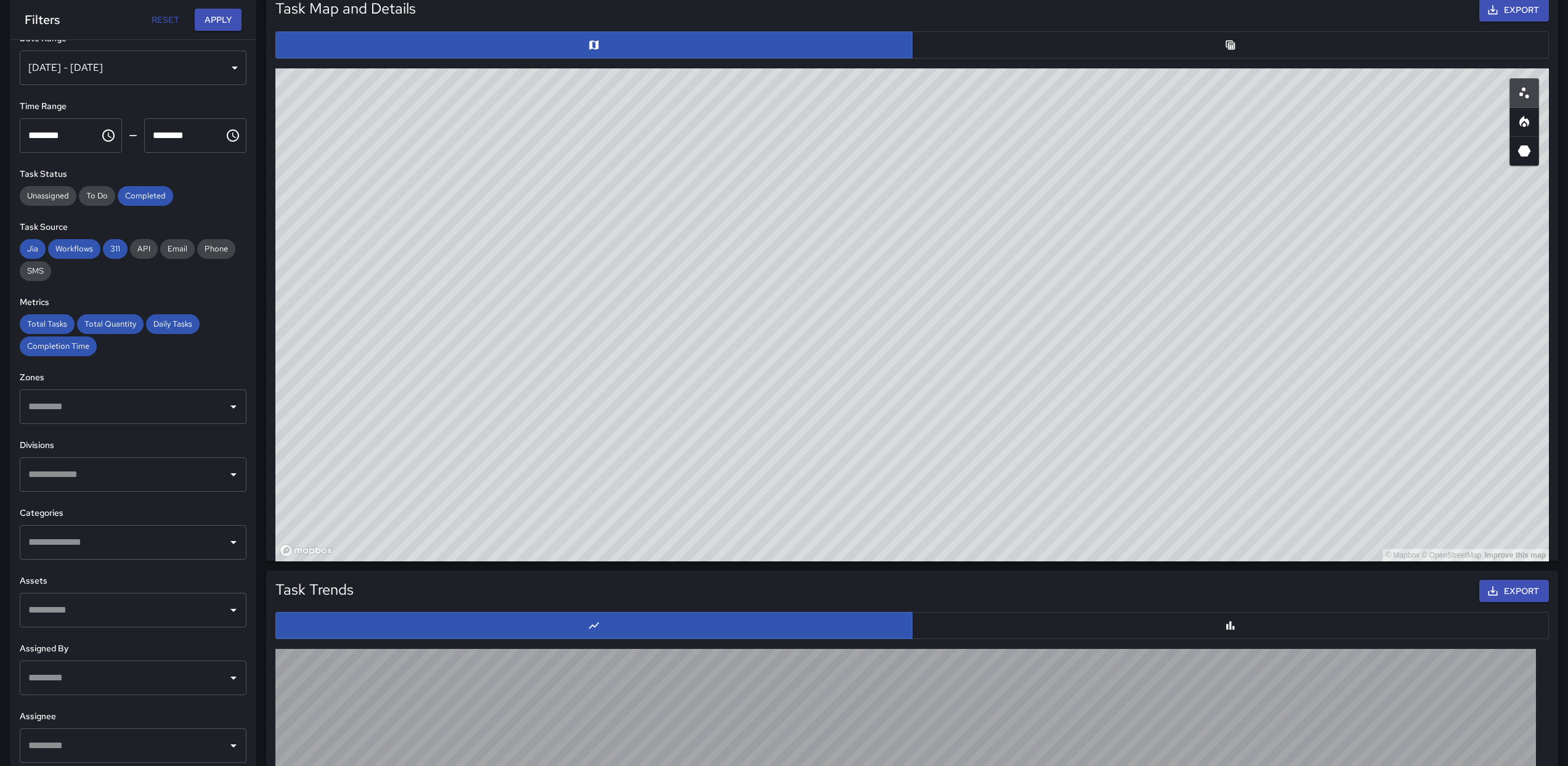
drag, startPoint x: 924, startPoint y: 189, endPoint x: 899, endPoint y: 206, distance: 30.2
click at [899, 206] on div "© Mapbox © OpenStreetMap Improve this map" at bounding box center [912, 314] width 1274 height 493
click at [142, 76] on div "Aug 06, 2025 - Aug 12, 2025" at bounding box center [133, 68] width 227 height 35
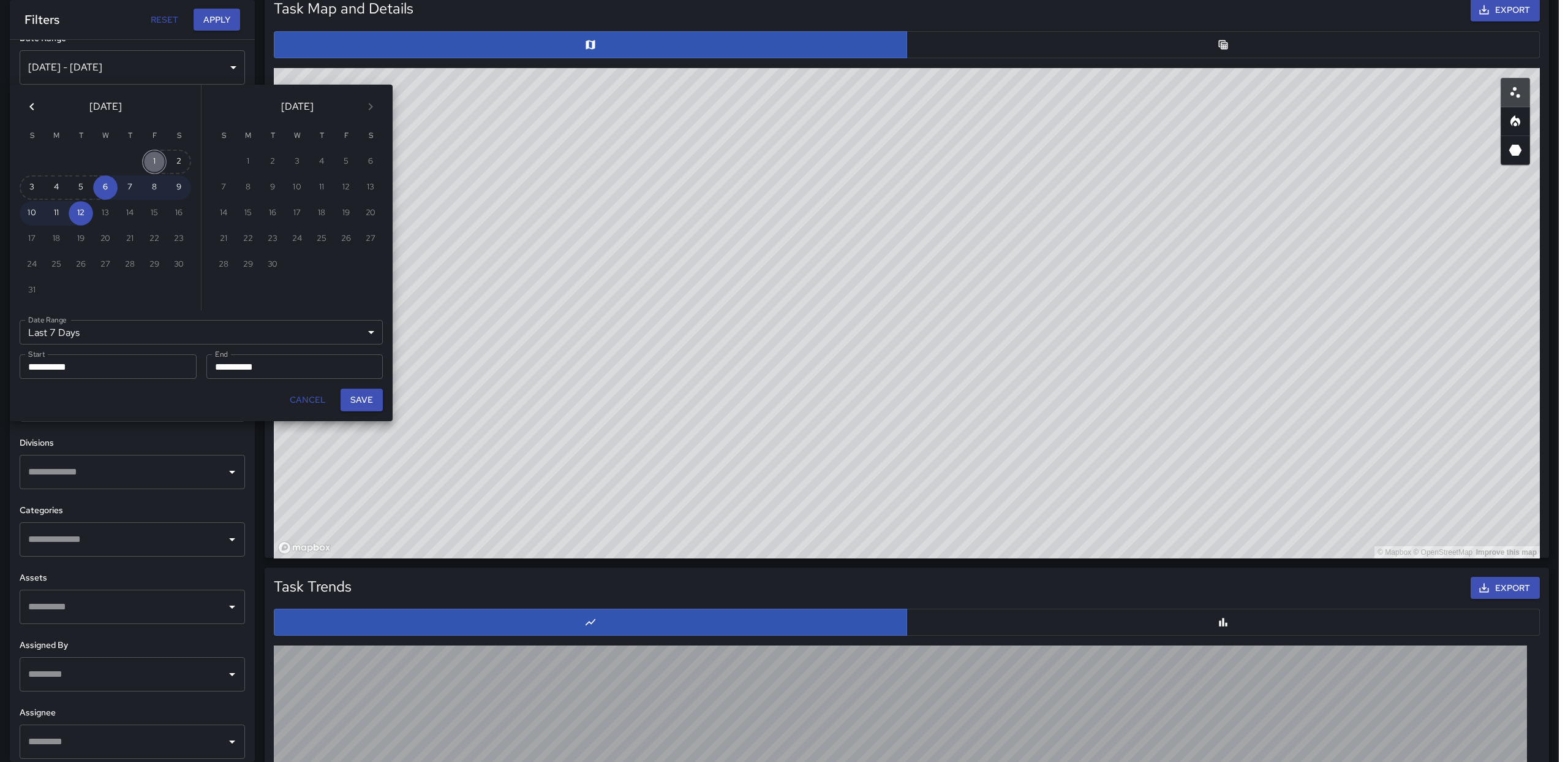
click at [154, 165] on button "1" at bounding box center [154, 161] width 24 height 24
type input "******"
type input "**********"
click at [154, 165] on button "1" at bounding box center [154, 161] width 24 height 24
type input "**********"
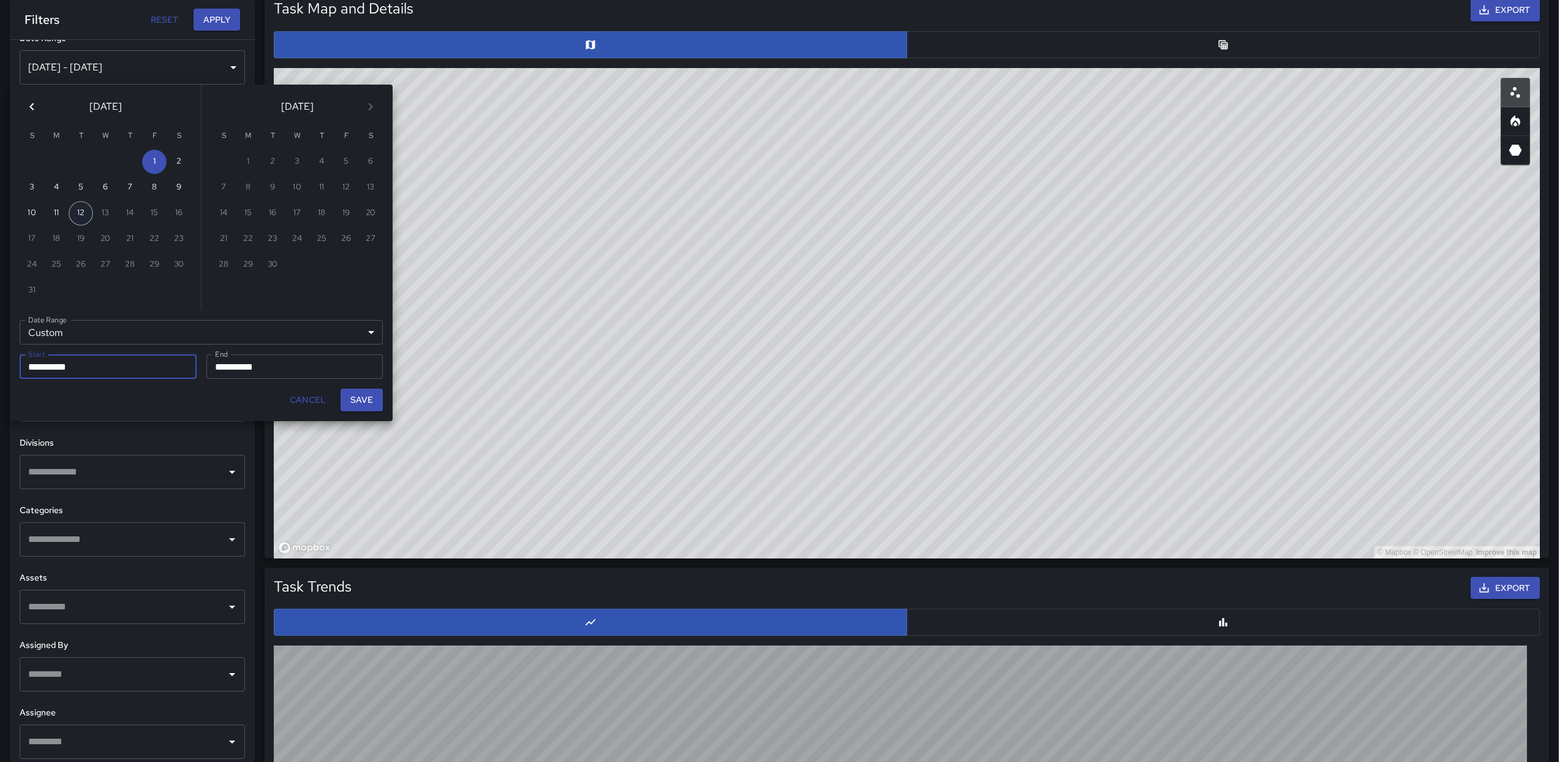
click at [75, 215] on button "12" at bounding box center [80, 212] width 24 height 24
type input "**********"
click at [347, 397] on button "Save" at bounding box center [361, 400] width 42 height 23
type input "**********"
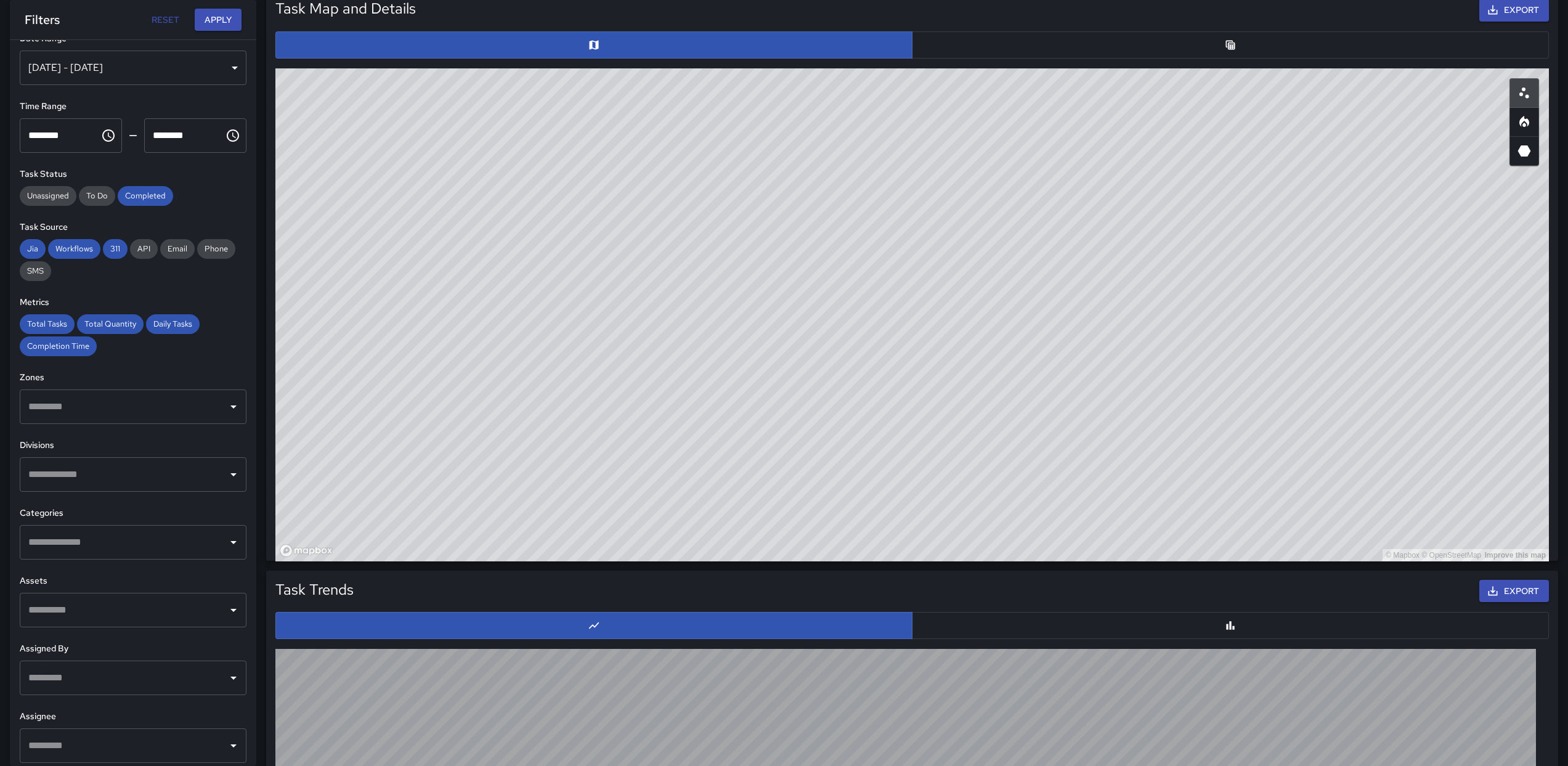
drag, startPoint x: 652, startPoint y: 253, endPoint x: 390, endPoint y: 202, distance: 266.9
click at [540, 250] on div "© Mapbox © OpenStreetMap Improve this map" at bounding box center [912, 314] width 1274 height 493
click at [146, 83] on div "Aug 12, 2025 - Aug 01, 2025" at bounding box center [133, 68] width 227 height 35
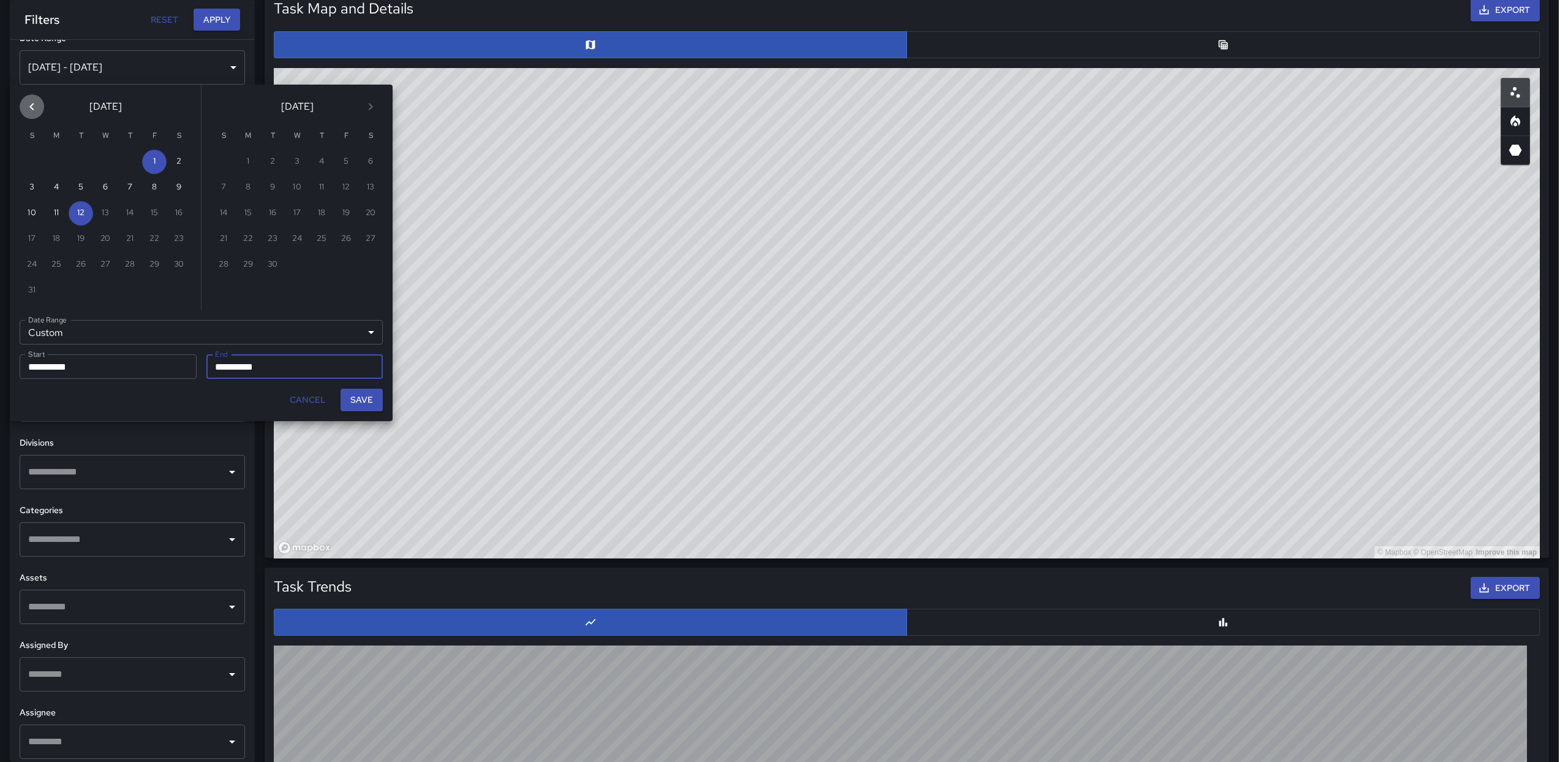
click at [30, 116] on button "Previous month" at bounding box center [31, 106] width 24 height 24
click at [66, 245] on button "21" at bounding box center [56, 239] width 24 height 24
type input "**********"
click at [266, 210] on button "12" at bounding box center [272, 212] width 24 height 24
type input "**********"
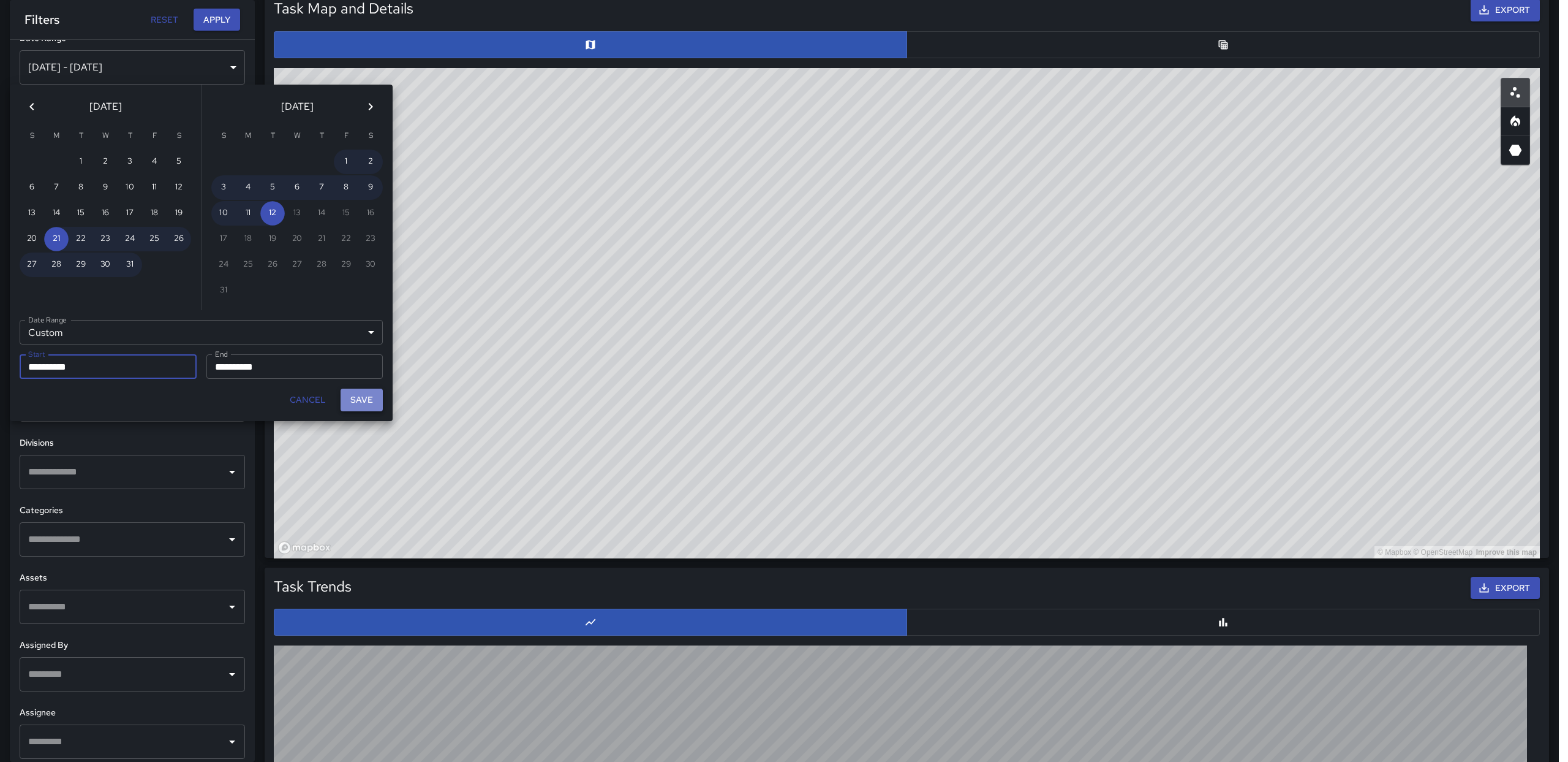
click at [357, 406] on button "Save" at bounding box center [361, 400] width 42 height 23
type input "**********"
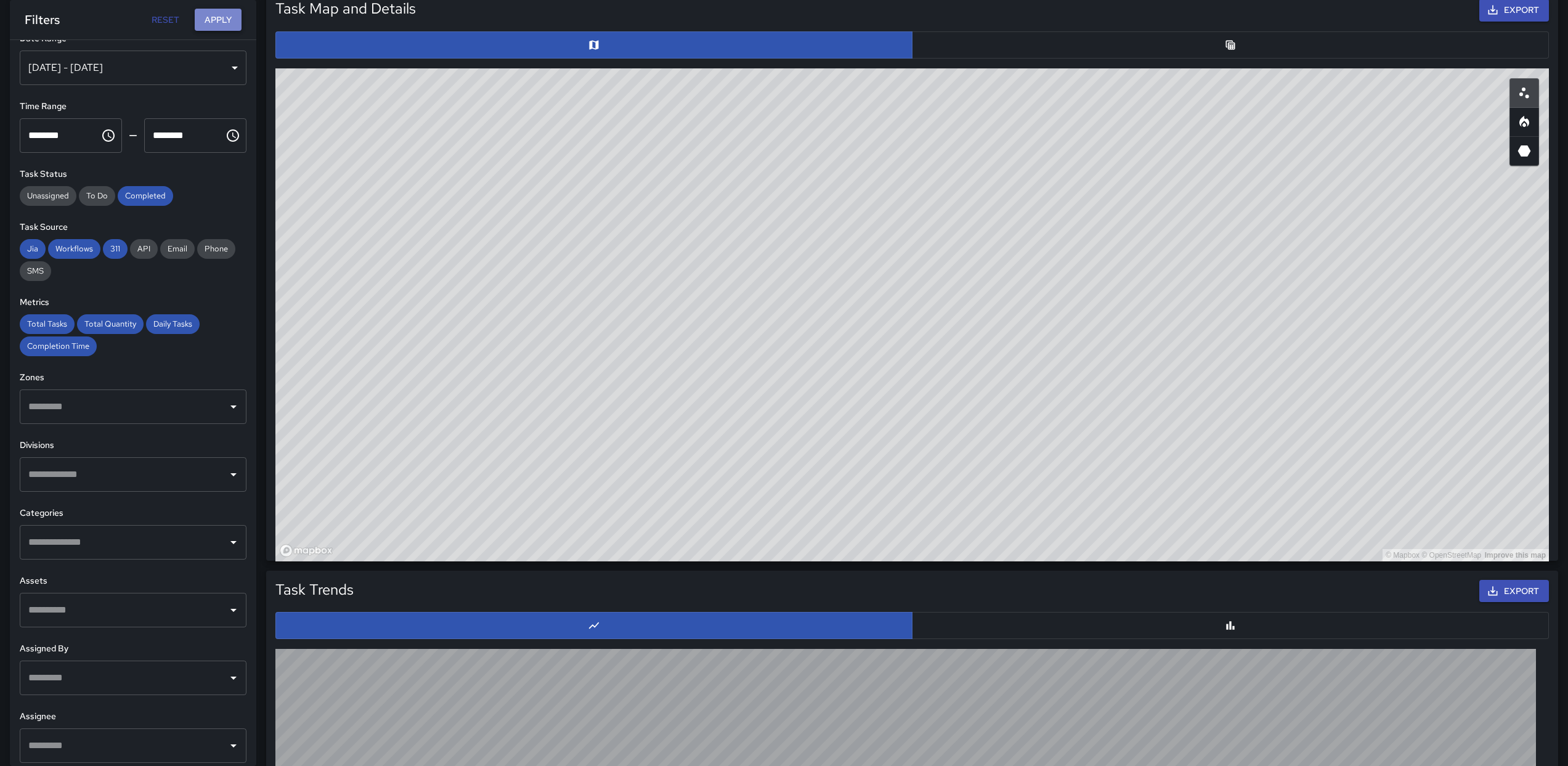
click at [209, 17] on button "Apply" at bounding box center [218, 19] width 47 height 23
drag, startPoint x: 824, startPoint y: 191, endPoint x: 922, endPoint y: 212, distance: 100.2
click at [922, 212] on div "© Mapbox © OpenStreetMap Improve this map" at bounding box center [912, 314] width 1274 height 493
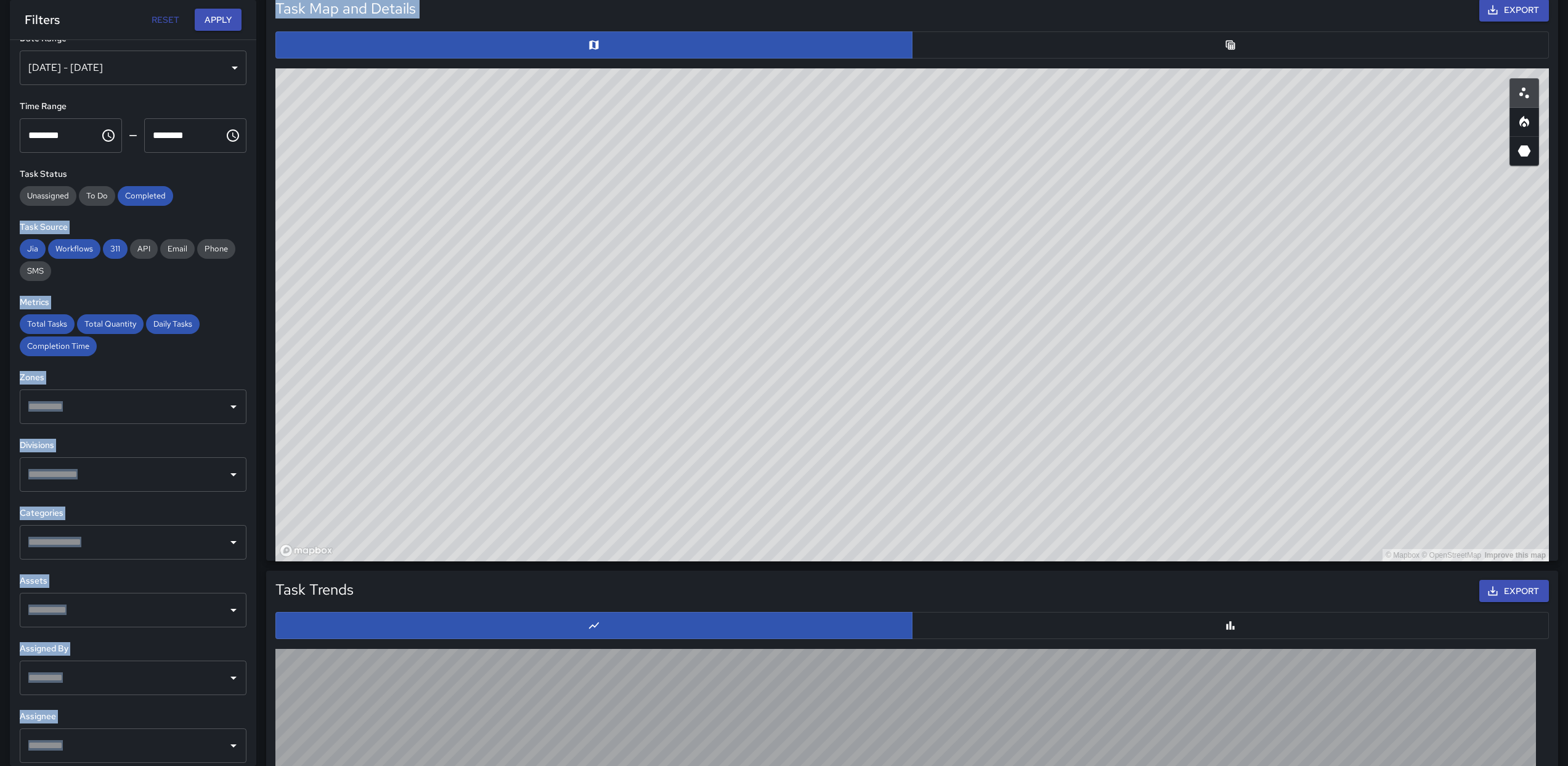
drag, startPoint x: 262, startPoint y: 268, endPoint x: 211, endPoint y: 209, distance: 78.0
click at [211, 209] on div "**********" at bounding box center [779, 349] width 1578 height 1897
click at [115, 79] on div "Jul 21, 2025 - Aug 12, 2025" at bounding box center [133, 68] width 227 height 35
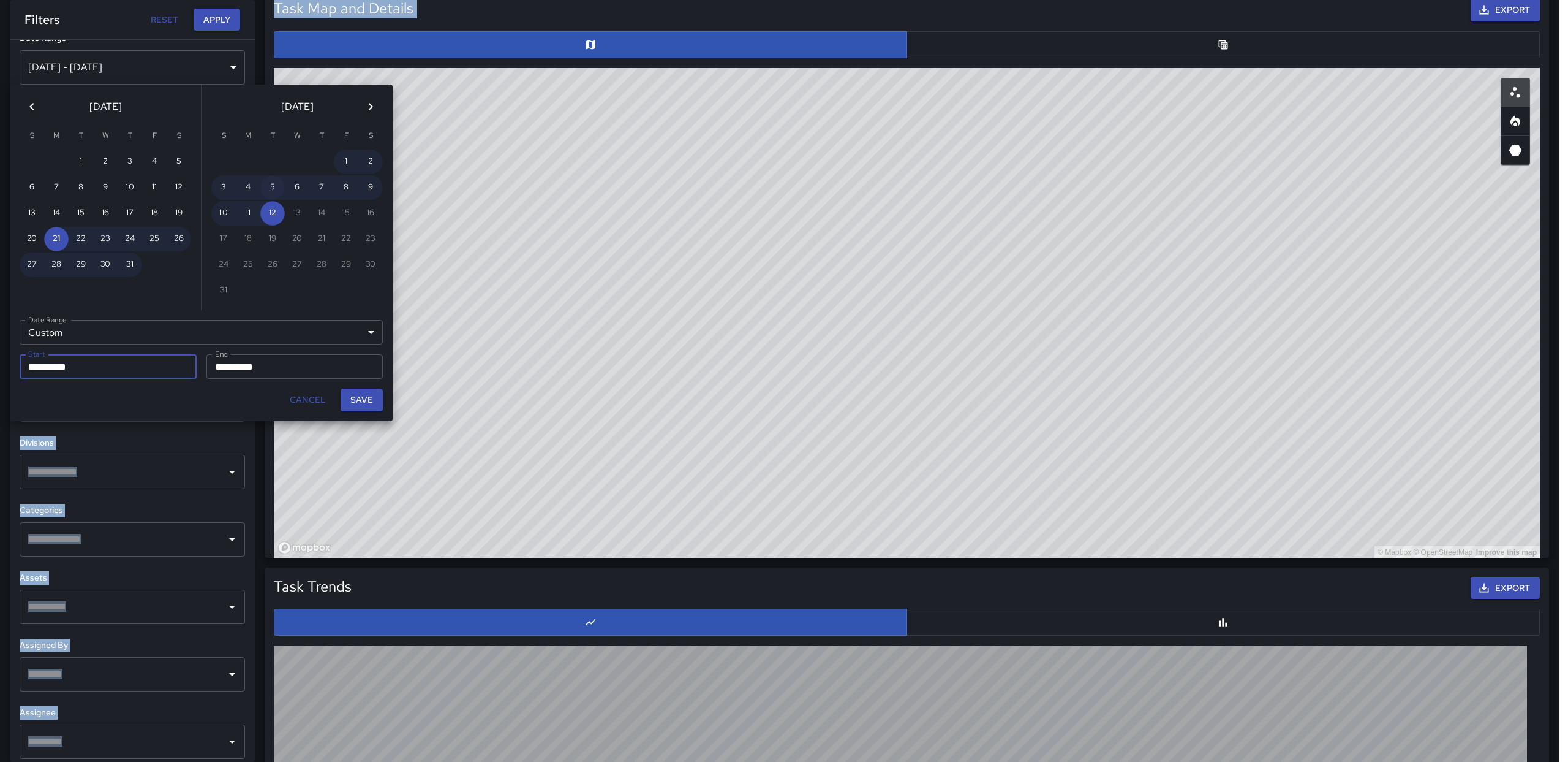
click at [268, 190] on button "5" at bounding box center [272, 187] width 24 height 24
type input "**********"
drag, startPoint x: 375, startPoint y: 401, endPoint x: 377, endPoint y: 388, distance: 13.2
click at [375, 397] on button "Save" at bounding box center [361, 400] width 42 height 23
type input "**********"
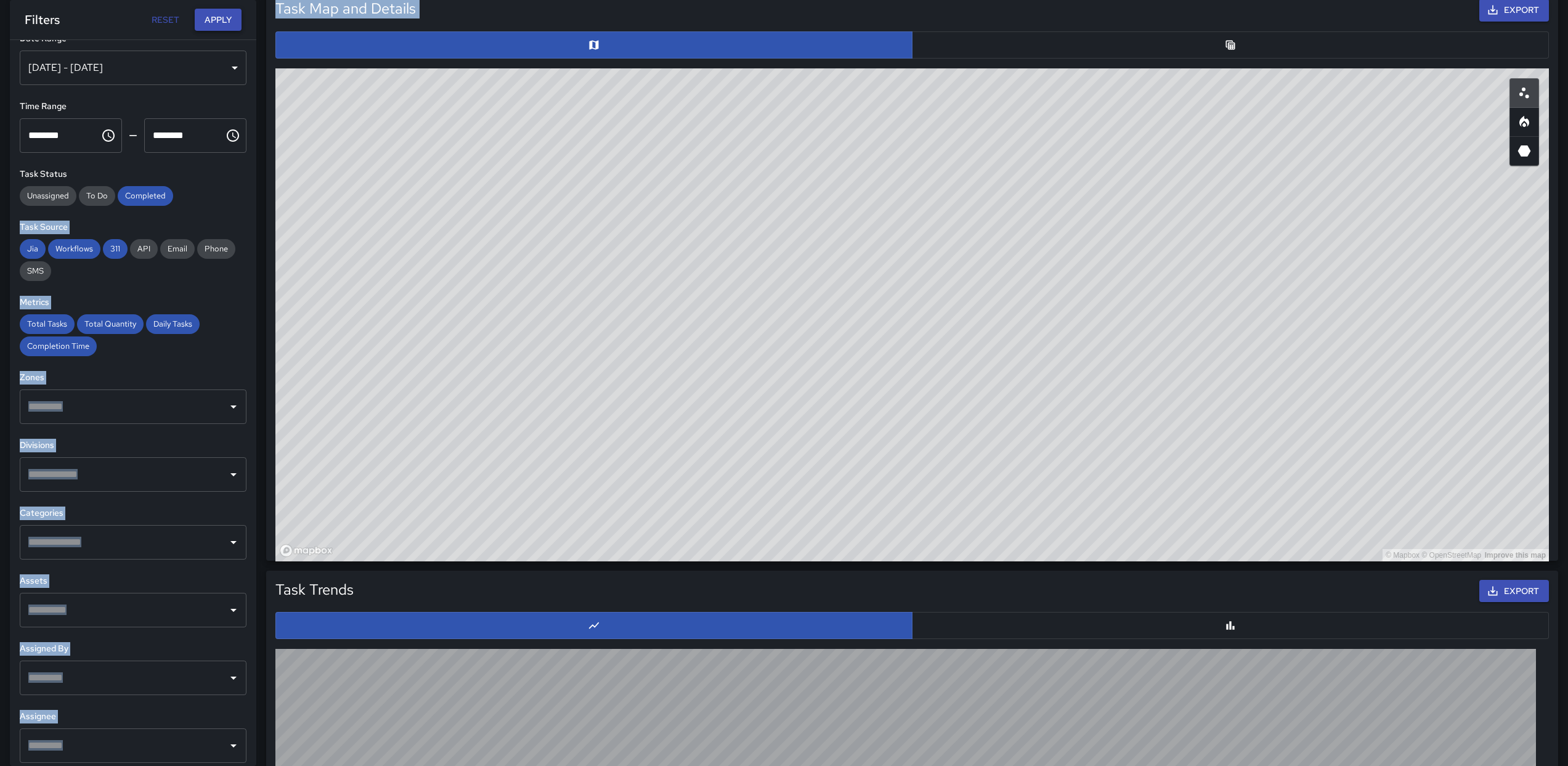
click at [216, 27] on button "Apply" at bounding box center [218, 19] width 47 height 23
drag, startPoint x: 550, startPoint y: 227, endPoint x: 503, endPoint y: 161, distance: 81.0
click at [503, 161] on div "© Mapbox © OpenStreetMap Improve this map" at bounding box center [912, 314] width 1274 height 493
click at [207, 26] on button "Apply" at bounding box center [218, 19] width 47 height 23
drag, startPoint x: 824, startPoint y: 224, endPoint x: 1048, endPoint y: 246, distance: 225.1
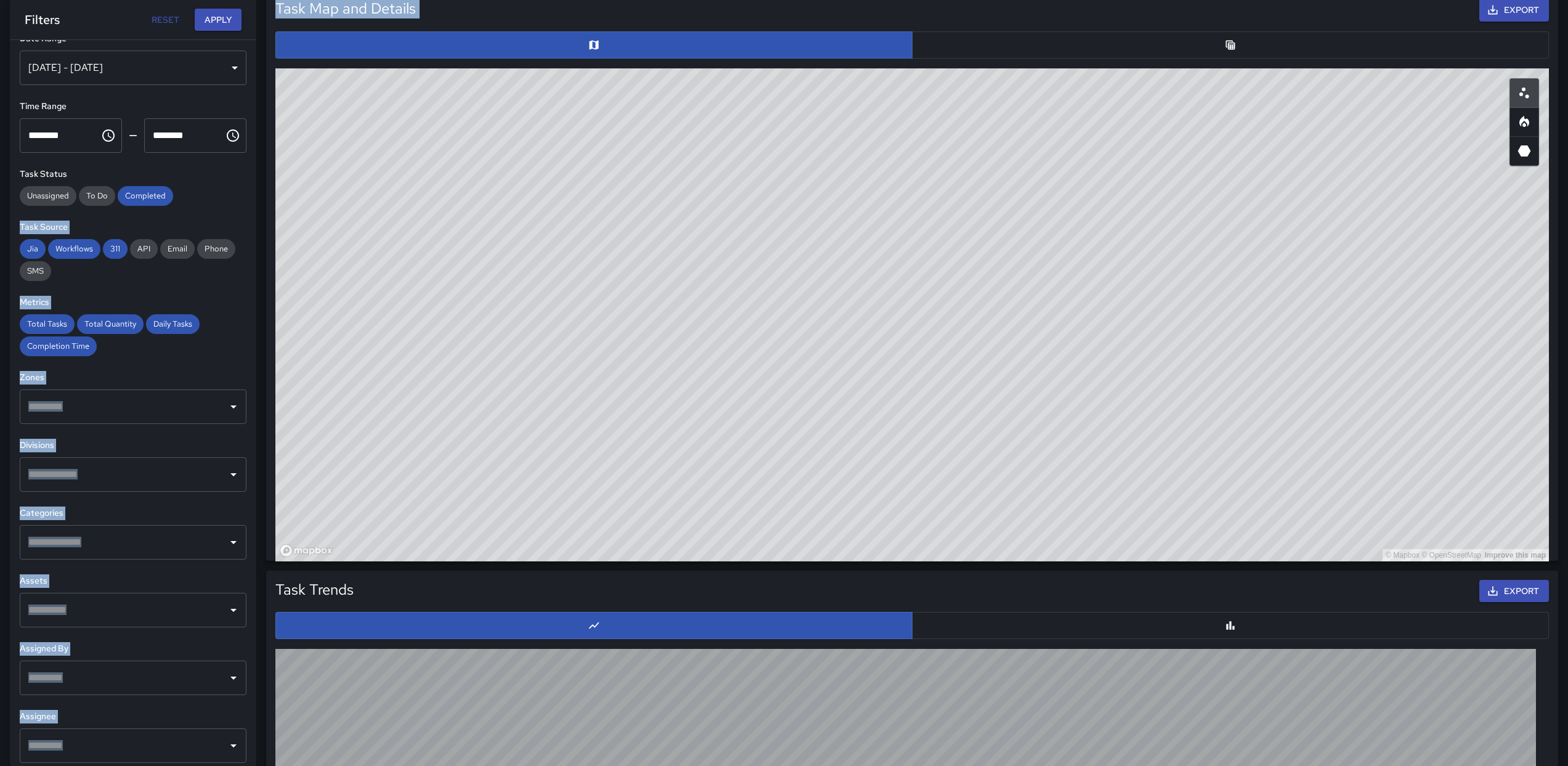
click at [1048, 246] on div "© Mapbox © OpenStreetMap Improve this map" at bounding box center [912, 314] width 1274 height 493
drag, startPoint x: 1016, startPoint y: 221, endPoint x: 971, endPoint y: 289, distance: 81.5
click at [973, 288] on div "© Mapbox © OpenStreetMap Improve this map" at bounding box center [912, 314] width 1274 height 493
click at [897, 268] on div "© Mapbox © OpenStreetMap Improve this map" at bounding box center [912, 314] width 1274 height 493
drag, startPoint x: 579, startPoint y: 196, endPoint x: 511, endPoint y: 255, distance: 90.0
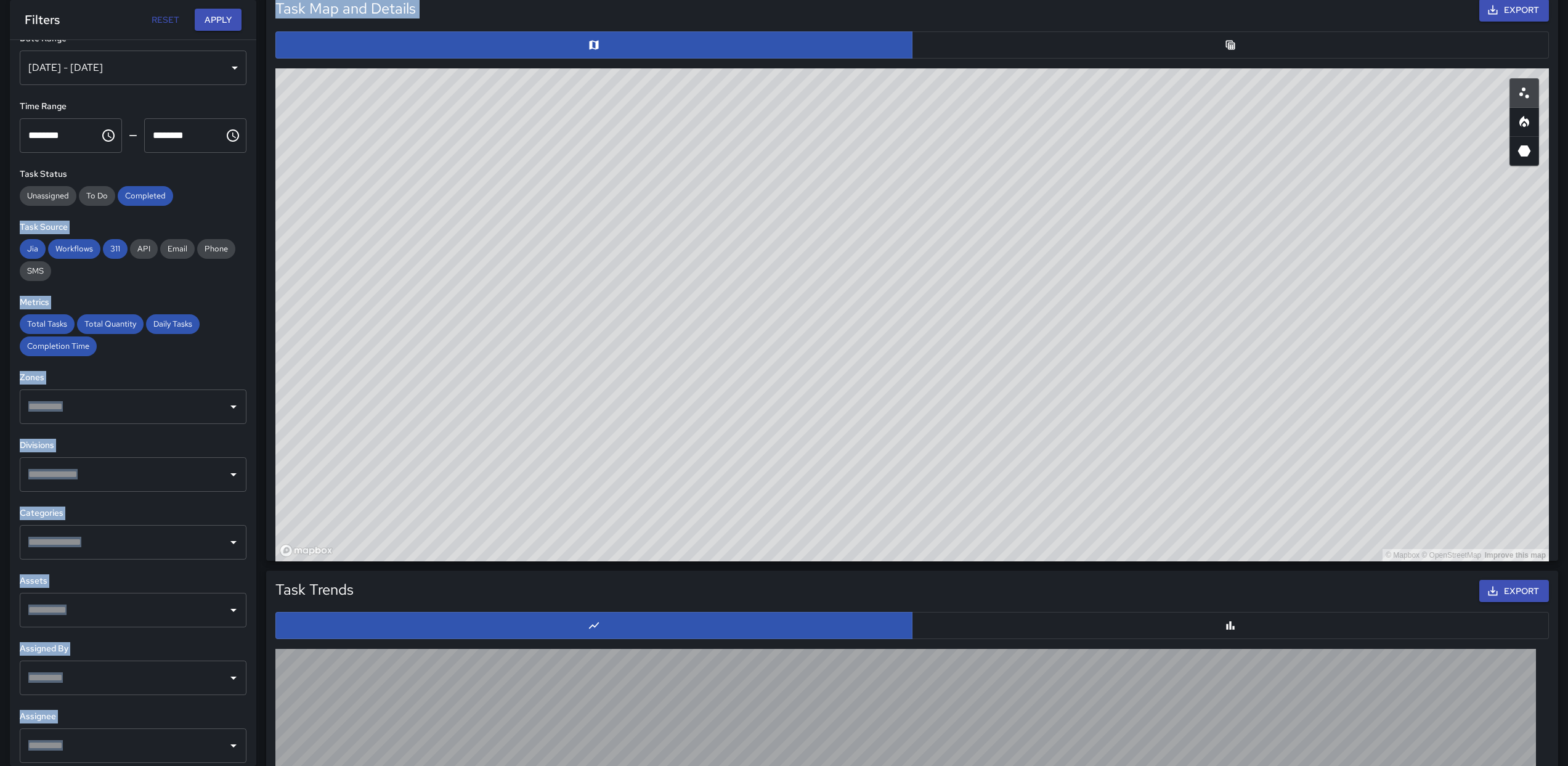
click at [522, 268] on div "© Mapbox © OpenStreetMap Improve this map" at bounding box center [912, 314] width 1274 height 493
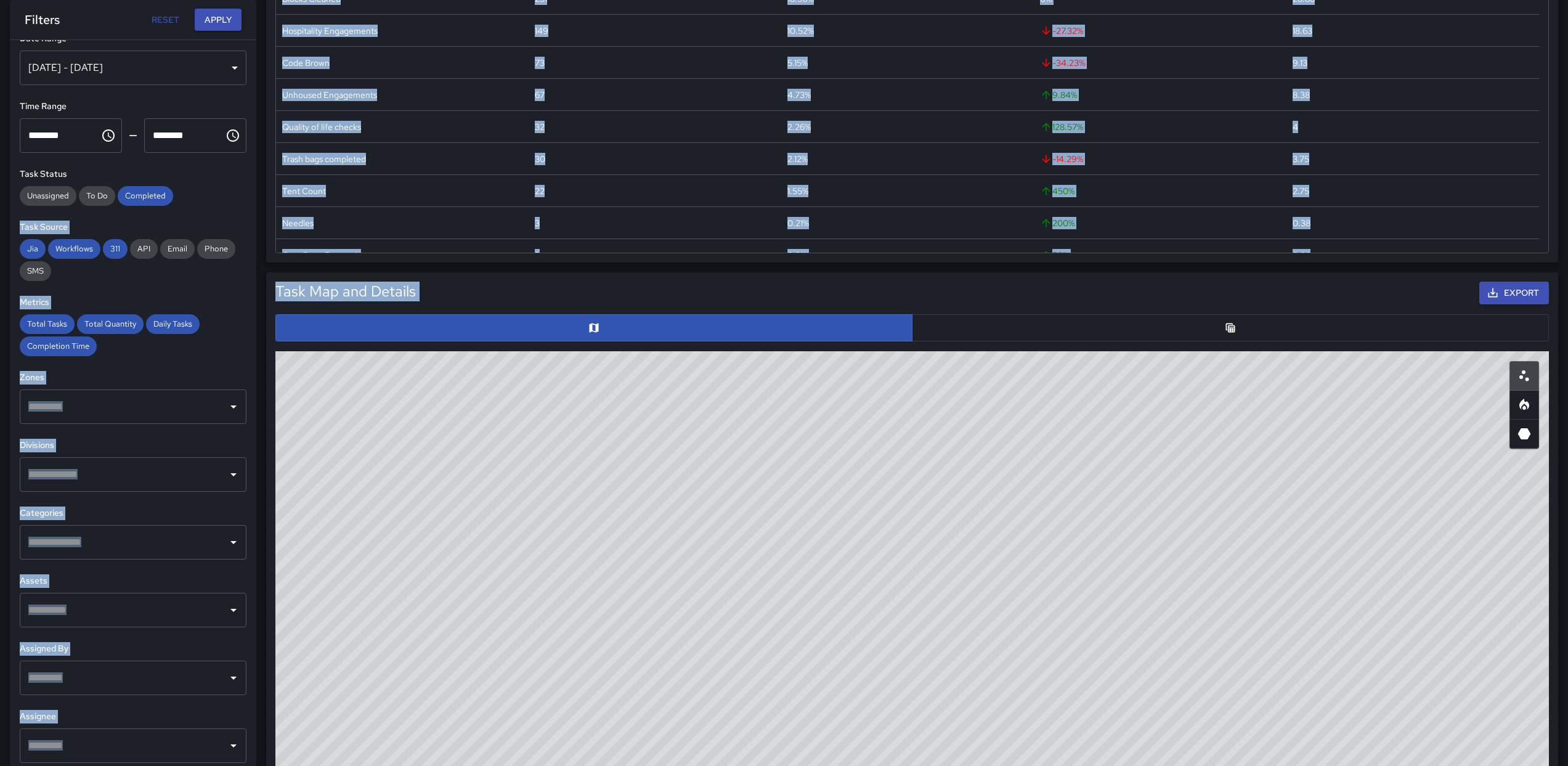
scroll to position [368, 0]
